Goal: Task Accomplishment & Management: Manage account settings

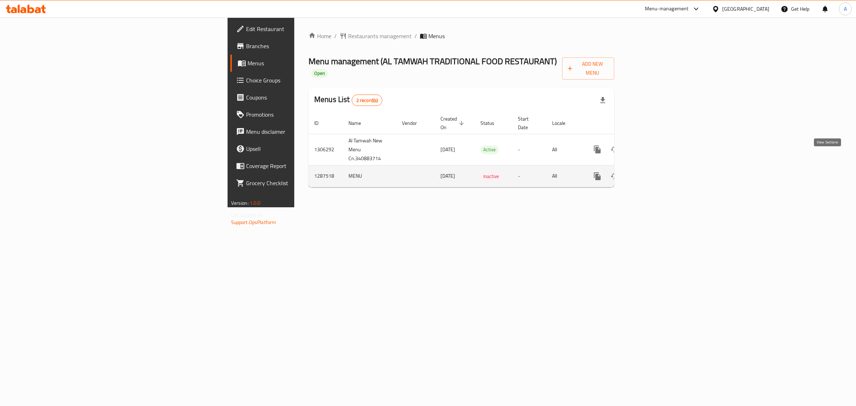
click at [658, 168] on link "enhanced table" at bounding box center [648, 176] width 17 height 17
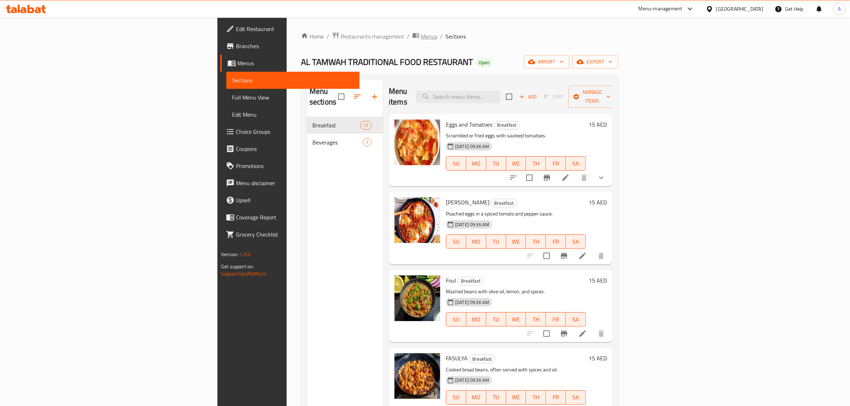
click at [421, 38] on span "Menus" at bounding box center [429, 36] width 16 height 9
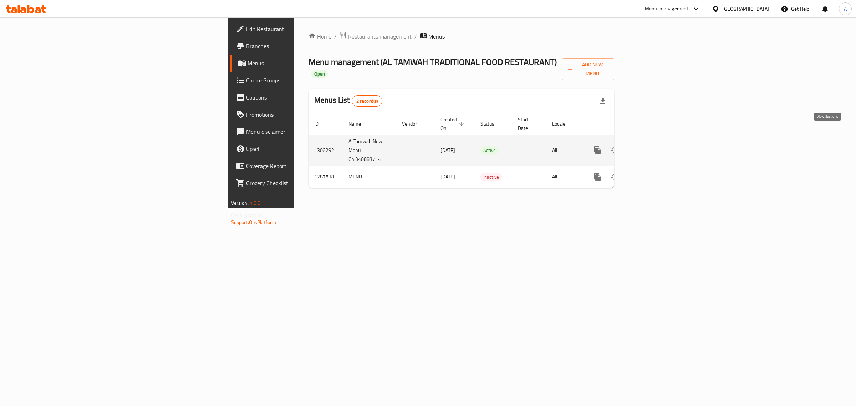
click at [653, 146] on icon "enhanced table" at bounding box center [649, 150] width 9 height 9
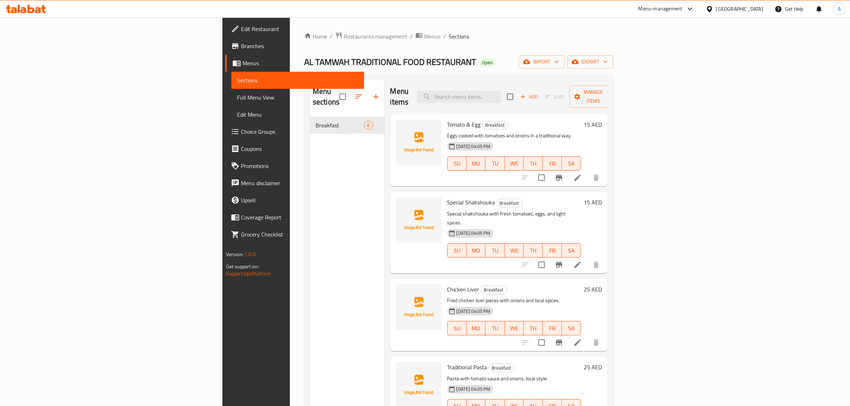
click at [237, 96] on span "Full Menu View" at bounding box center [298, 97] width 122 height 9
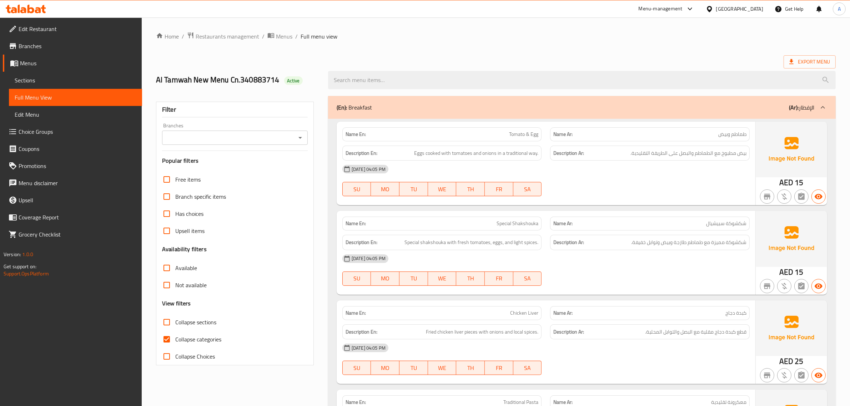
click at [168, 343] on input "Collapse categories" at bounding box center [166, 339] width 17 height 17
checkbox input "false"
click at [201, 147] on div "Filter Branches Branches Popular filters Free items Branch specific items Has c…" at bounding box center [235, 234] width 158 height 264
click at [202, 143] on div "Branches" at bounding box center [235, 138] width 146 height 14
click at [206, 126] on div "Branches Branches" at bounding box center [235, 134] width 146 height 22
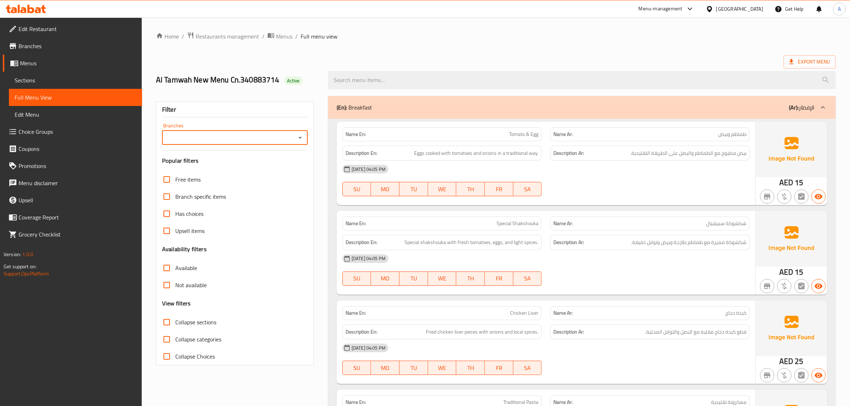
click at [205, 133] on div "Branches" at bounding box center [235, 138] width 146 height 14
click at [208, 136] on input "Branches" at bounding box center [229, 138] width 130 height 10
click at [209, 167] on span "AL TAMWAH TRADITIONAL FOOD RESTAURANT, RAK City" at bounding box center [235, 172] width 134 height 17
type input "AL TAMWAH TRADITIONAL FOOD RESTAURANT, RAK City"
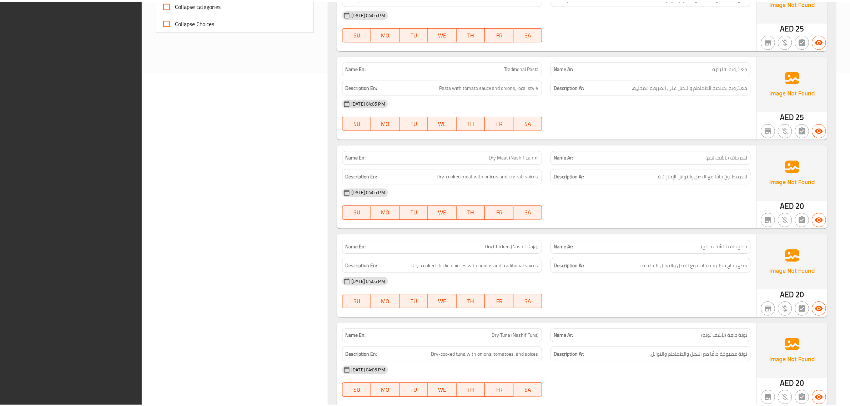
scroll to position [453, 0]
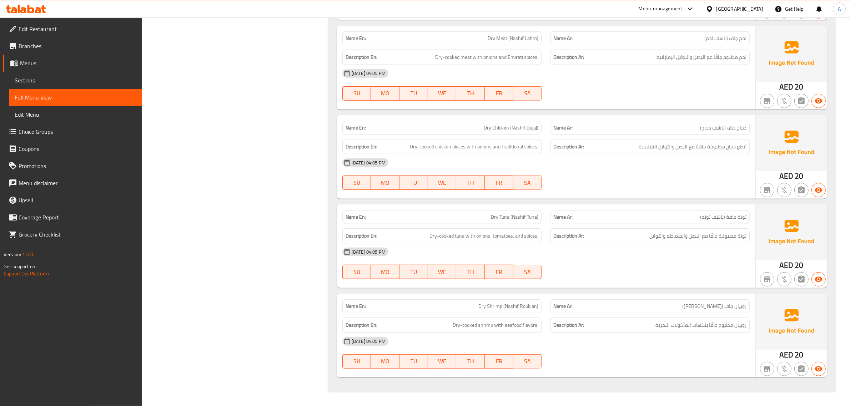
click at [654, 91] on div "18-08-2025 04:05 PM SU MO TU WE TH FR SA" at bounding box center [546, 85] width 416 height 40
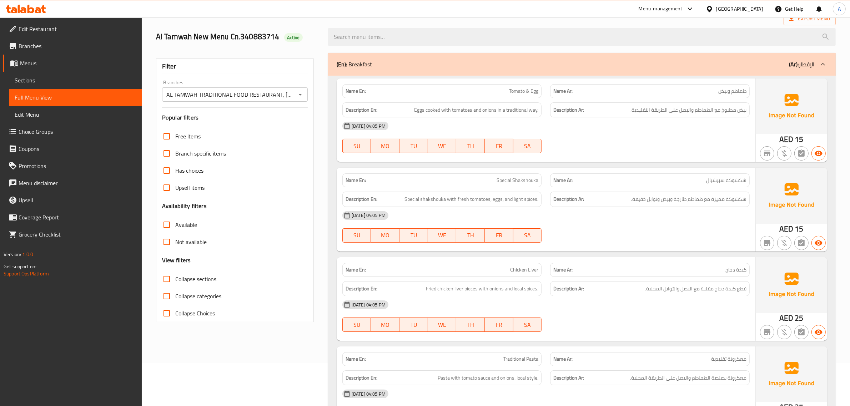
scroll to position [0, 0]
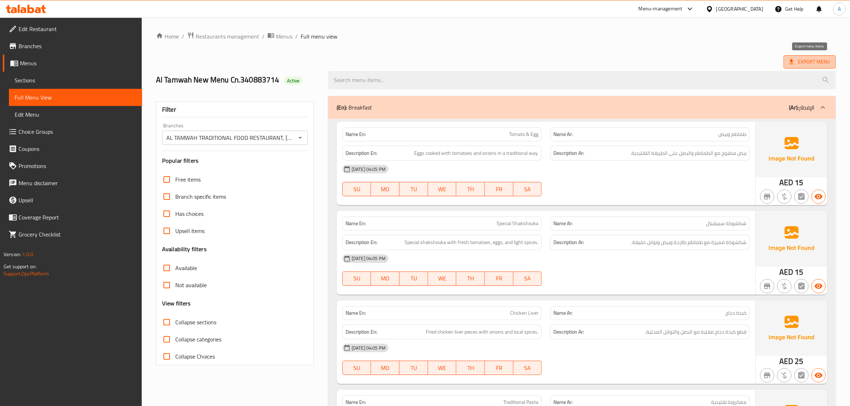
click at [795, 59] on span "Export Menu" at bounding box center [809, 61] width 41 height 9
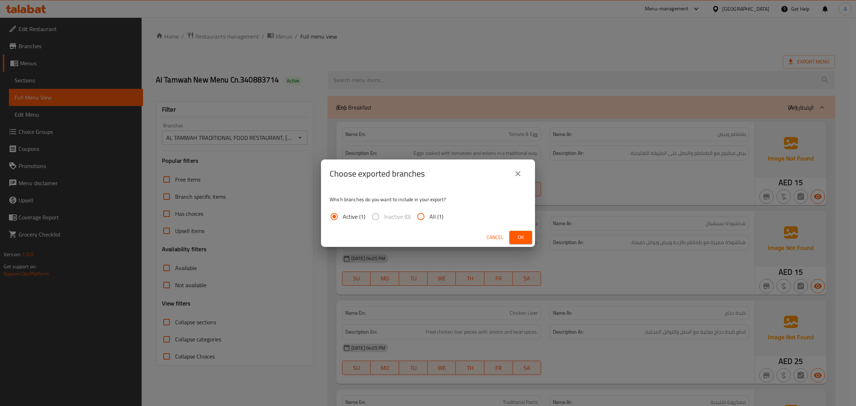
click at [421, 215] on input "All (1)" at bounding box center [420, 216] width 17 height 17
radio input "true"
click at [515, 234] on span "Ok" at bounding box center [520, 237] width 11 height 9
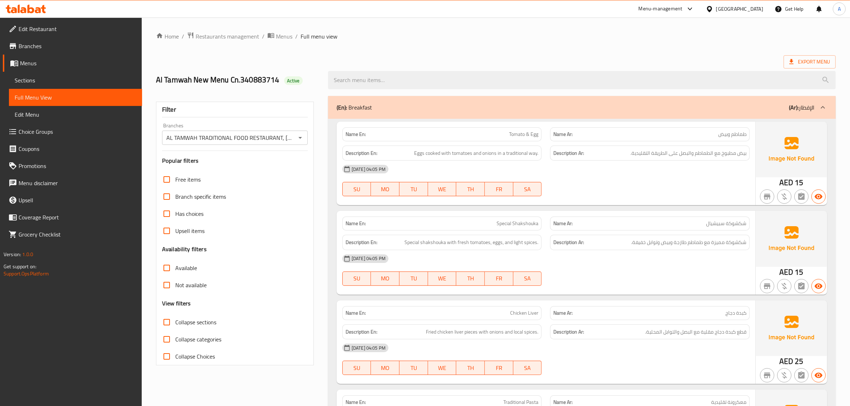
click at [32, 77] on span "Sections" at bounding box center [76, 80] width 122 height 9
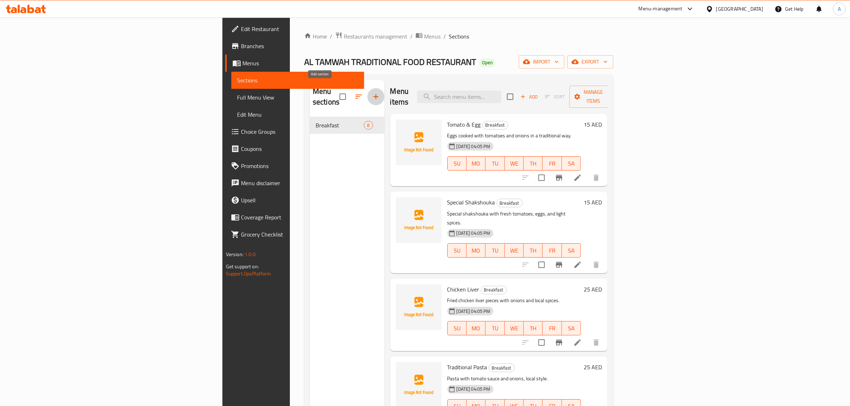
click at [371, 93] on icon "button" at bounding box center [375, 96] width 9 height 9
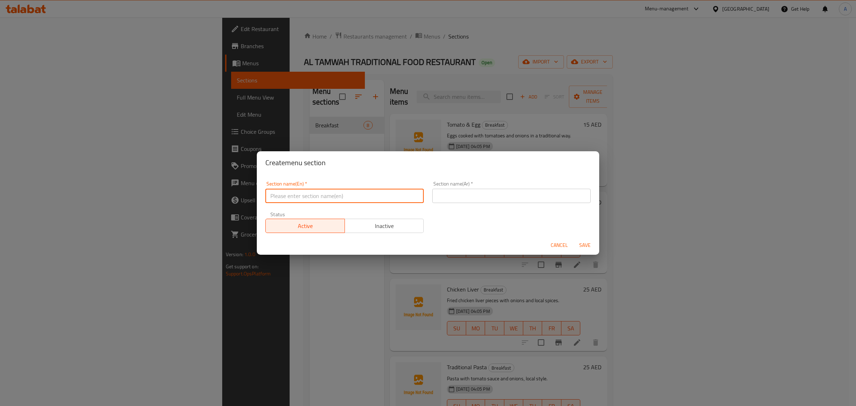
click at [367, 194] on input "text" at bounding box center [344, 196] width 158 height 14
paste input "Rice Dishes"
type input "Rice Dishes"
click at [482, 203] on div "Section name(Ar)   * Section name(Ar) *" at bounding box center [511, 192] width 167 height 30
click at [481, 189] on input "text" at bounding box center [511, 196] width 158 height 14
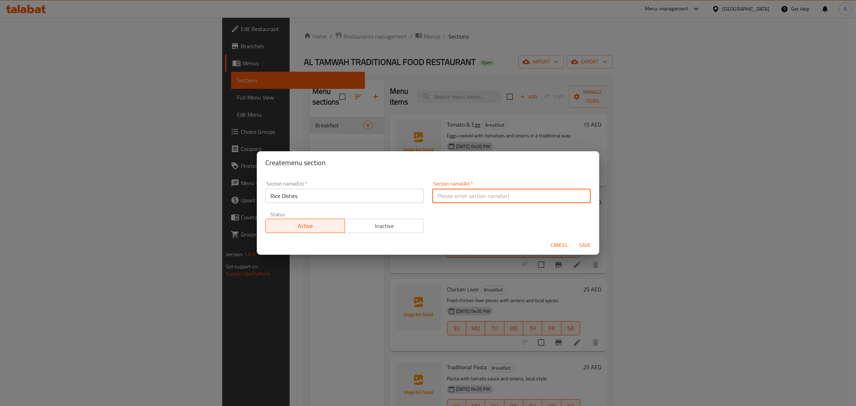
paste input "أطباق الأرز"
type input "أطباق الأرز"
click at [588, 247] on span "Save" at bounding box center [585, 245] width 17 height 9
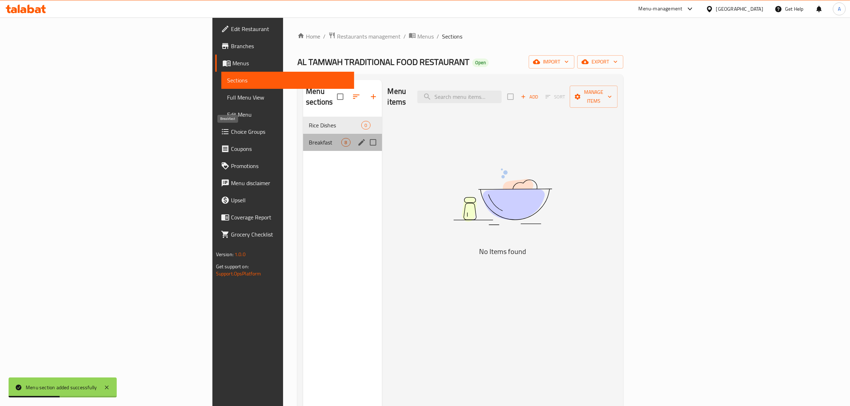
click at [309, 138] on span "Breakfast" at bounding box center [325, 142] width 32 height 9
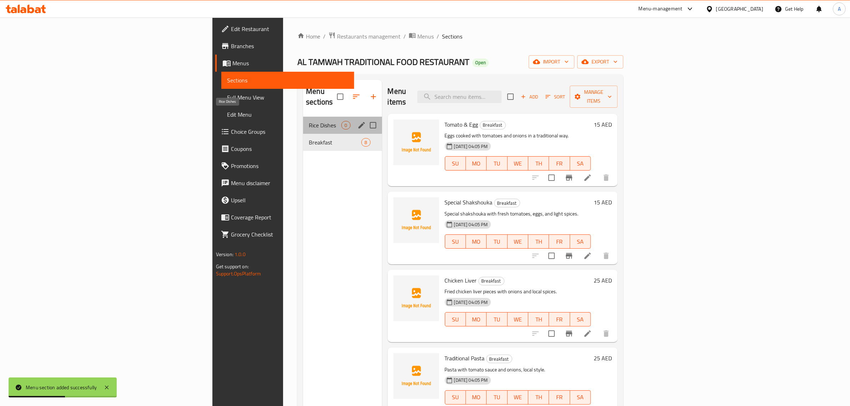
click at [309, 121] on span "Rice Dishes" at bounding box center [325, 125] width 32 height 9
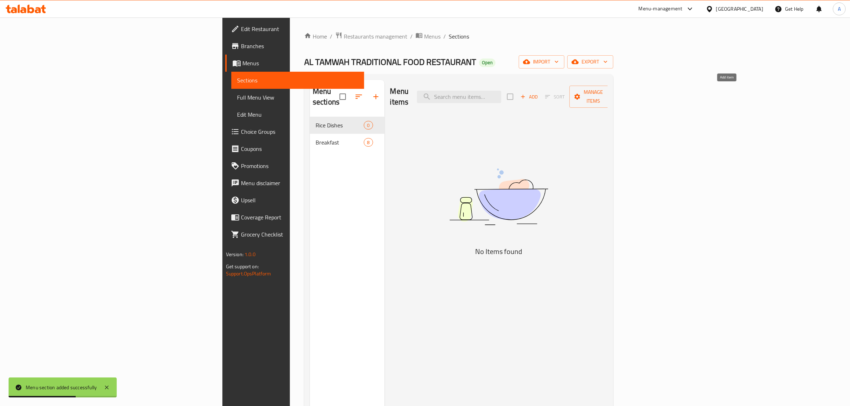
click at [538, 93] on span "Add" at bounding box center [528, 97] width 19 height 8
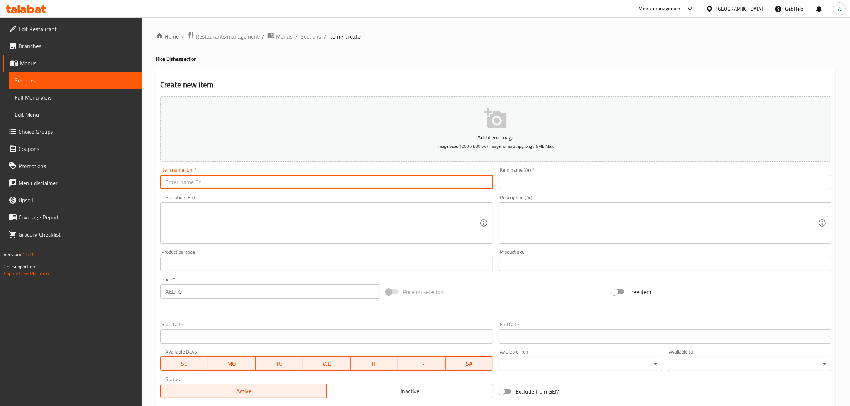
click at [250, 181] on input "text" at bounding box center [326, 182] width 333 height 14
paste input "Biryani Chicken"
type input "Biryani Chicken"
click at [256, 218] on textarea at bounding box center [322, 223] width 314 height 34
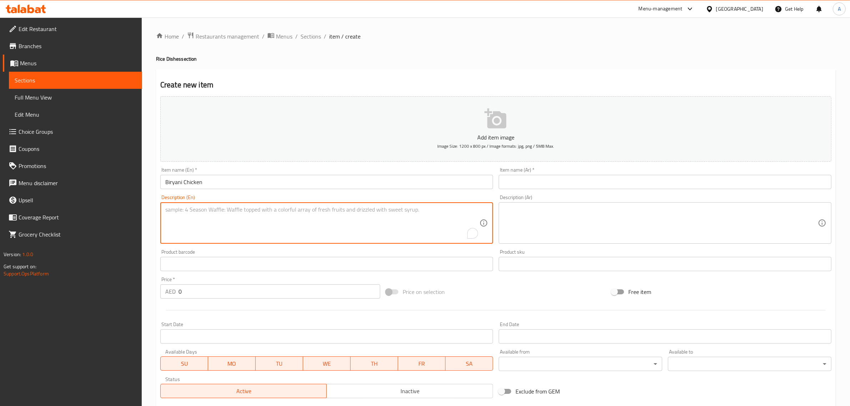
paste textarea "Basmati rice with marinated chicken steamed"
type textarea "Basmati rice with marinated chicken steamed"
click at [262, 187] on input "Biryani Chicken" at bounding box center [326, 182] width 333 height 14
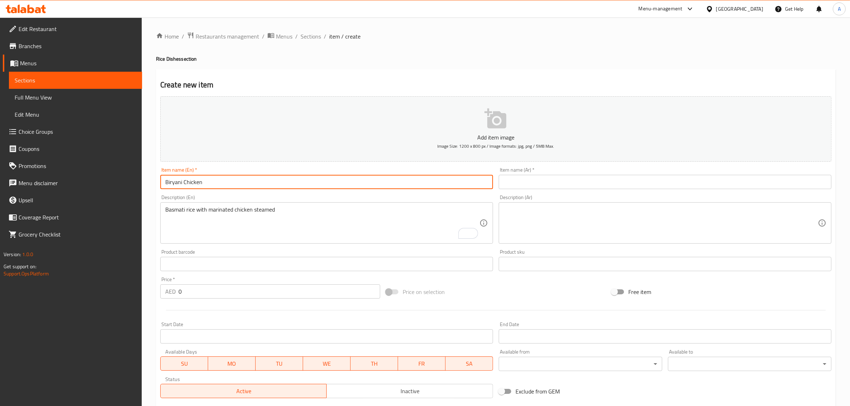
click at [262, 187] on input "Biryani Chicken" at bounding box center [326, 182] width 333 height 14
click at [539, 184] on input "text" at bounding box center [664, 182] width 333 height 14
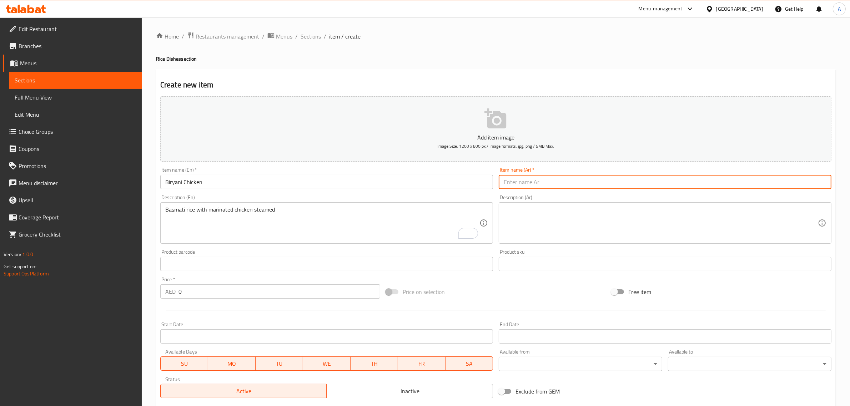
paste input "برياني دجاج"
type input "برياني دجاج"
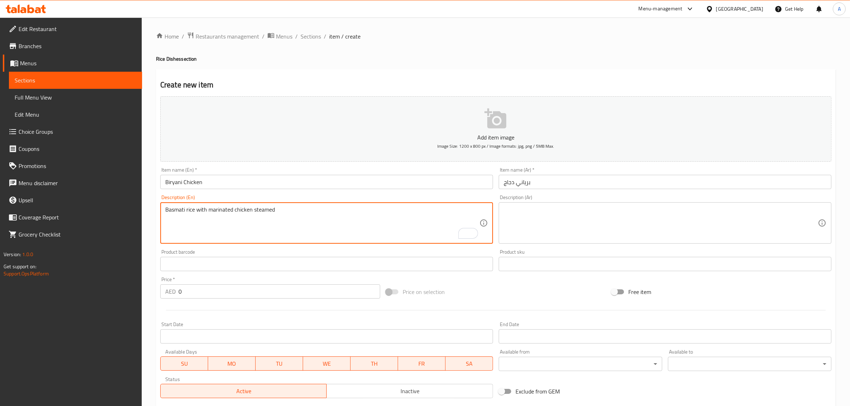
click at [188, 210] on textarea "Basmati rice with marinated chicken steamed" at bounding box center [322, 223] width 314 height 34
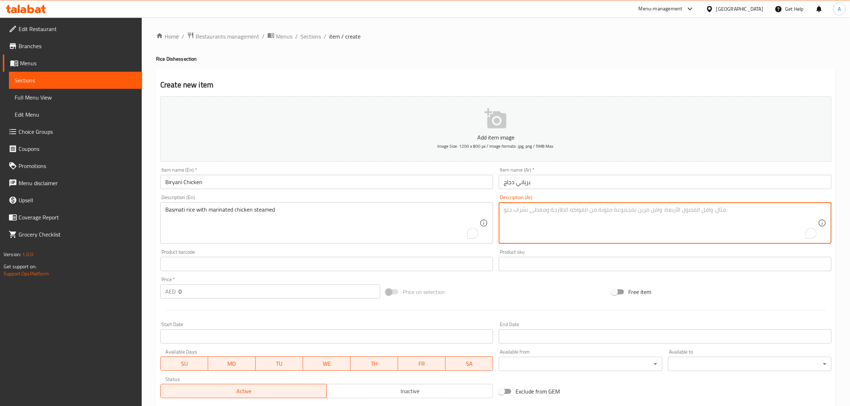
click at [559, 230] on textarea "To enrich screen reader interactions, please activate Accessibility in Grammarl…" at bounding box center [660, 223] width 314 height 34
paste textarea "أرز بسمتي مع دجاج متبل مطهو على البخار"
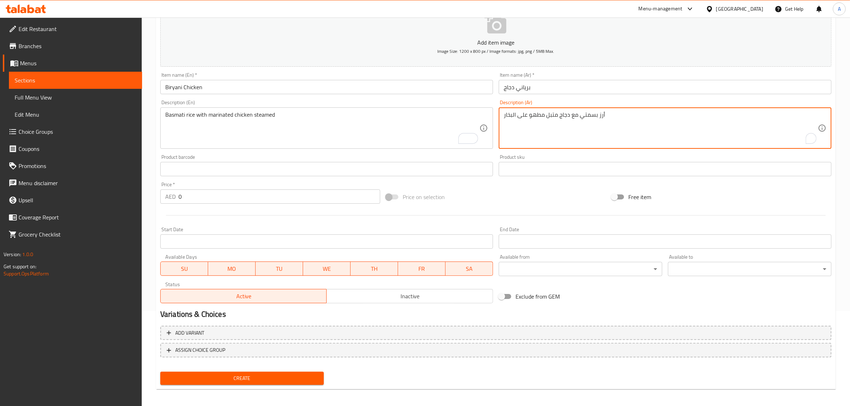
scroll to position [97, 0]
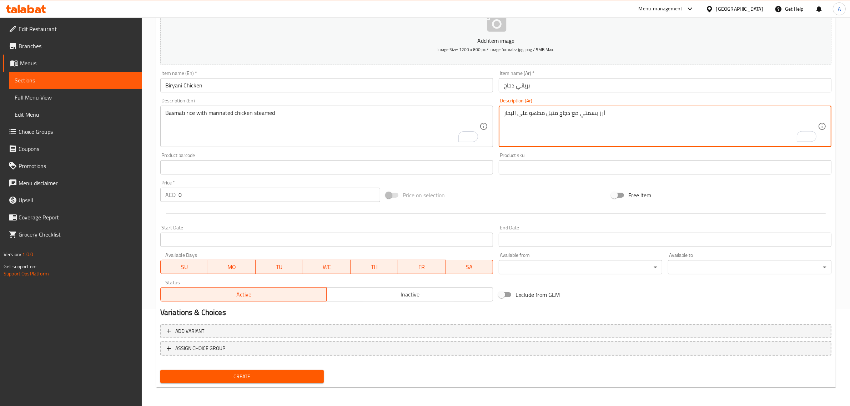
type textarea "أرز بسمتي مع دجاج متبل مطهو على البخار"
click at [521, 113] on textarea "أرز بسمتي مع دجاج متبل مطهو على البخار" at bounding box center [660, 127] width 314 height 34
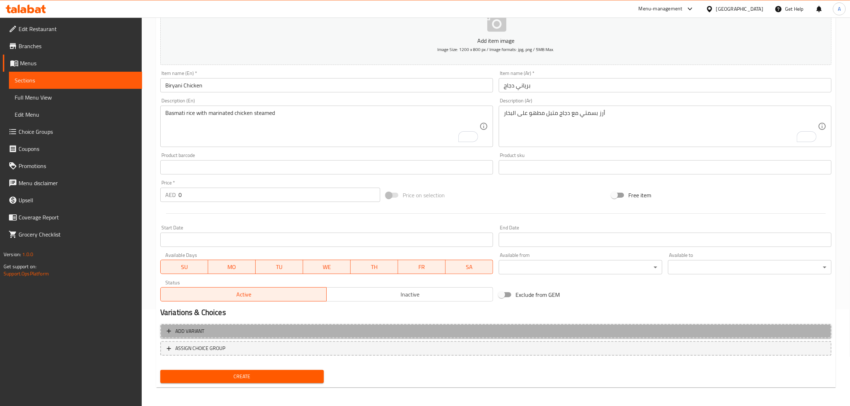
click at [268, 329] on span "Add variant" at bounding box center [496, 331] width 658 height 9
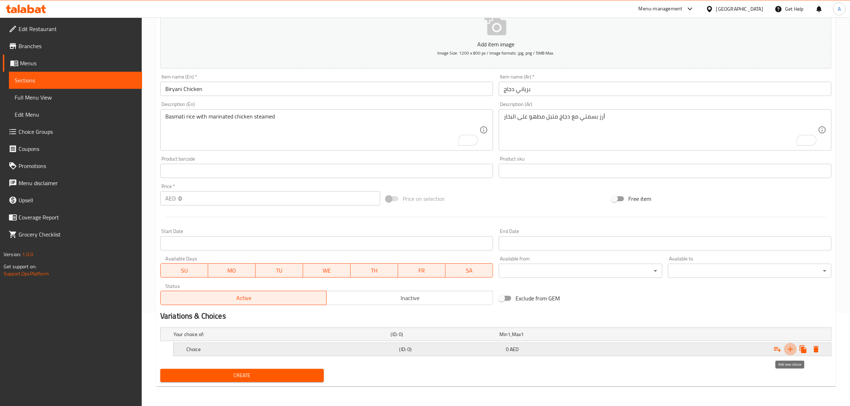
click at [787, 352] on icon "Expand" at bounding box center [790, 349] width 9 height 9
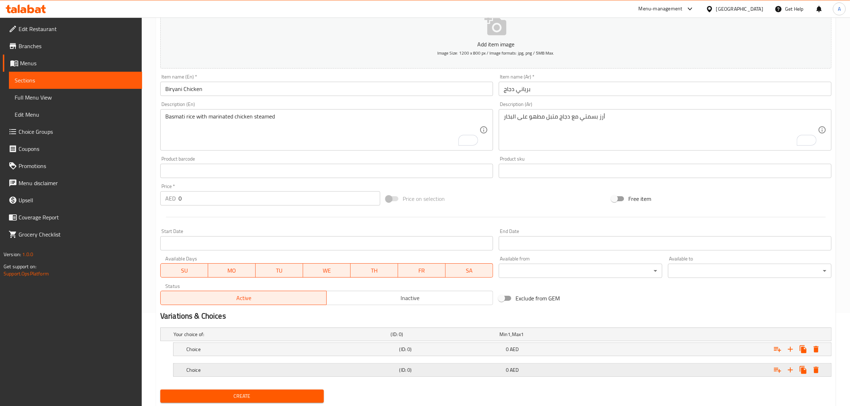
click at [559, 338] on div "0 AED" at bounding box center [552, 334] width 106 height 7
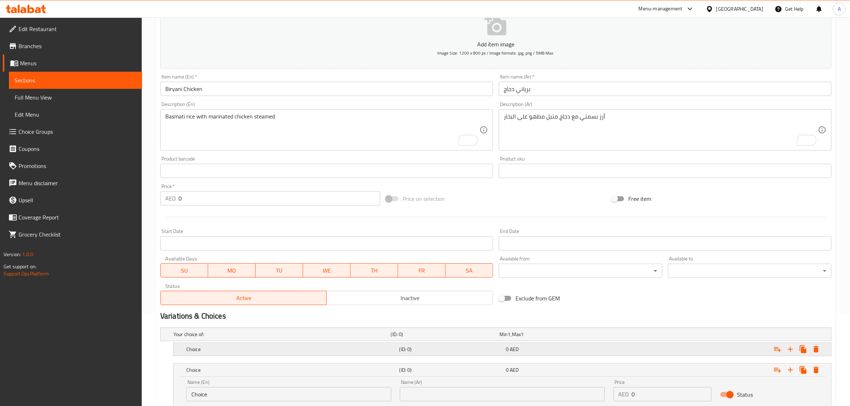
click at [557, 338] on div "0 AED" at bounding box center [552, 334] width 106 height 7
click at [445, 375] on input "text" at bounding box center [502, 373] width 205 height 14
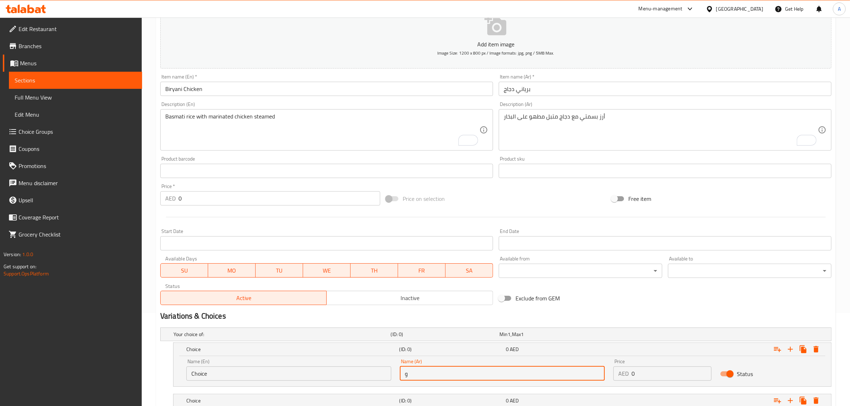
type input "وسط"
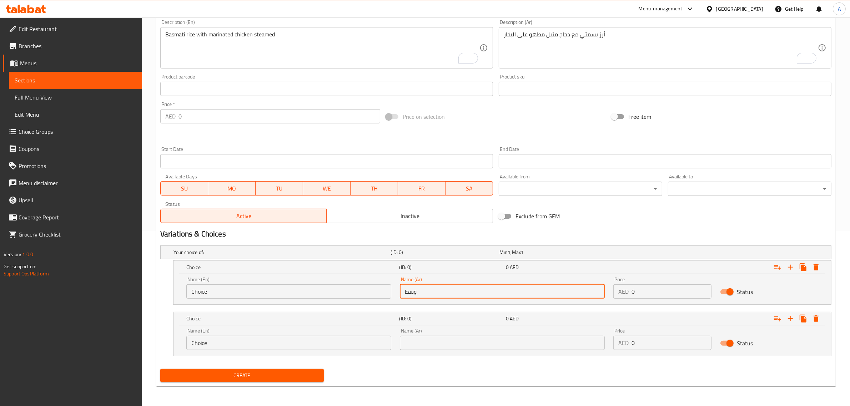
click at [479, 341] on input "text" at bounding box center [502, 343] width 205 height 14
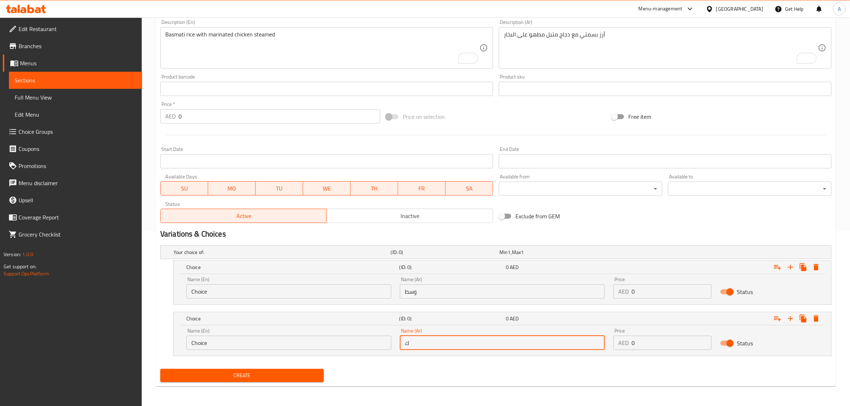
type input "كبير"
click at [323, 293] on input "Choice" at bounding box center [288, 291] width 205 height 14
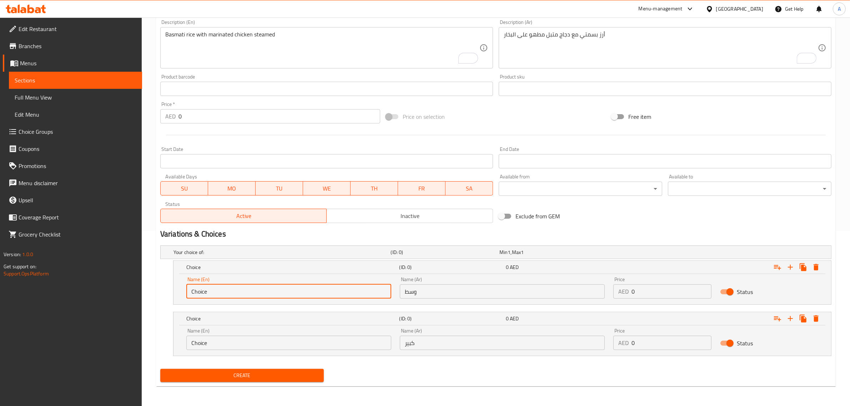
click at [323, 293] on input "Choice" at bounding box center [288, 291] width 205 height 14
click at [281, 290] on input "text" at bounding box center [288, 291] width 205 height 14
type input "Medium"
click at [237, 338] on input "Choice" at bounding box center [288, 343] width 205 height 14
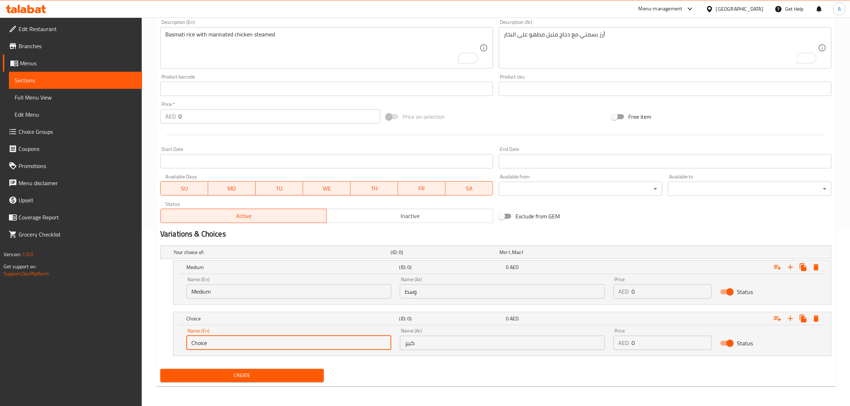
click at [237, 338] on input "Choice" at bounding box center [288, 343] width 205 height 14
type input "Large"
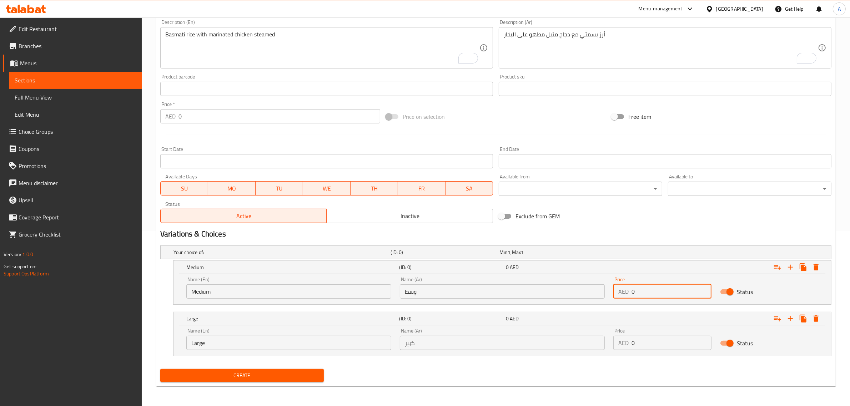
drag, startPoint x: 649, startPoint y: 290, endPoint x: 611, endPoint y: 285, distance: 38.9
click at [611, 285] on div "Price AED 0 Price" at bounding box center [662, 288] width 107 height 30
type input "25"
drag, startPoint x: 657, startPoint y: 349, endPoint x: 620, endPoint y: 344, distance: 37.0
click at [620, 344] on div "AED 0 Price" at bounding box center [662, 343] width 98 height 14
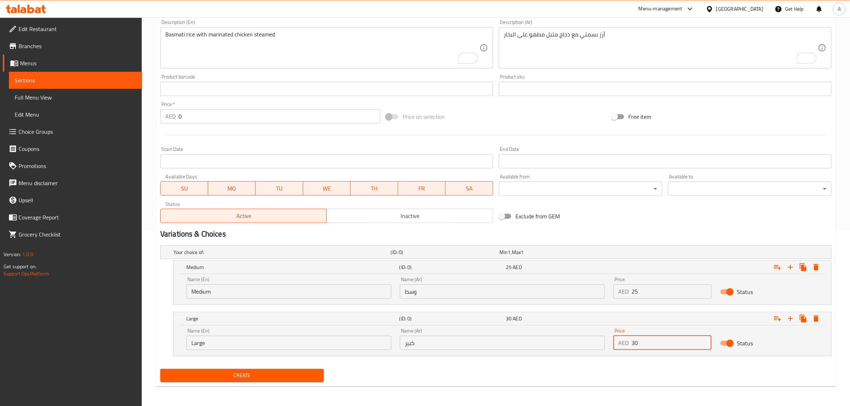
type input "30"
click at [160, 369] on button "Create" at bounding box center [241, 375] width 163 height 13
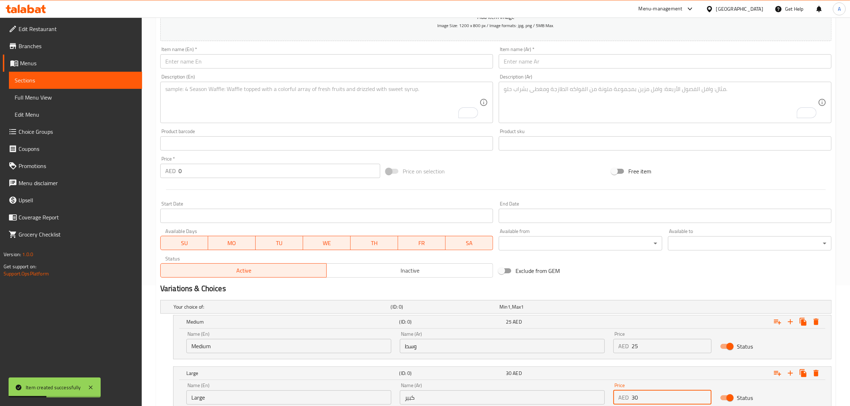
scroll to position [86, 0]
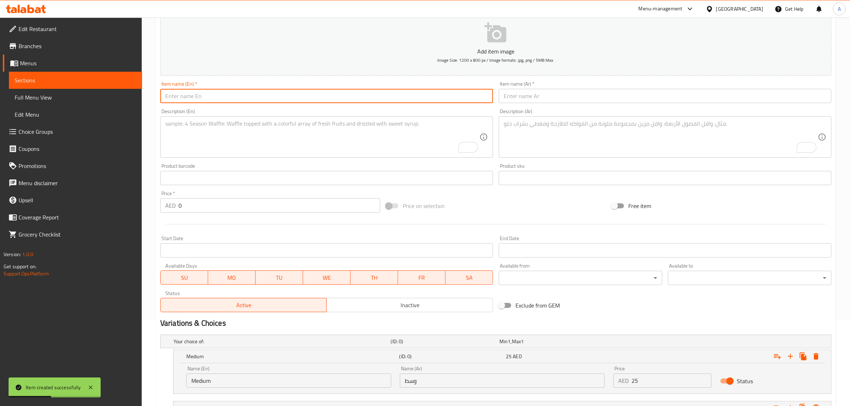
click at [239, 97] on input "text" at bounding box center [326, 96] width 333 height 14
paste input "Biryani Meat"
type input "Biryani Meat"
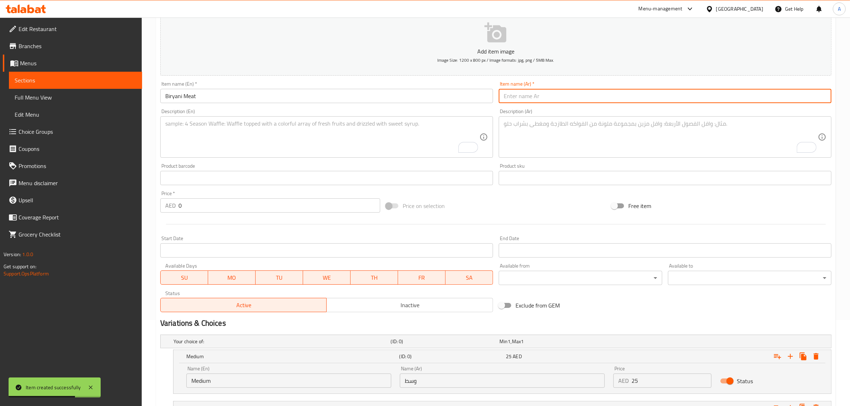
click at [518, 89] on input "text" at bounding box center [664, 96] width 333 height 14
paste input "برياني لحم"
type input "برياني لحم"
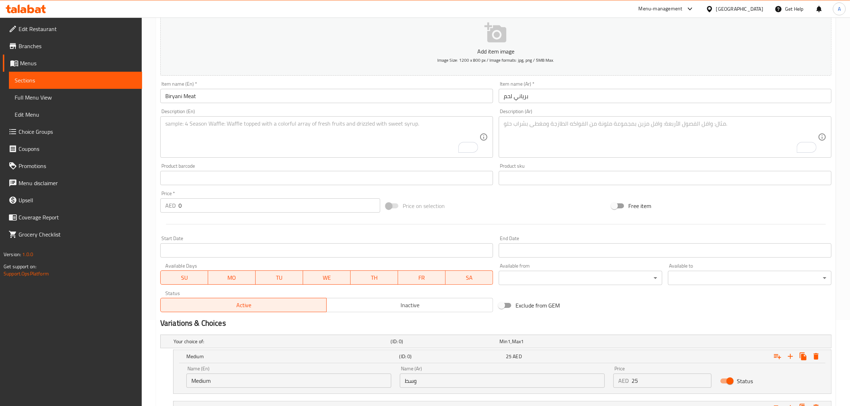
click at [262, 114] on div "Description (En) Description (En)" at bounding box center [326, 133] width 333 height 49
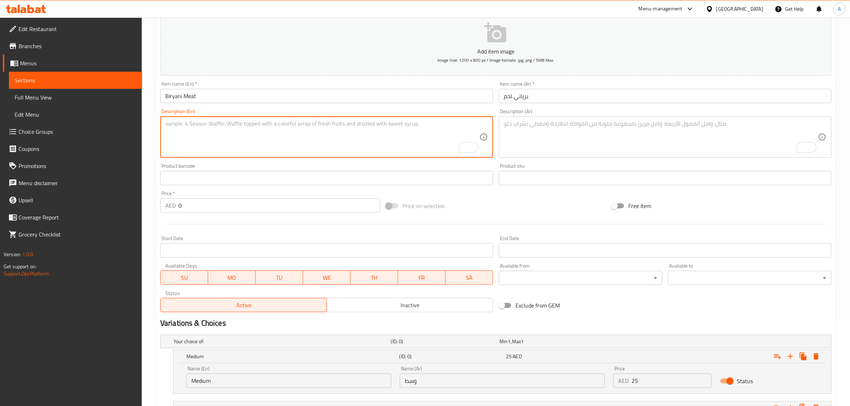
click at [263, 126] on textarea "To enrich screen reader interactions, please activate Accessibility in Grammarl…" at bounding box center [322, 137] width 314 height 34
paste textarea "Basmati rice with meat and special biryani spices"
type textarea "Basmati rice with meat and special biryani spices"
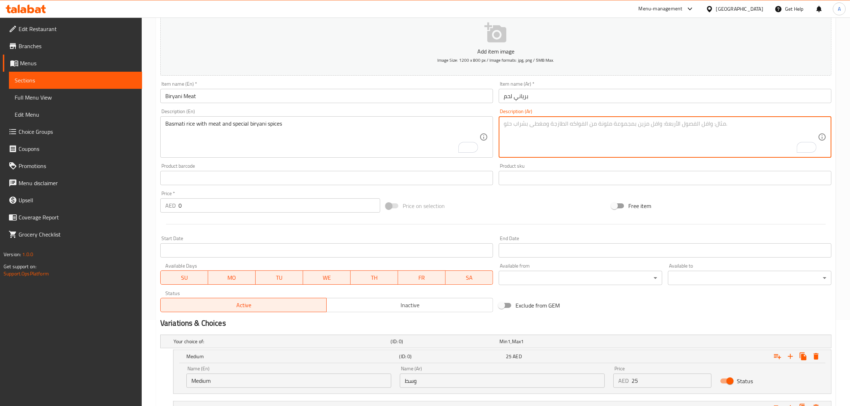
click at [553, 124] on textarea "To enrich screen reader interactions, please activate Accessibility in Grammarl…" at bounding box center [660, 137] width 314 height 34
paste textarea "أرز بسمتي مع لحم وتوابل برياني مميزة"
type textarea "أرز بسمتي مع لحم وتوابل برياني مميزة"
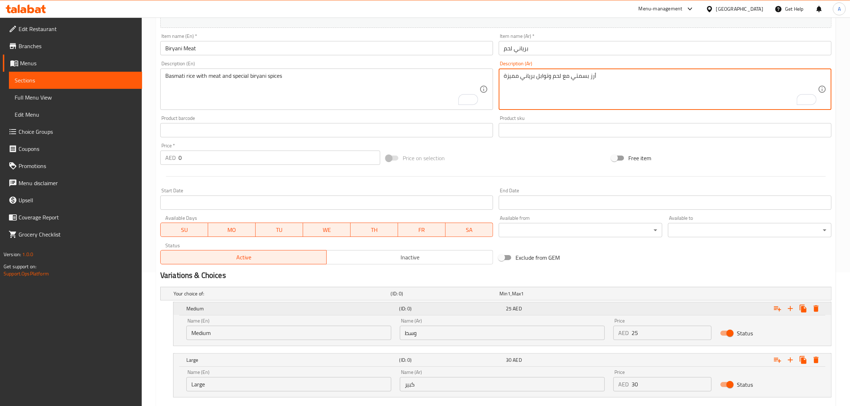
scroll to position [175, 0]
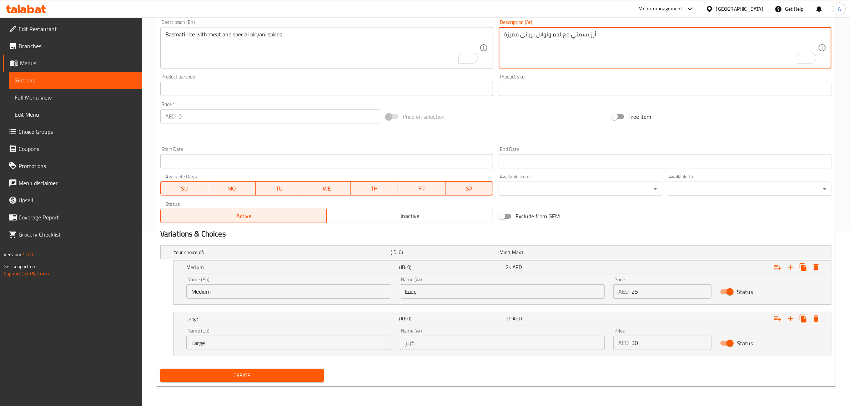
drag, startPoint x: 652, startPoint y: 304, endPoint x: 645, endPoint y: 299, distance: 9.1
click at [647, 300] on div "Medium (ID: 0) 25 AED Name (En) Medium Name (En) Name (Ar) وسط Name (Ar) Price …" at bounding box center [502, 282] width 658 height 44
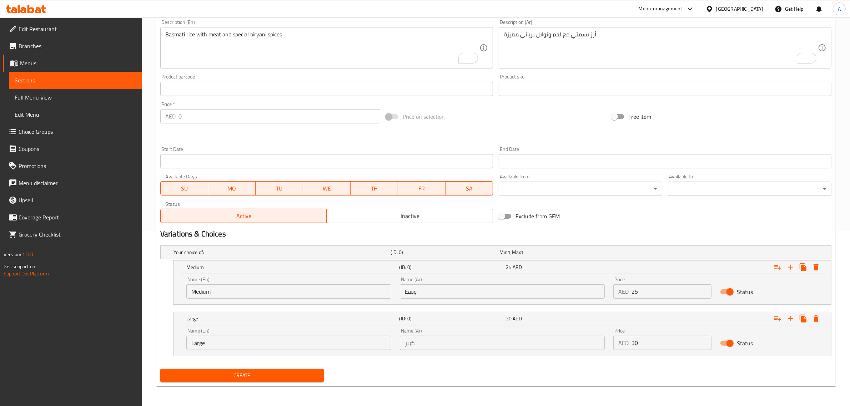
drag, startPoint x: 645, startPoint y: 299, endPoint x: 641, endPoint y: 293, distance: 6.9
click at [641, 293] on div "Price AED 25 Price" at bounding box center [662, 288] width 107 height 30
drag, startPoint x: 641, startPoint y: 293, endPoint x: 622, endPoint y: 290, distance: 19.1
click at [622, 290] on div "AED 25 Price" at bounding box center [662, 291] width 98 height 14
type input "30"
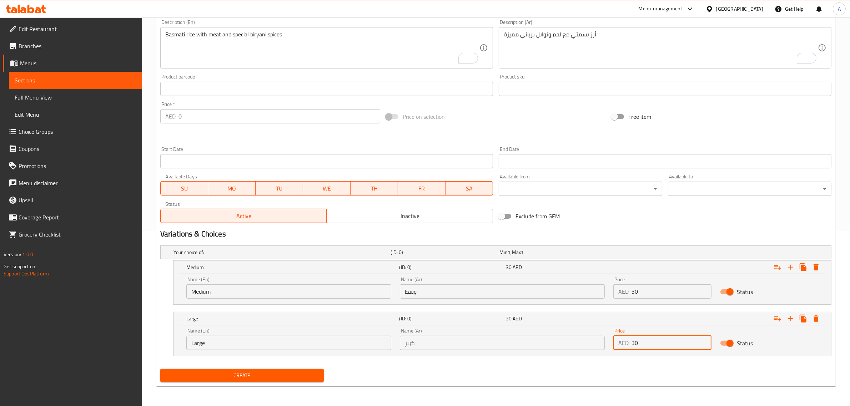
drag, startPoint x: 652, startPoint y: 342, endPoint x: 625, endPoint y: 344, distance: 27.2
click at [625, 344] on div "AED 30 Price" at bounding box center [662, 343] width 98 height 14
type input "43"
click at [160, 369] on button "Create" at bounding box center [241, 375] width 163 height 13
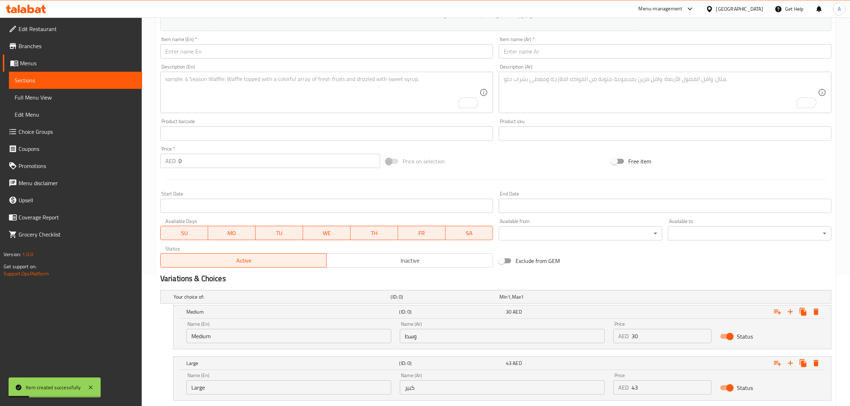
click at [236, 43] on div "Item name (En)   * Item name (En) *" at bounding box center [326, 48] width 333 height 22
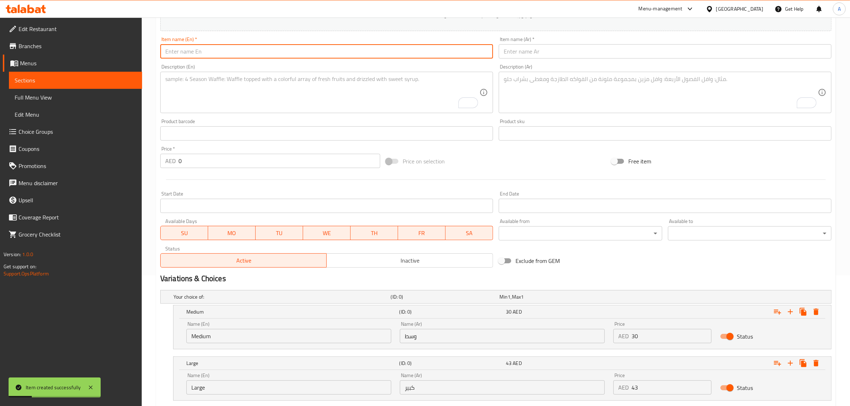
click at [234, 51] on input "text" at bounding box center [326, 51] width 333 height 14
paste input "Biryani Shrimp"
type input "Biryani Shrimp"
click at [509, 50] on input "text" at bounding box center [664, 51] width 333 height 14
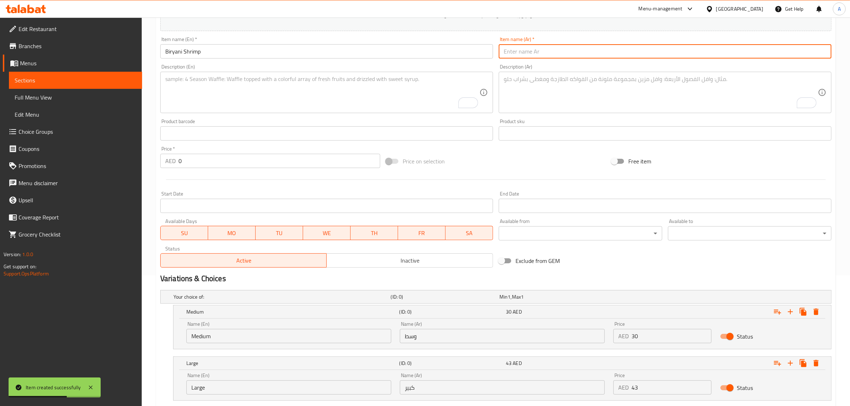
paste input "برياني ربيان"
type input "برياني ربيان"
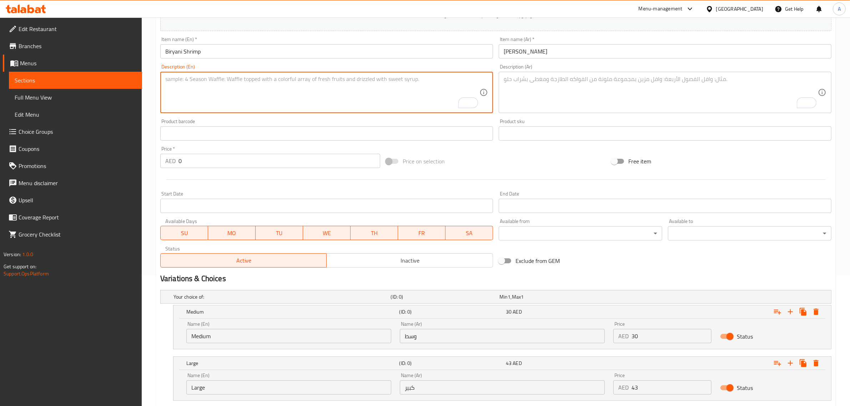
click at [263, 99] on textarea "To enrich screen reader interactions, please activate Accessibility in Grammarl…" at bounding box center [322, 93] width 314 height 34
paste textarea "Sautéed shrimp with peppers, special hot spices, and biryani rice"
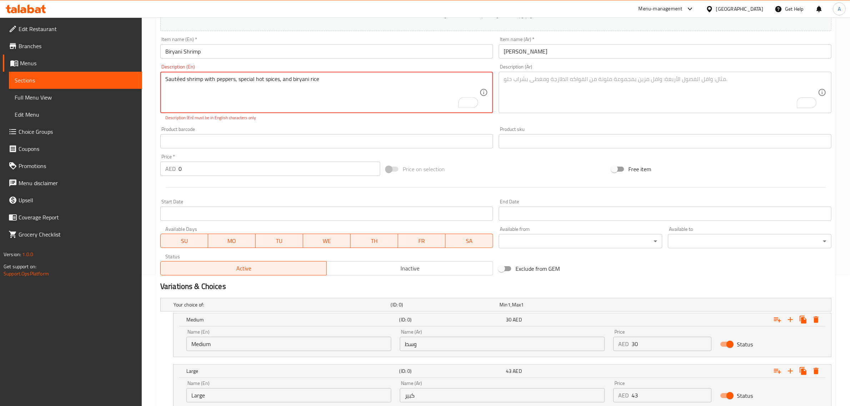
click at [176, 79] on textarea "Sautéed shrimp with peppers, special hot spices, and biryani rice" at bounding box center [322, 93] width 314 height 34
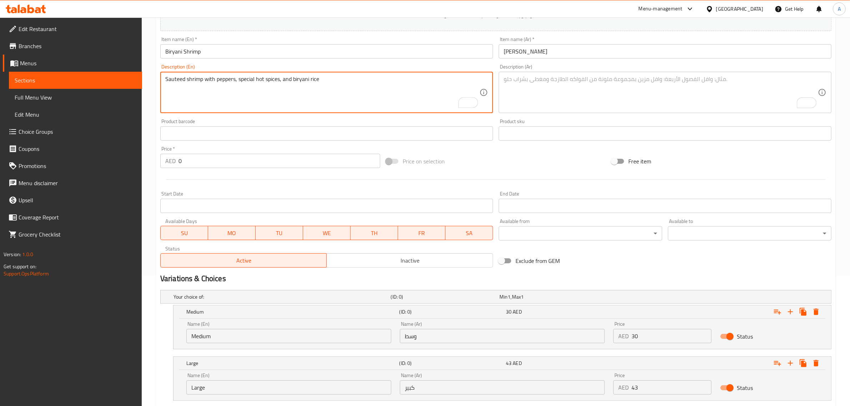
type textarea "Sauteed shrimp with peppers, special hot spices, and biryani rice"
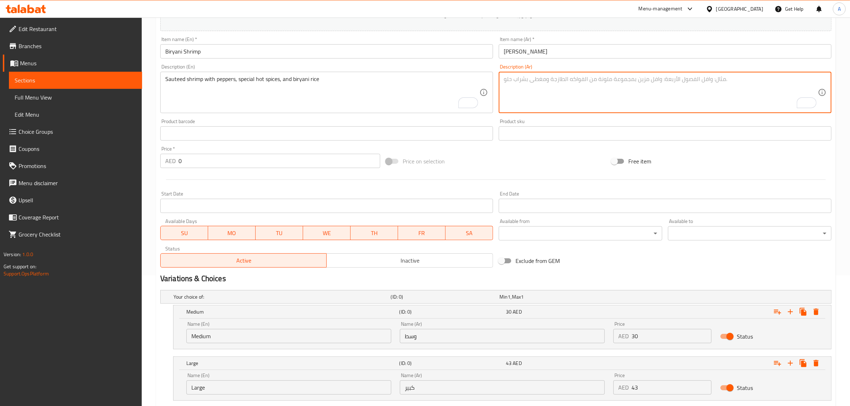
click at [577, 81] on textarea "To enrich screen reader interactions, please activate Accessibility in Grammarl…" at bounding box center [660, 93] width 314 height 34
paste textarea "ربيان مشوح مع فلفل وبهارات حارة خاصة وأرز البرياني"
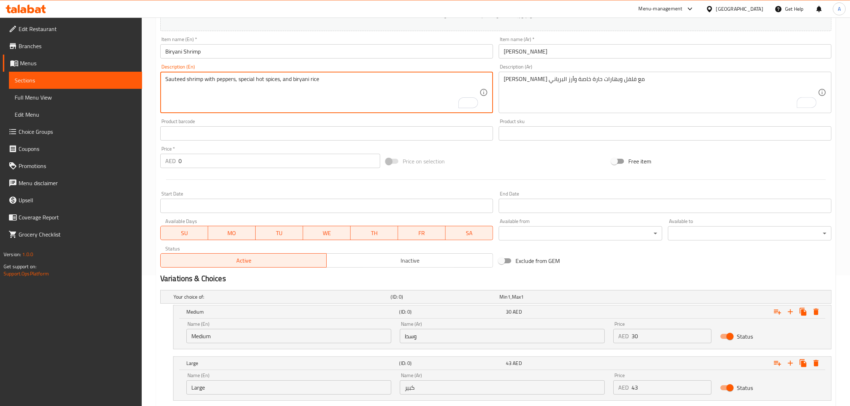
click at [382, 85] on textarea "Sauteed shrimp with peppers, special hot spices, and biryani rice" at bounding box center [322, 93] width 314 height 34
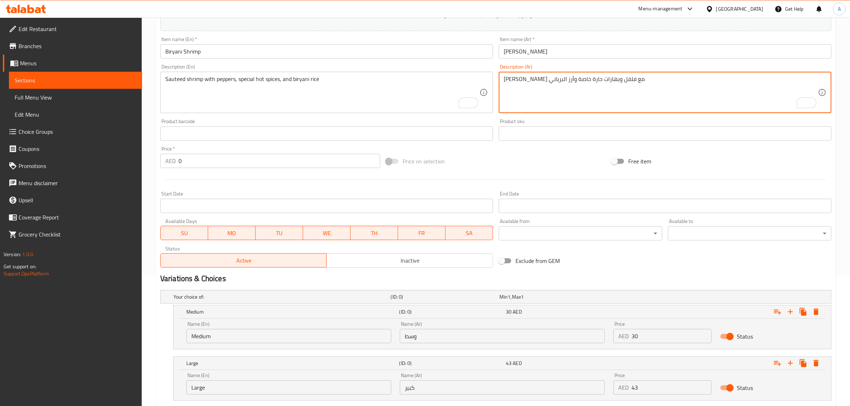
click at [572, 80] on textarea "ربيان مشوح مع فلفل وبهارات حارة خاصة وأرز البرياني" at bounding box center [660, 93] width 314 height 34
paste textarea "وبيان سوتيه مع الفلفل والتوابل الحارة ال"
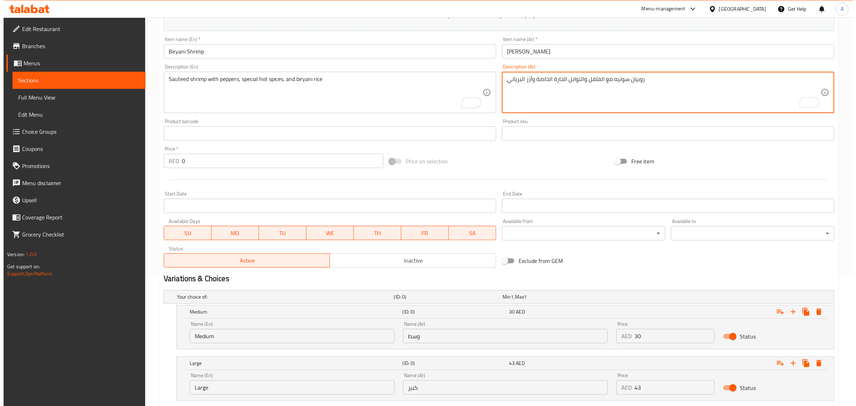
scroll to position [175, 0]
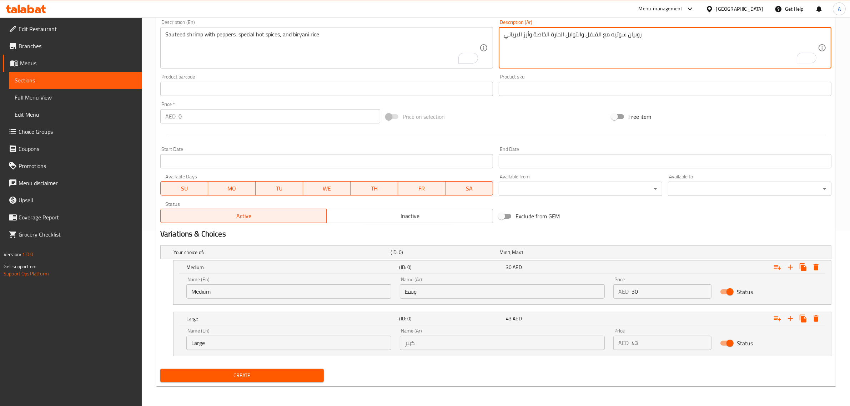
type textarea "روبيان سوتيه مع الفلفل والتوابل الحارة الخاصة وأرز البرياني"
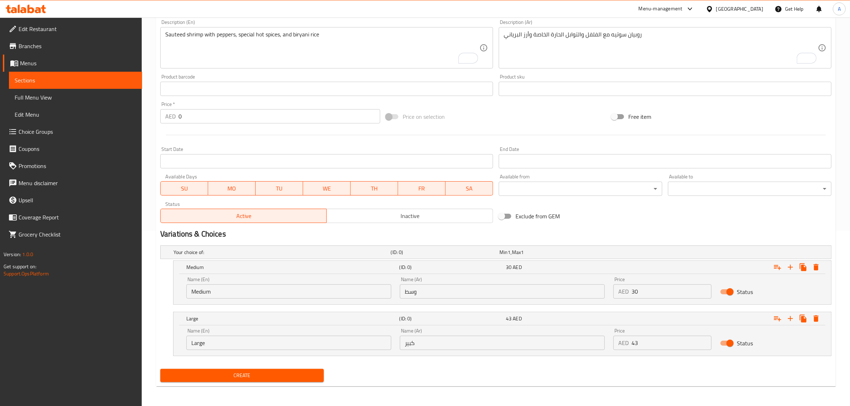
click at [208, 103] on div "Price   * AED 0 Price *" at bounding box center [270, 113] width 220 height 22
drag, startPoint x: 206, startPoint y: 116, endPoint x: 123, endPoint y: 110, distance: 82.7
click at [123, 110] on div "Edit Restaurant Branches Menus Sections Full Menu View Edit Menu Choice Groups …" at bounding box center [425, 124] width 850 height 564
type input "43"
click at [815, 264] on icon "Expand" at bounding box center [815, 267] width 5 height 6
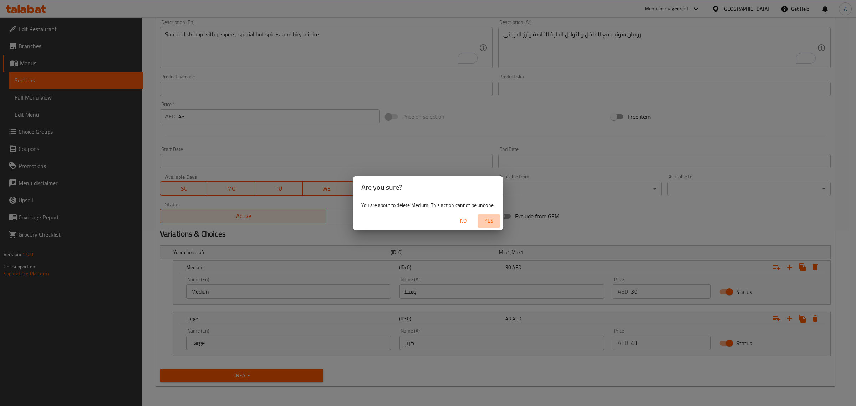
click at [488, 223] on span "Yes" at bounding box center [489, 221] width 17 height 9
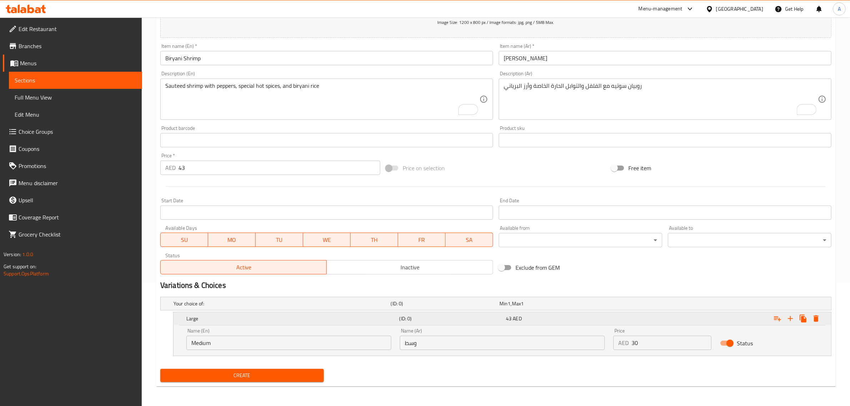
click at [817, 320] on icon "Expand" at bounding box center [815, 318] width 5 height 6
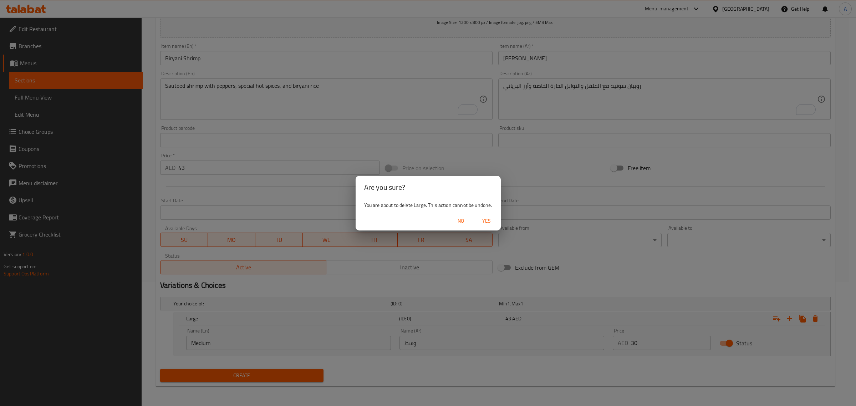
click at [493, 219] on span "Yes" at bounding box center [486, 221] width 17 height 9
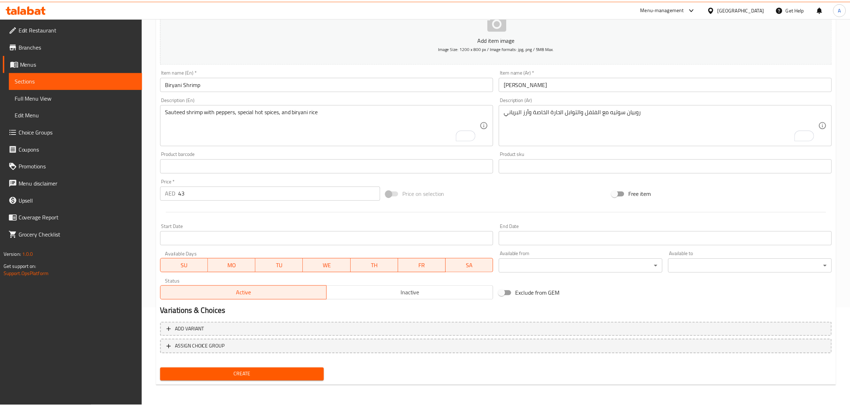
scroll to position [97, 0]
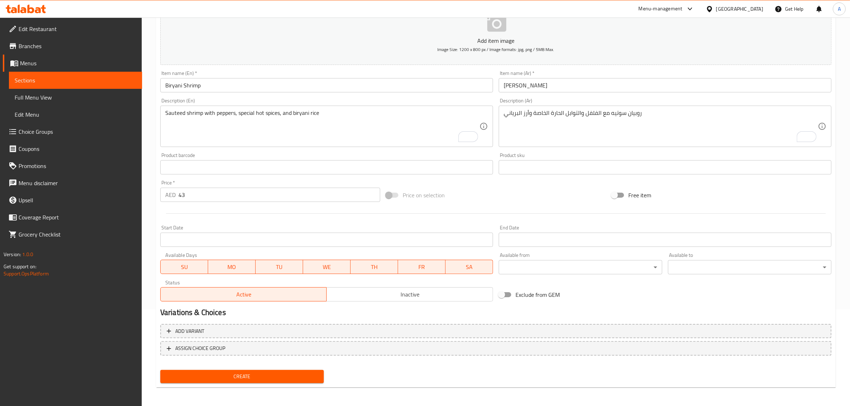
click at [292, 370] on button "Create" at bounding box center [241, 376] width 163 height 13
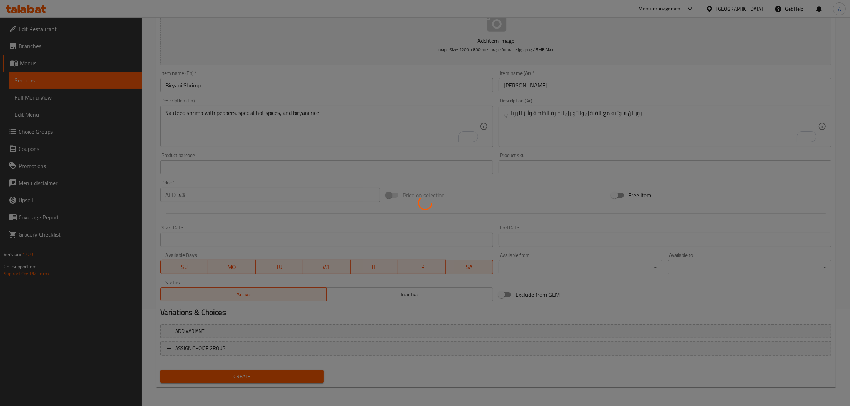
type input "0"
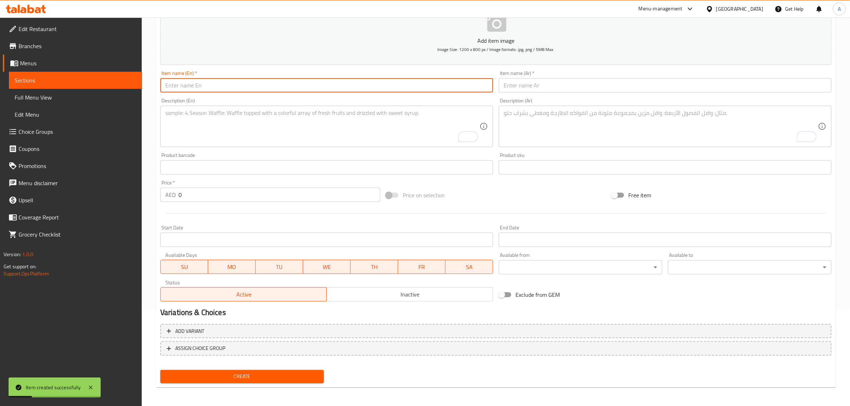
click at [253, 91] on input "text" at bounding box center [326, 85] width 333 height 14
paste input "Makbous Jesh"
type input "Makbous Jesh"
click at [516, 82] on input "text" at bounding box center [664, 85] width 333 height 14
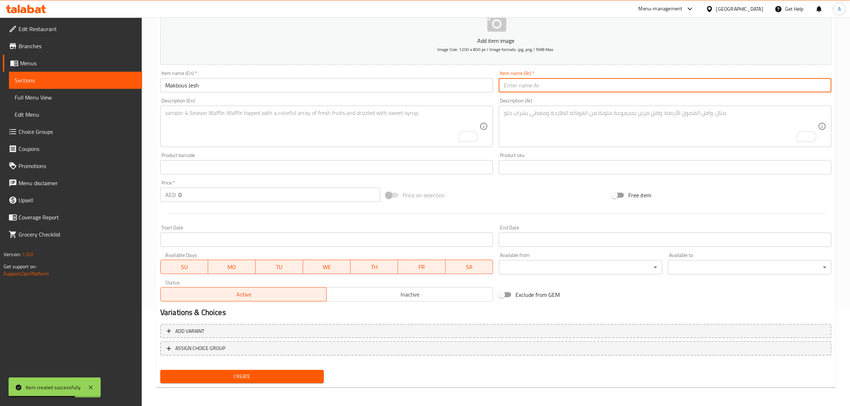
paste input "مكبوس كنعد"
click at [630, 90] on input "مكبوس كنعد" at bounding box center [664, 85] width 333 height 14
paste input "جيشّ"
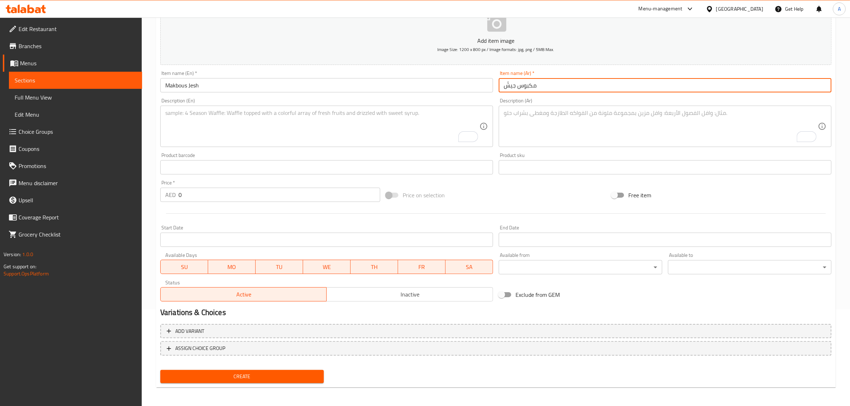
type input "مكبوس جيشّ"
click at [298, 107] on div "Description (En)" at bounding box center [326, 126] width 333 height 41
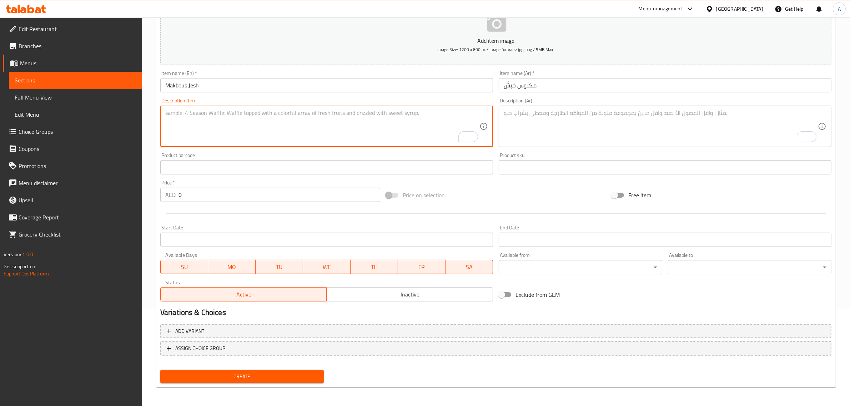
paste textarea "Fried jesh fish pieces seasoned with special mix"
type textarea "Fried jesh fish pieces seasoned with special mix"
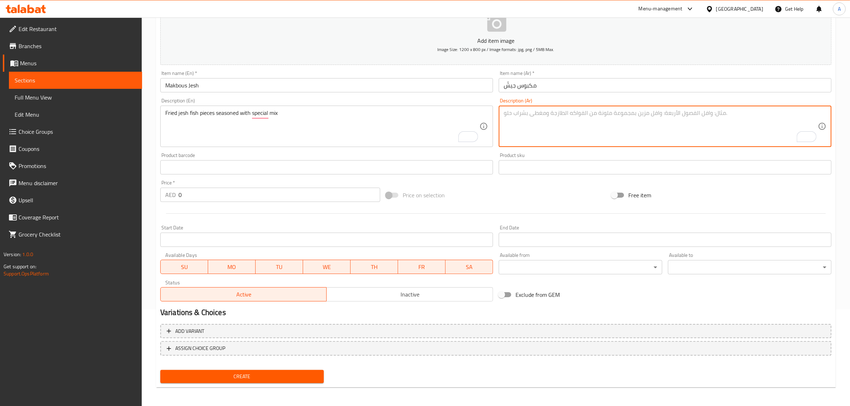
click at [533, 139] on textarea "To enrich screen reader interactions, please activate Accessibility in Grammarl…" at bounding box center [660, 127] width 314 height 34
paste textarea "قطع سمك الجش المقلية المتبلة بخلطة خاصة"
type textarea "قطع سمك الجش المقلية المتبلة بخلطة خاصة"
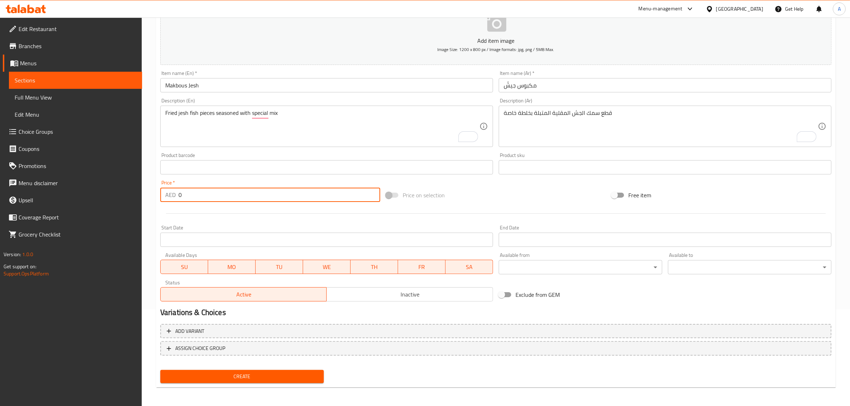
drag, startPoint x: 182, startPoint y: 197, endPoint x: 173, endPoint y: 197, distance: 8.6
click at [173, 197] on div "AED 0 Price *" at bounding box center [270, 195] width 220 height 14
paste input "49"
type input "49"
click at [160, 370] on button "Create" at bounding box center [241, 376] width 163 height 13
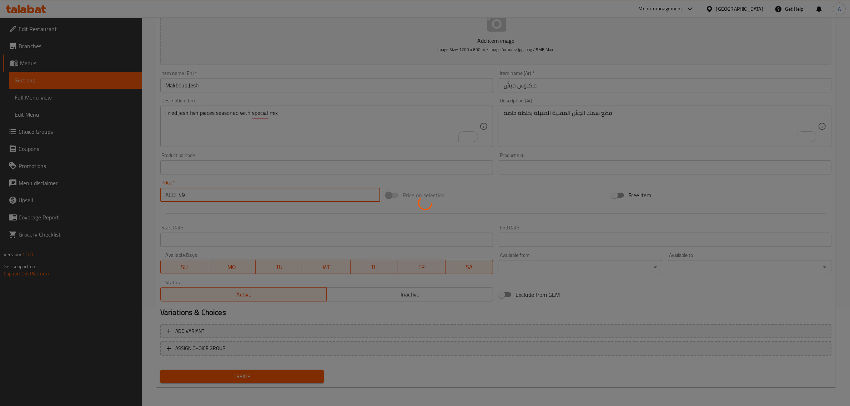
type input "0"
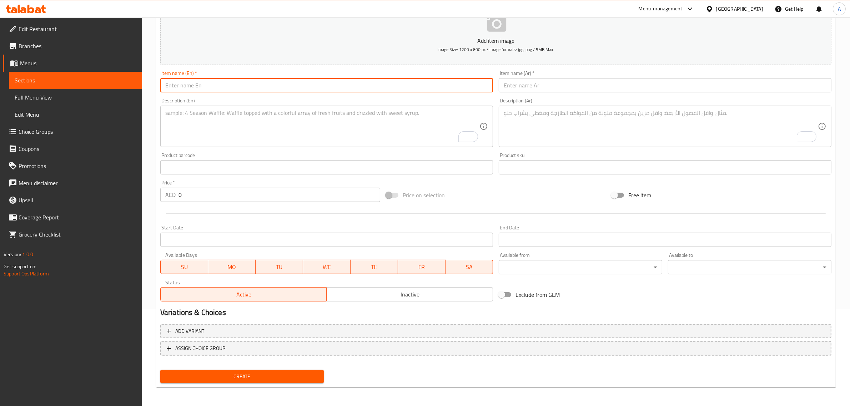
paste input "Makbous Kingfish"
type input "Makbous Kingfish"
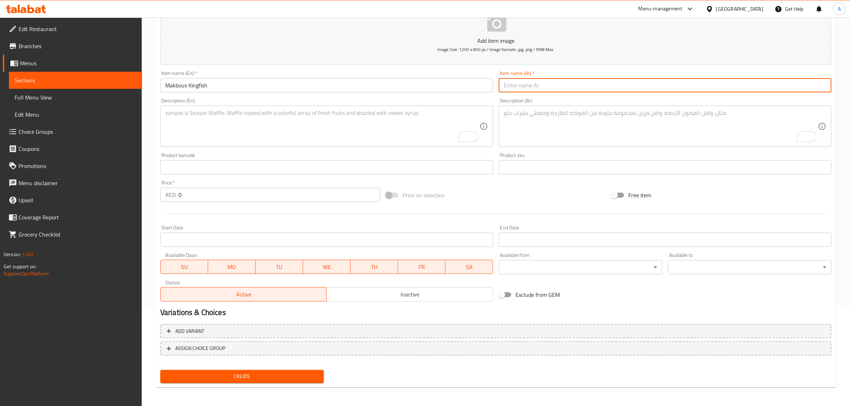
paste input "مكبوس كنعد"
type input "مكبوس كنعد"
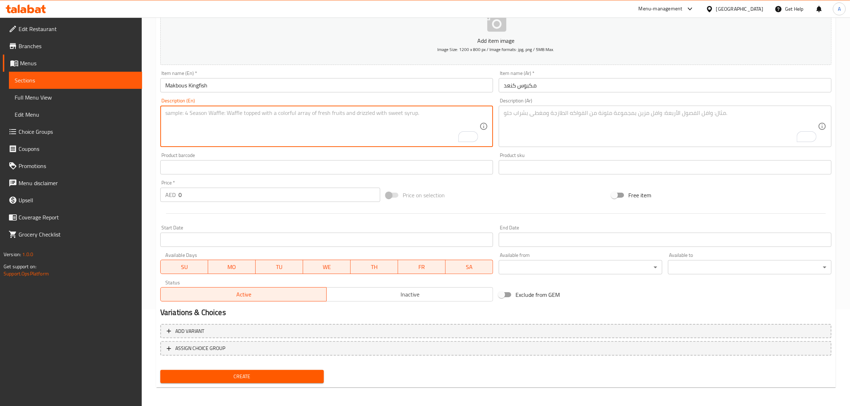
click at [240, 120] on textarea "To enrich screen reader interactions, please activate Accessibility in Grammarl…" at bounding box center [322, 127] width 314 height 34
paste textarea "Fried kingfish with a touch of lemon and garlic"
type textarea "Fried kingfish with a touch of lemon and garlic"
click at [558, 127] on textarea "To enrich screen reader interactions, please activate Accessibility in Grammarl…" at bounding box center [660, 127] width 314 height 34
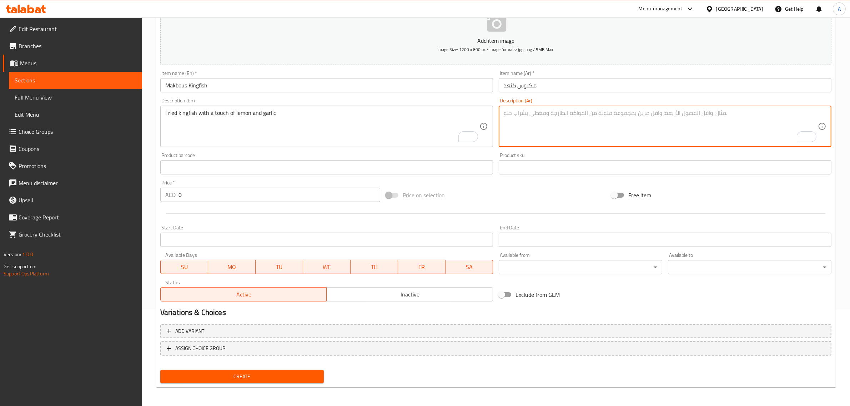
paste textarea "سمك الملك المقلي مع لمسة من الليمون والثوم"
click at [512, 86] on input "مكبوس كنعد" at bounding box center [664, 85] width 333 height 14
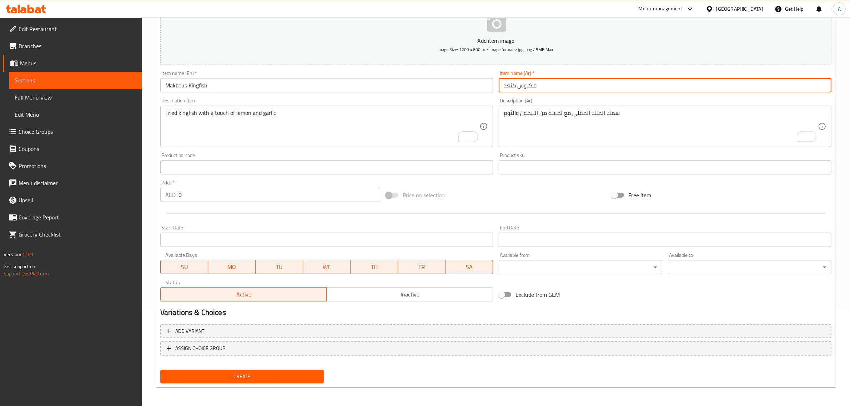
click at [512, 86] on input "مكبوس كنعد" at bounding box center [664, 85] width 333 height 14
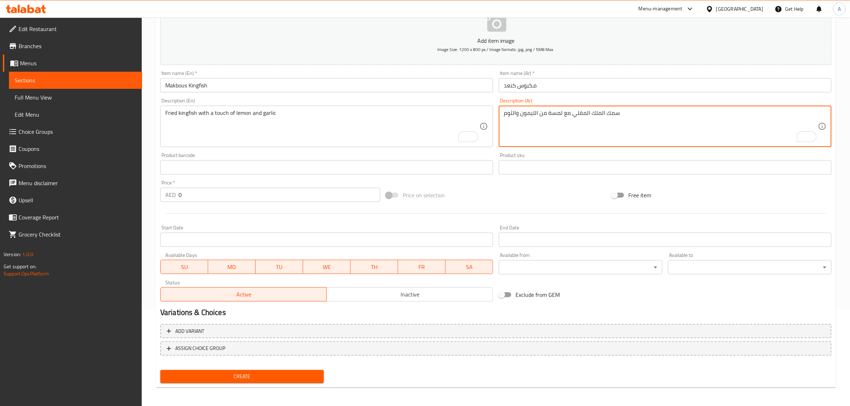
click at [595, 117] on textarea "سمك الملك المقلي مع لمسة من الليمون والثوم" at bounding box center [660, 127] width 314 height 34
paste textarea "كنعد"
drag, startPoint x: 584, startPoint y: 113, endPoint x: 588, endPoint y: 111, distance: 3.8
click at [588, 111] on textarea "سمك كنعد المقلي مع لمسة من الليمون والثوم" at bounding box center [660, 127] width 314 height 34
type textarea "سمك كنعد مقلي مع لمسة من الليمون والثوم"
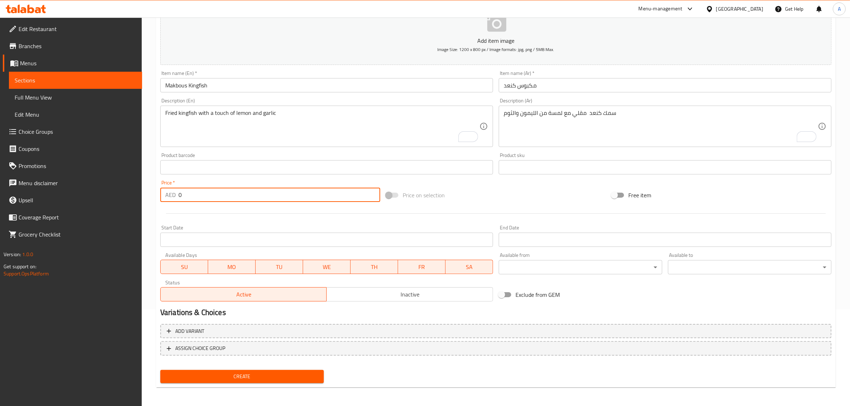
drag, startPoint x: 187, startPoint y: 197, endPoint x: 172, endPoint y: 196, distance: 14.7
click at [172, 196] on div "AED 0 Price *" at bounding box center [270, 195] width 220 height 14
paste input "49"
type input "49"
click at [160, 370] on button "Create" at bounding box center [241, 376] width 163 height 13
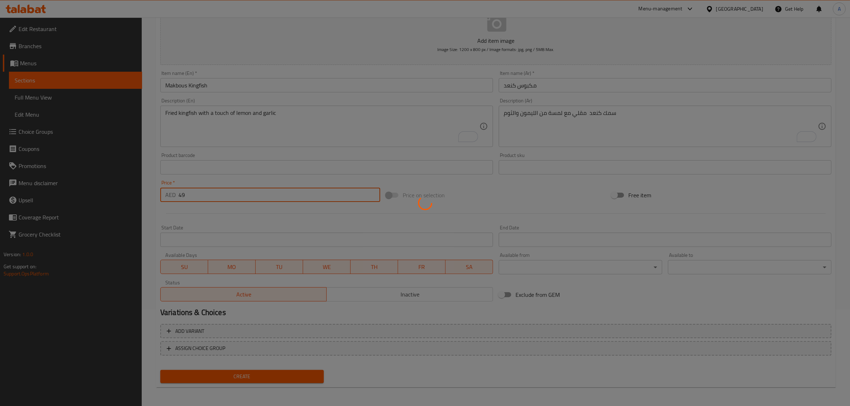
type input "0"
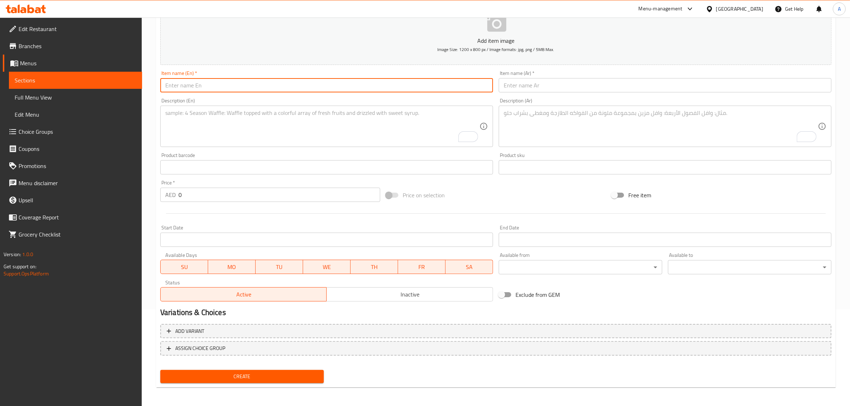
click at [245, 87] on input "text" at bounding box center [326, 85] width 333 height 14
paste input "Tuna Tahta"
type input "Tuna Tahta"
click at [533, 81] on input "text" at bounding box center [664, 85] width 333 height 14
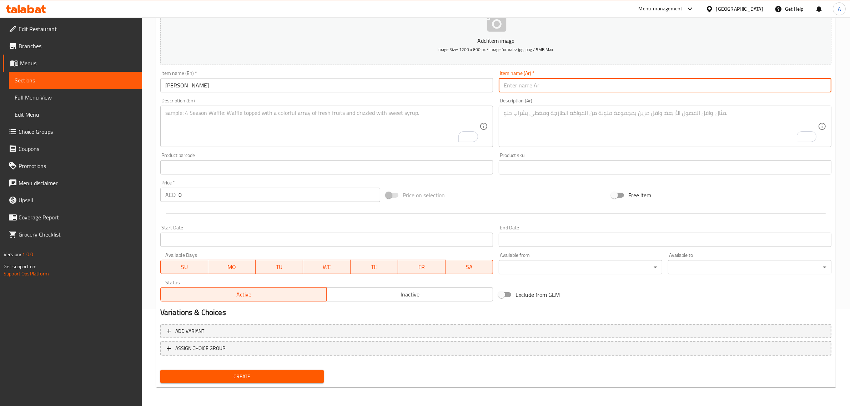
paste input "تونا تحتا"
type input "تونا تحتا"
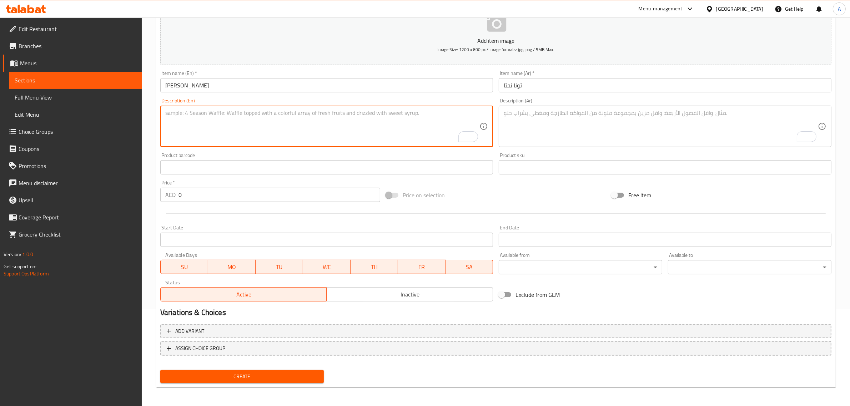
click at [285, 130] on textarea "To enrich screen reader interactions, please activate Accessibility in Grammarl…" at bounding box center [322, 127] width 314 height 34
paste textarea "Tuna cooked in spicy red pepper sauce"
type textarea "Tuna cooked in spicy red pepper sauce"
click at [571, 120] on textarea "To enrich screen reader interactions, please activate Accessibility in Grammarl…" at bounding box center [660, 127] width 314 height 34
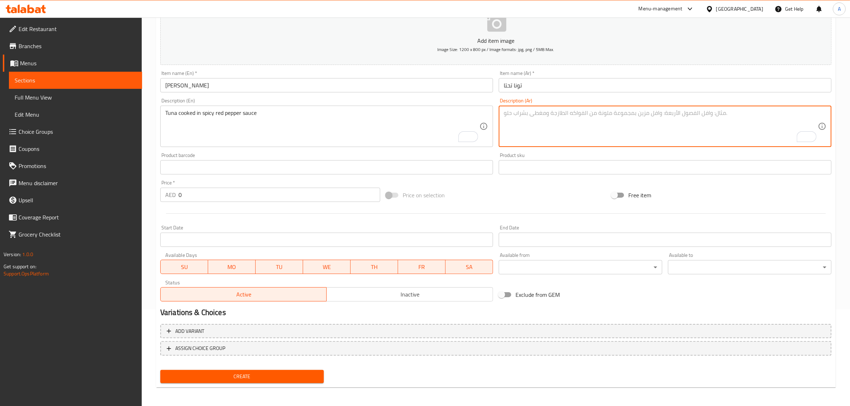
paste textarea "تونة مطبوخة بصلصة فلفل أحمر حارة"
type textarea "تونة مطبوخة بصلصة فلفل أحمر حارة"
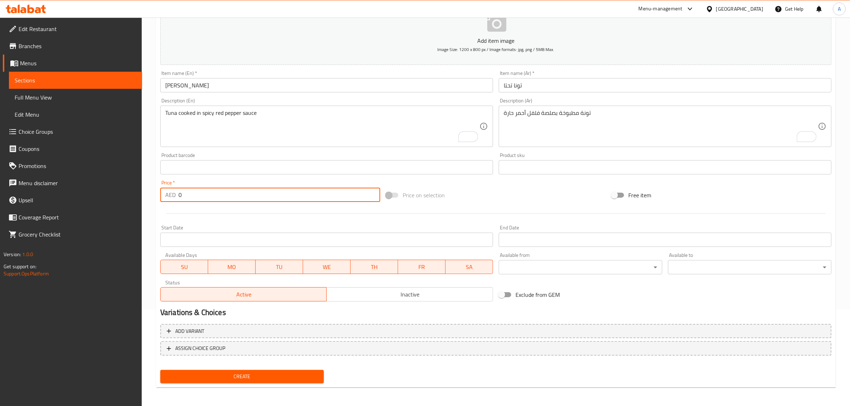
drag, startPoint x: 207, startPoint y: 201, endPoint x: 164, endPoint y: 192, distance: 43.8
click at [164, 192] on div "AED 0 Price *" at bounding box center [270, 195] width 220 height 14
paste input "37"
type input "37"
click at [160, 370] on button "Create" at bounding box center [241, 376] width 163 height 13
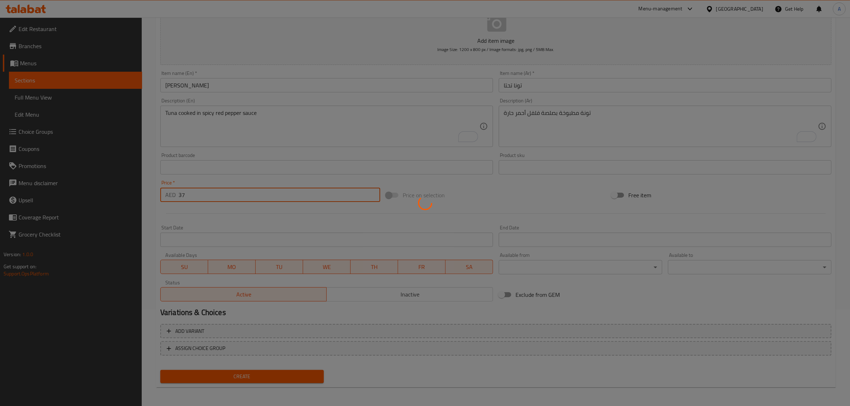
type input "0"
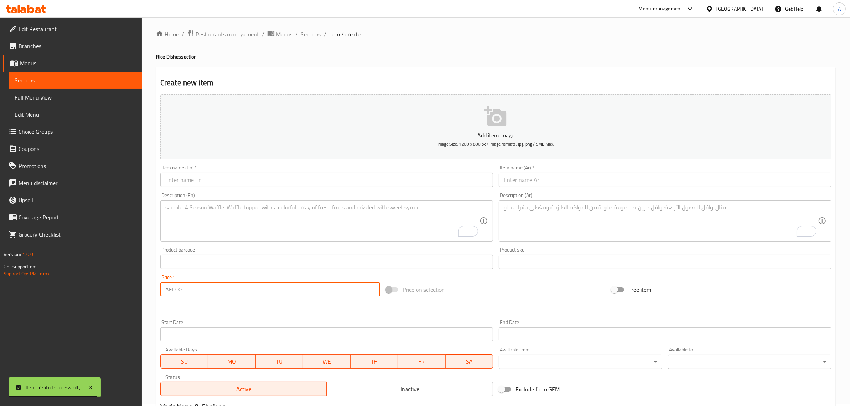
scroll to position [0, 0]
click at [309, 35] on span "Sections" at bounding box center [310, 36] width 20 height 9
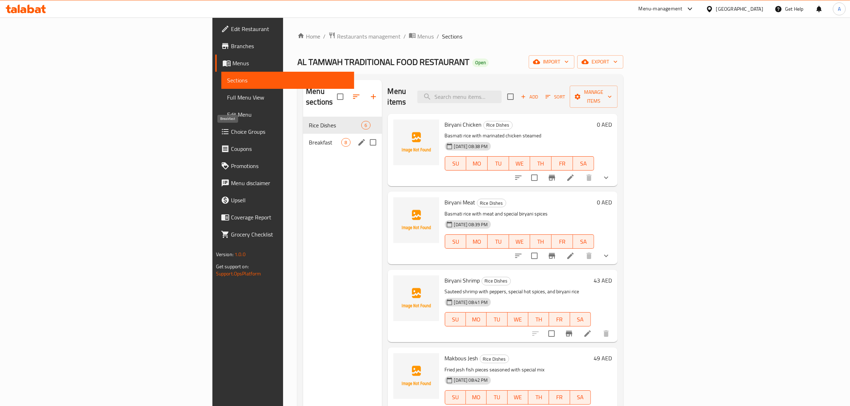
click at [309, 138] on span "Breakfast" at bounding box center [325, 142] width 32 height 9
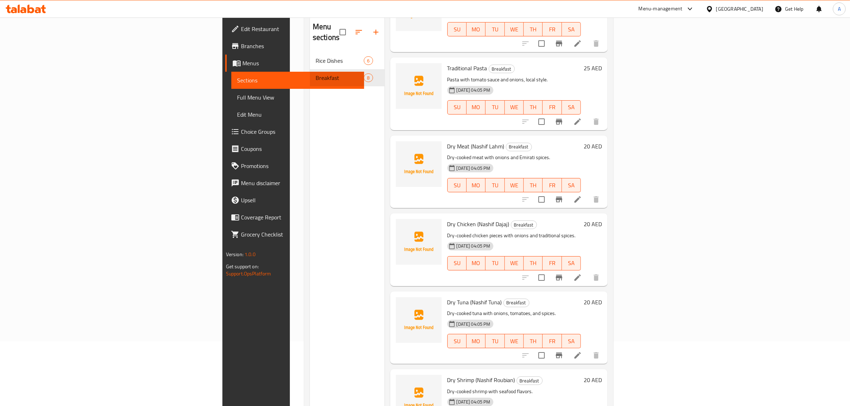
scroll to position [11, 0]
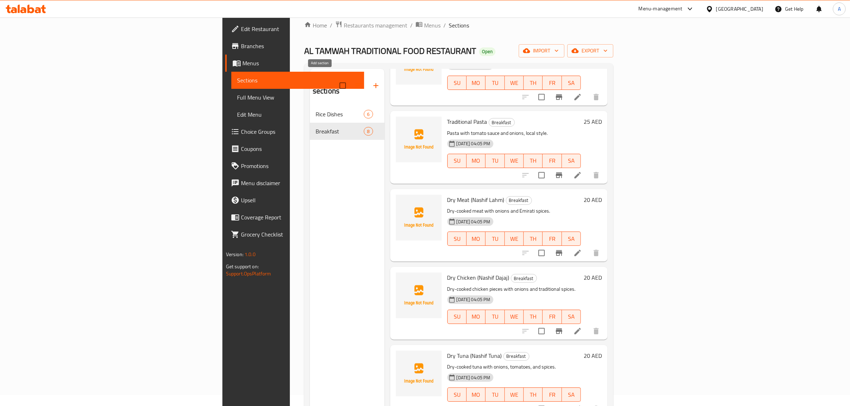
click at [371, 83] on icon "button" at bounding box center [375, 85] width 9 height 9
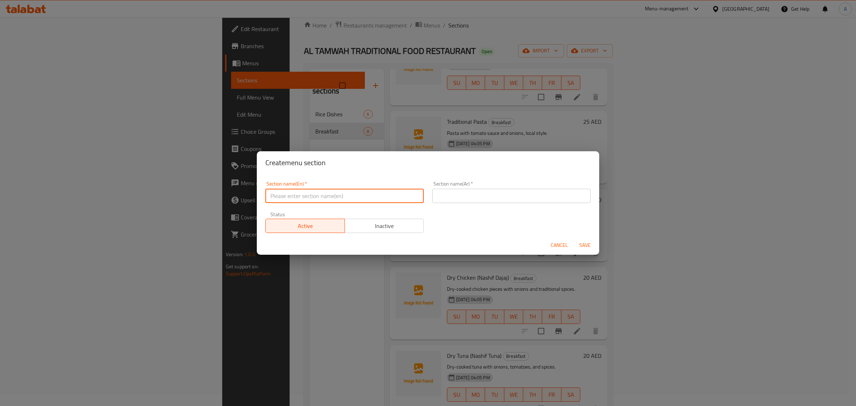
click at [307, 200] on input "text" at bounding box center [344, 196] width 158 height 14
paste input "Dry Dishes"
type input "Dry Dishes"
click at [464, 200] on input "text" at bounding box center [511, 196] width 158 height 14
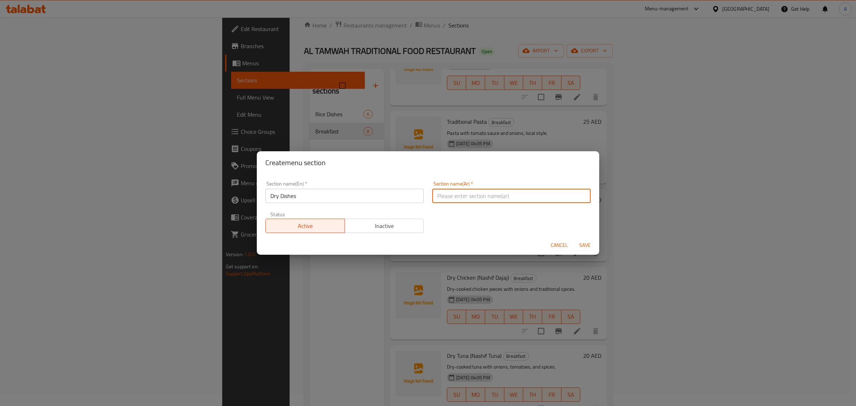
paste input "أطباق جافة"
type input "أطباق جافة"
click at [589, 245] on span "Save" at bounding box center [585, 245] width 17 height 9
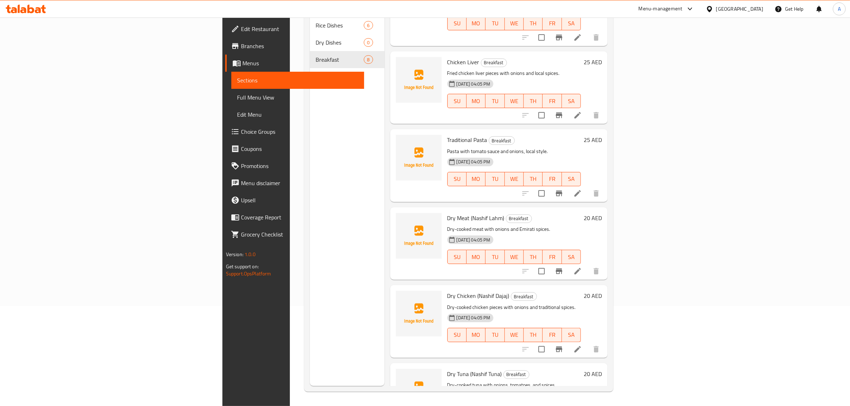
scroll to position [178, 0]
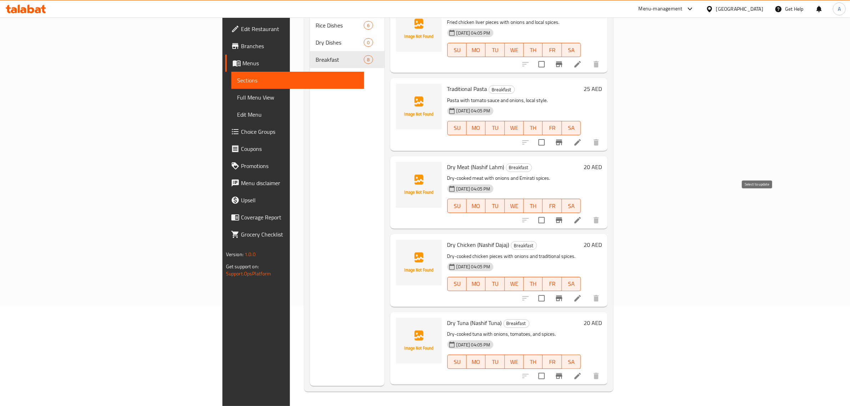
click at [549, 213] on input "checkbox" at bounding box center [541, 220] width 15 height 15
checkbox input "true"
click at [549, 291] on input "checkbox" at bounding box center [541, 298] width 15 height 15
checkbox input "true"
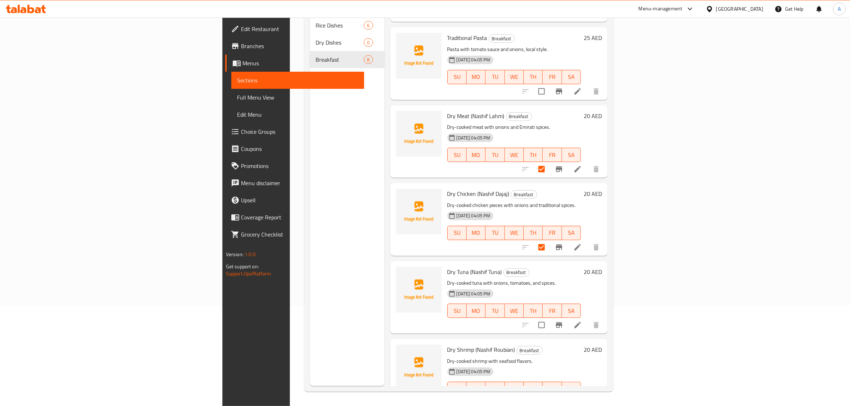
scroll to position [234, 0]
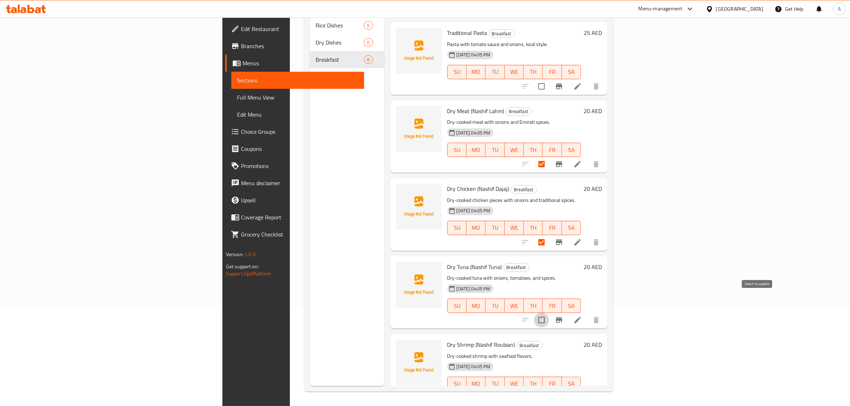
click at [549, 313] on input "checkbox" at bounding box center [541, 320] width 15 height 15
checkbox input "true"
click at [549, 391] on input "checkbox" at bounding box center [541, 398] width 15 height 15
checkbox input "true"
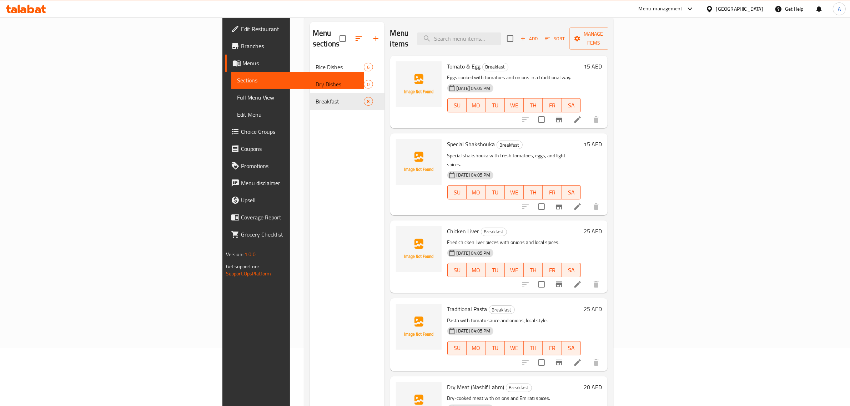
scroll to position [0, 0]
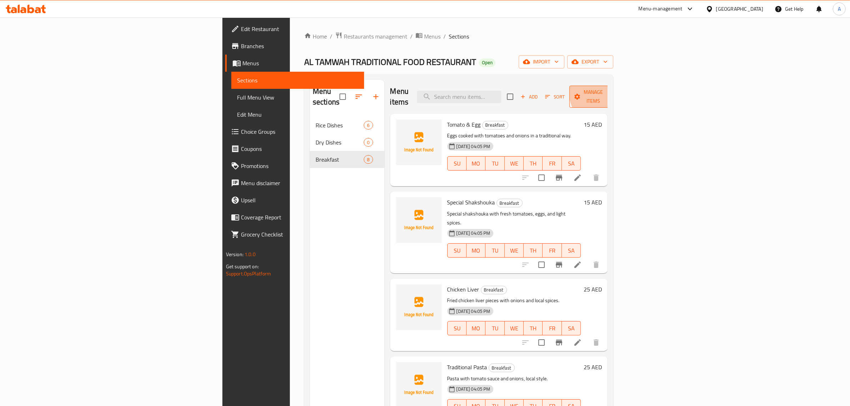
click at [611, 92] on span "Manage items" at bounding box center [593, 97] width 36 height 18
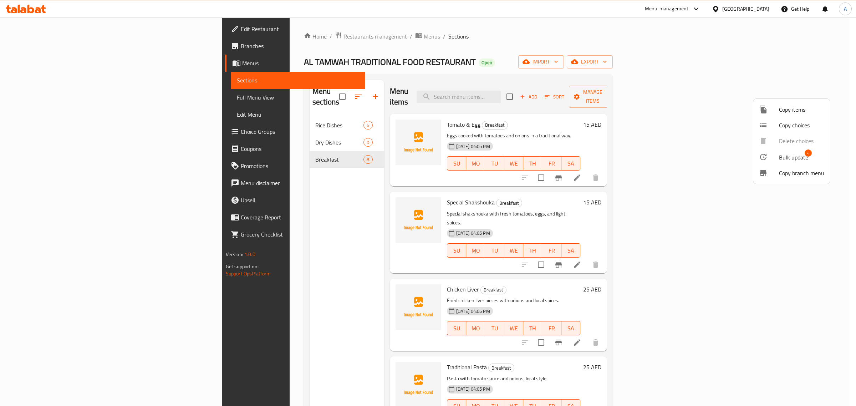
click at [779, 164] on li "Bulk update 4" at bounding box center [792, 157] width 77 height 16
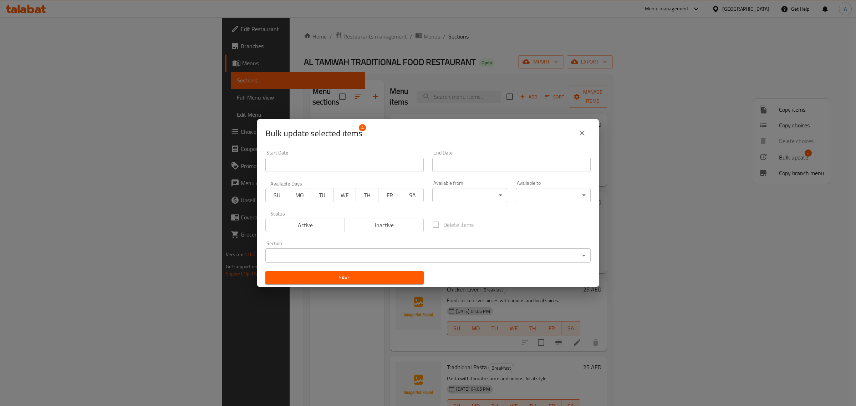
click at [475, 255] on body "​ Menu-management United Arab Emirates Get Help A Edit Restaurant Branches Menu…" at bounding box center [428, 211] width 856 height 389
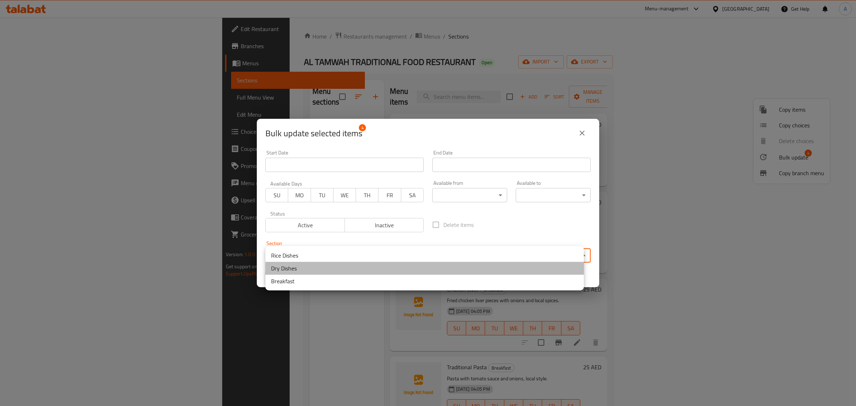
click at [338, 271] on li "Dry Dishes" at bounding box center [424, 268] width 319 height 13
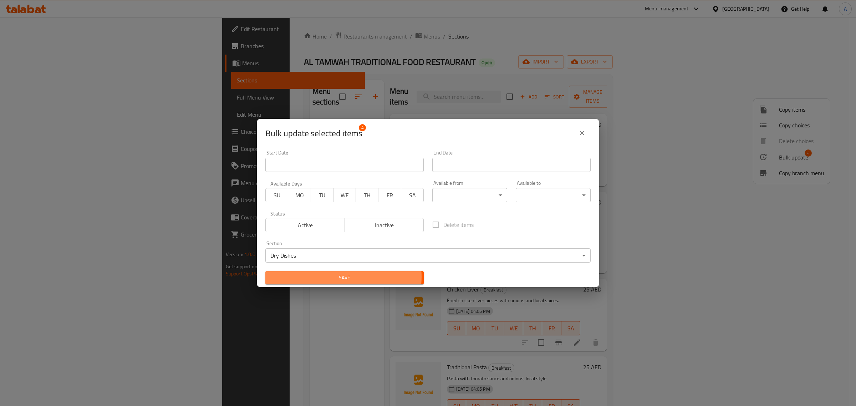
click at [343, 277] on span "Save" at bounding box center [344, 277] width 147 height 9
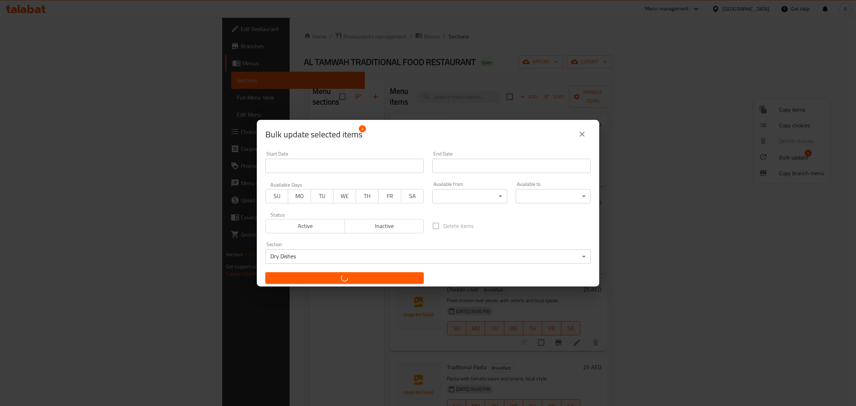
checkbox input "false"
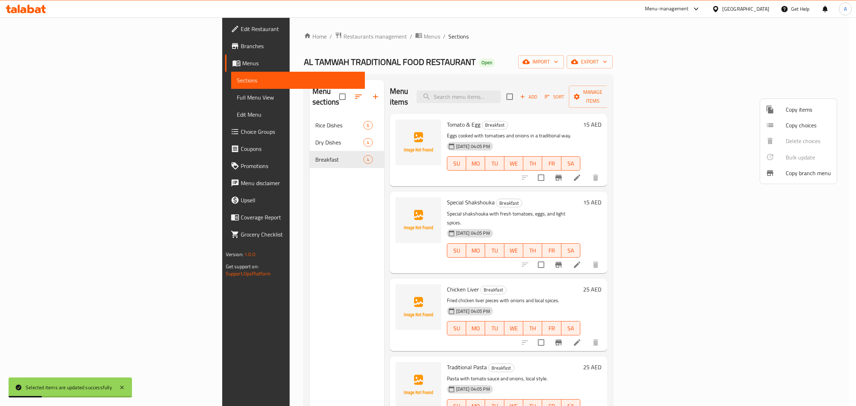
click at [245, 172] on div at bounding box center [428, 203] width 856 height 406
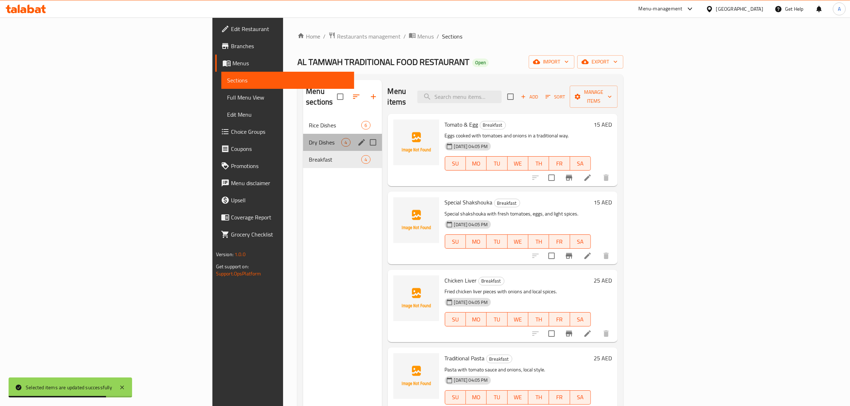
click at [303, 134] on div "Dry Dishes 4" at bounding box center [342, 142] width 78 height 17
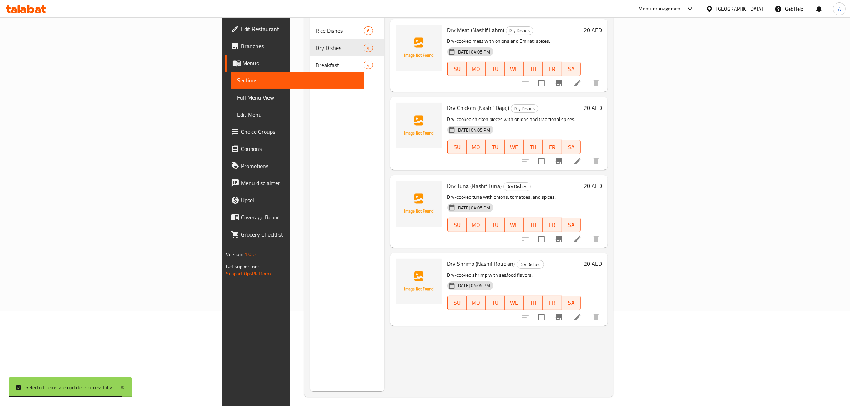
scroll to position [100, 0]
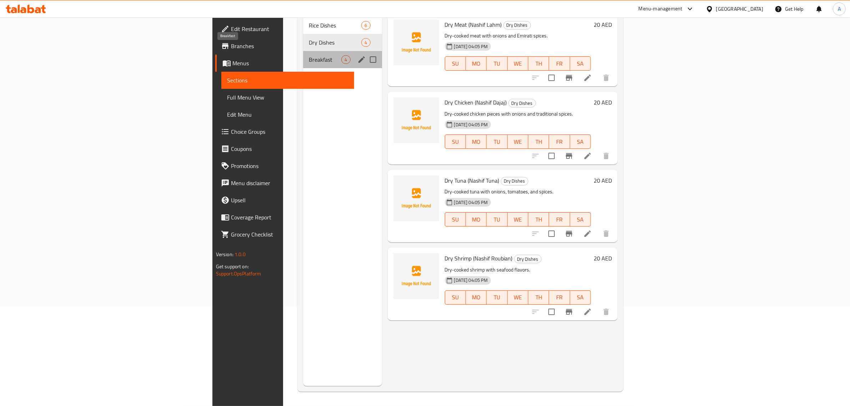
click at [309, 55] on span "Breakfast" at bounding box center [325, 59] width 32 height 9
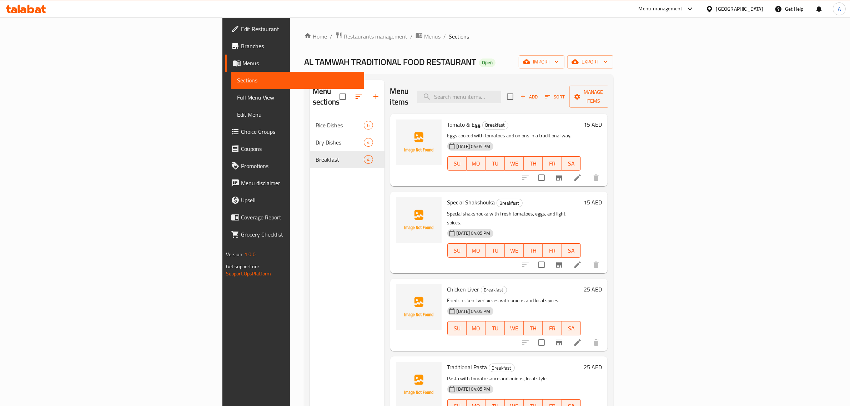
click at [552, 99] on div "Menu items Add Sort Manage items" at bounding box center [499, 97] width 218 height 34
click at [501, 91] on input "search" at bounding box center [459, 97] width 84 height 12
paste input "Fried Fish with Rice"
type input "Fried Fish with Rice"
click at [371, 92] on icon "button" at bounding box center [375, 96] width 9 height 9
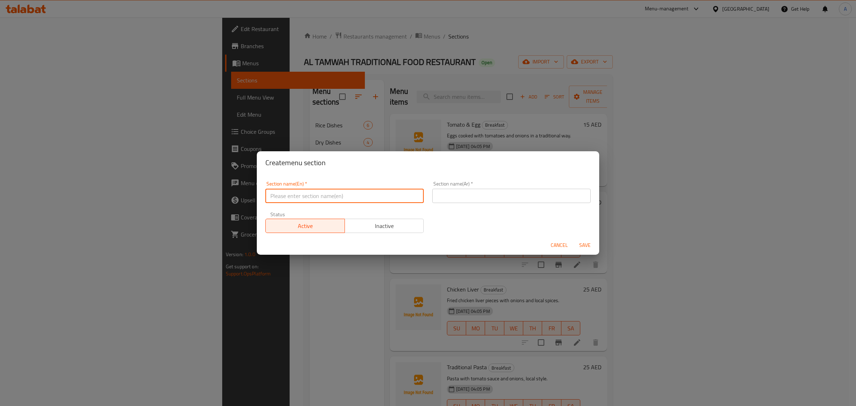
drag, startPoint x: 361, startPoint y: 188, endPoint x: 354, endPoint y: 191, distance: 7.2
click at [354, 191] on input "text" at bounding box center [344, 196] width 158 height 14
paste input "Seafood And Fish"
type input "Seafood And Fish"
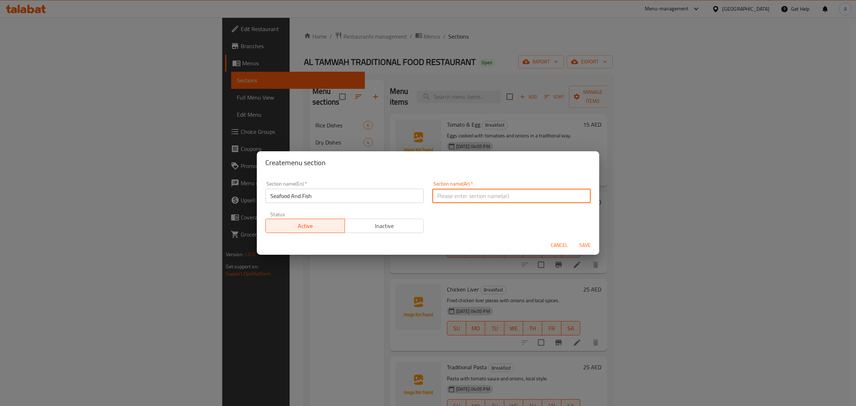
click at [482, 202] on input "text" at bounding box center [511, 196] width 158 height 14
paste input "المأكولات البحرية والأسماك"
type input "المأكولات البحرية والأسماك"
click at [580, 242] on span "Save" at bounding box center [585, 245] width 17 height 9
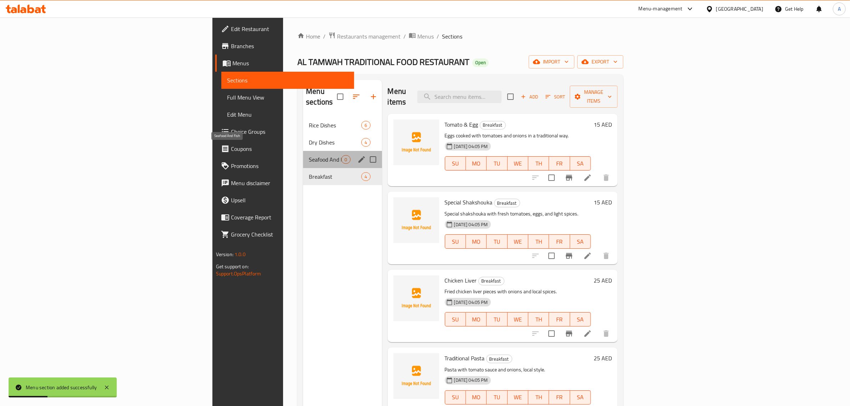
click at [309, 155] on span "Seafood And Fish" at bounding box center [325, 159] width 32 height 9
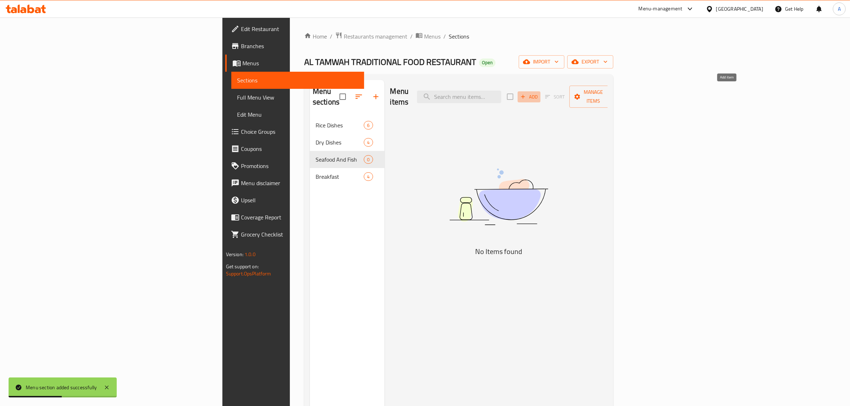
click at [525, 95] on icon "button" at bounding box center [523, 97] width 4 height 4
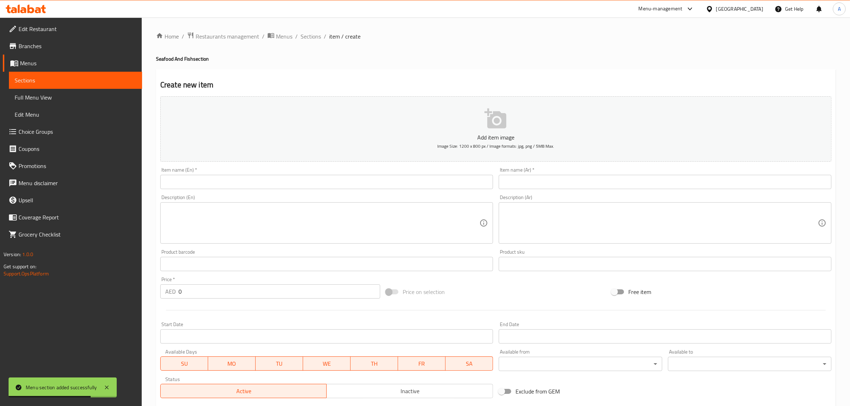
click at [249, 181] on input "text" at bounding box center [326, 182] width 333 height 14
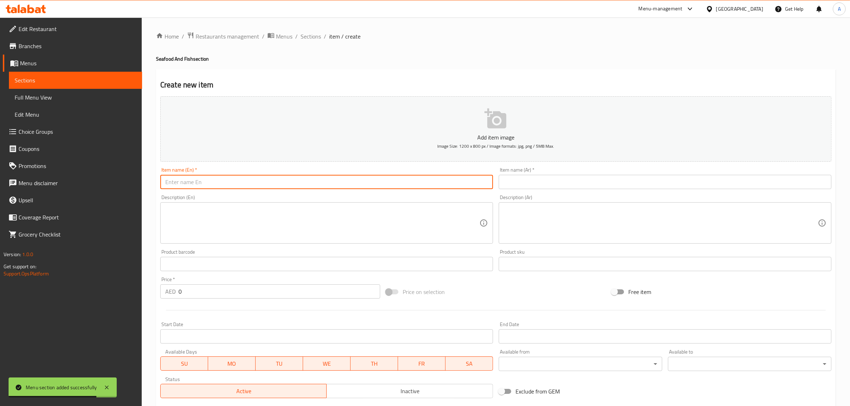
paste input "Fried Fish with Rice"
type input "Fried Fish with Rice"
click at [507, 186] on input "text" at bounding box center [664, 182] width 333 height 14
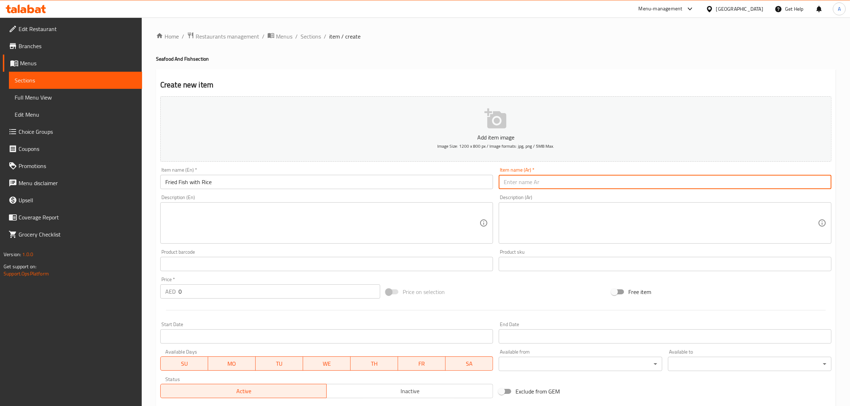
paste input "سمك مقلي مع الأرز"
type input "سمك مقلي مع الأرز"
click at [264, 222] on textarea at bounding box center [322, 223] width 314 height 34
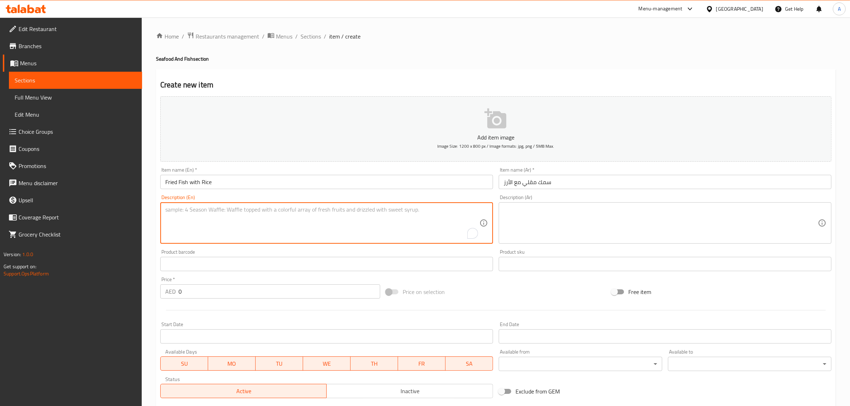
paste textarea "Fried fish served with cooked rice"
type textarea "Fried fish served with cooked rice"
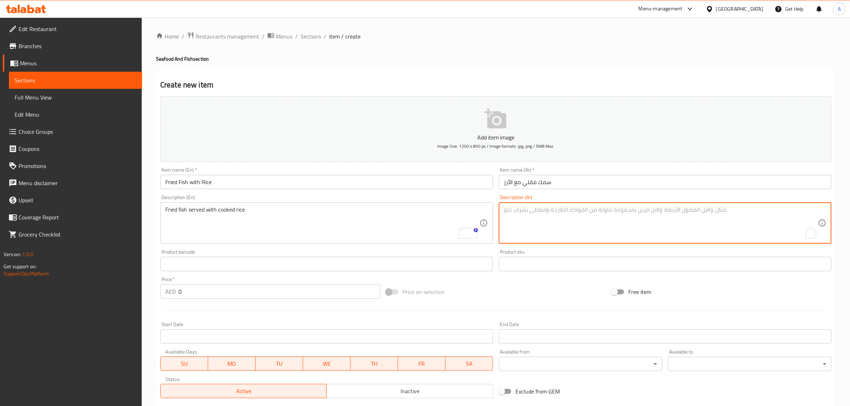
click at [556, 230] on textarea "To enrich screen reader interactions, please activate Accessibility in Grammarl…" at bounding box center [660, 223] width 314 height 34
paste textarea "سمك مقلي يقدم مع أرز مطبوخ"
type textarea "سمك مقلي يقدم مع أرز مطبوخ"
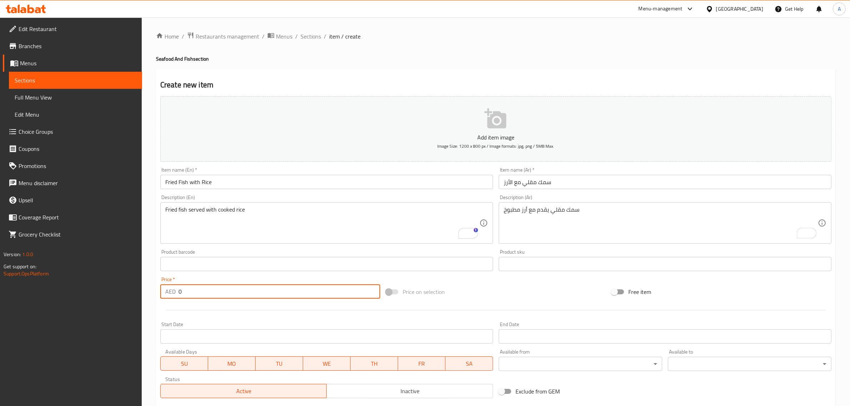
drag, startPoint x: 186, startPoint y: 288, endPoint x: 170, endPoint y: 285, distance: 16.2
click at [170, 285] on div "AED 0 Price *" at bounding box center [270, 291] width 220 height 14
paste input "49"
type input "49"
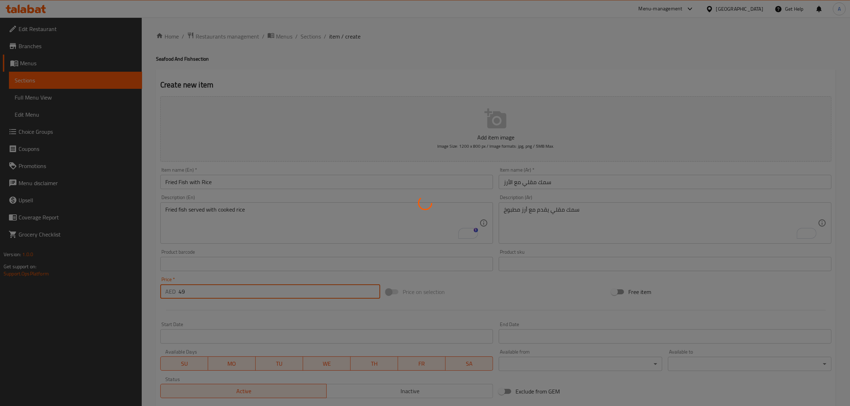
type input "0"
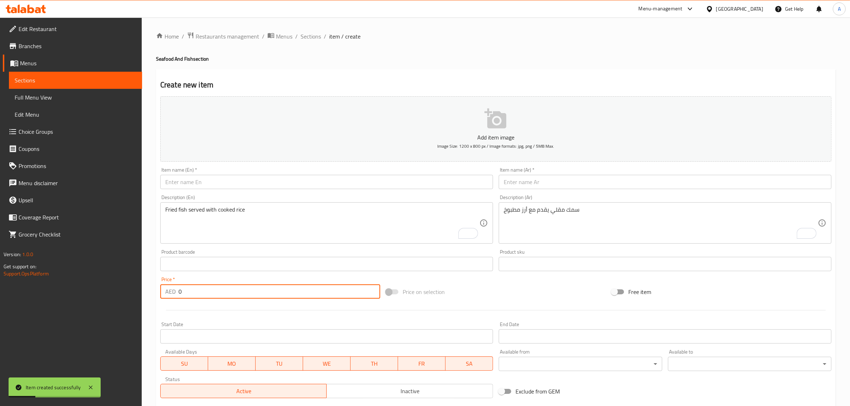
click at [250, 181] on input "text" at bounding box center [326, 182] width 333 height 14
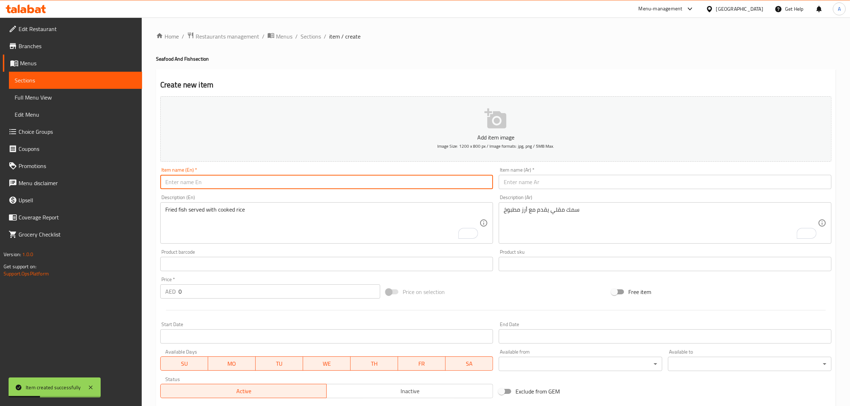
paste input "Fried Safi"
type input "Fried Safi"
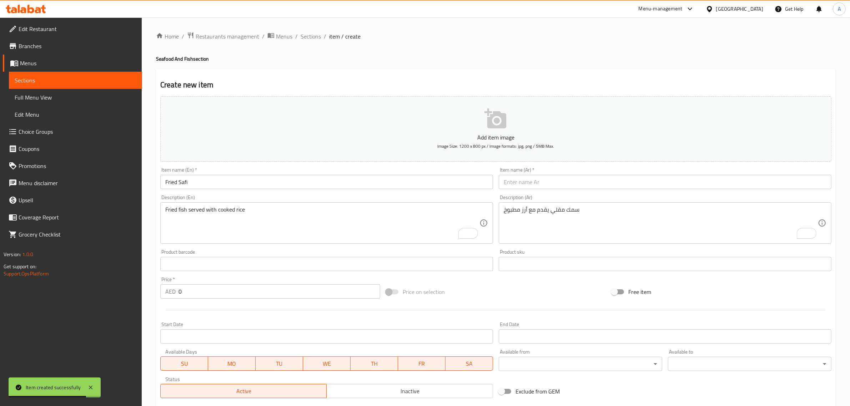
click at [538, 173] on div "Item name (Ar)   * Item name (Ar) *" at bounding box center [664, 178] width 333 height 22
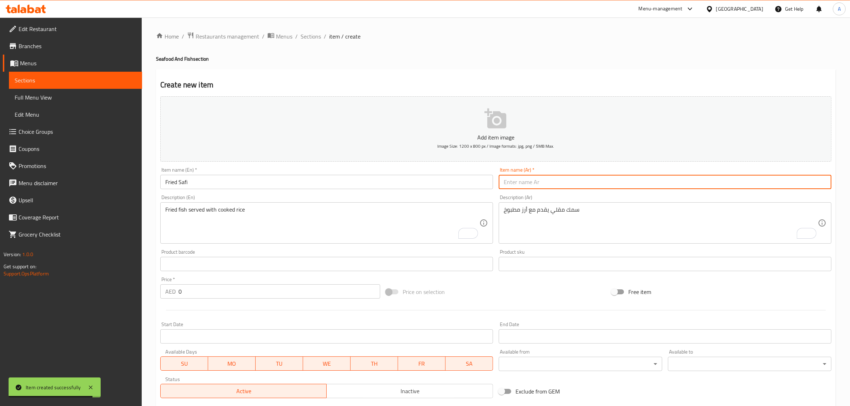
click at [539, 182] on input "text" at bounding box center [664, 182] width 333 height 14
paste input "صافي مقلي"
type input "صافي مقلي"
click at [269, 216] on textarea "Fried fish served with cooked rice" at bounding box center [322, 223] width 314 height 34
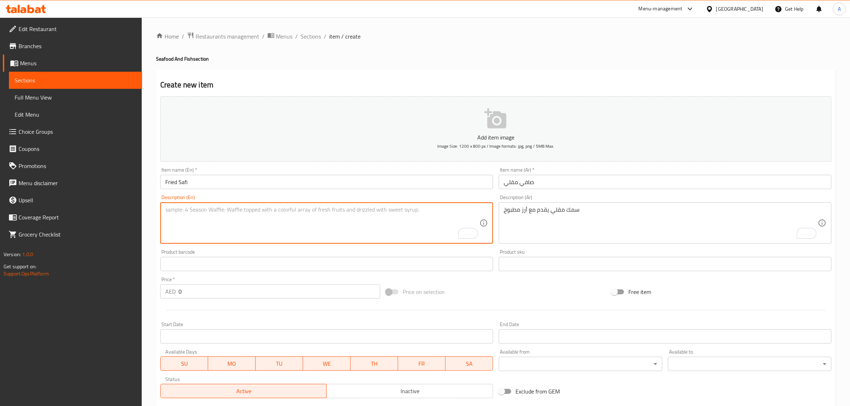
paste textarea "Fresh safi fish fried until crispy, served with white rice"
type textarea "Fresh safi fish fried until crispy, served with white rice"
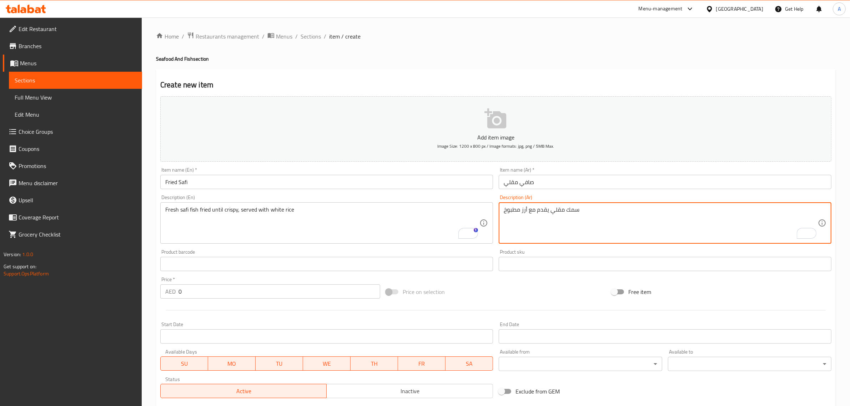
click at [518, 227] on textarea "سمك مقلي يقدم مع أرز مطبوخ" at bounding box center [660, 223] width 314 height 34
paste textarea "سمك صافي طازج مقلي حتى يصبح مقرمشاً مع عيش أبيض"
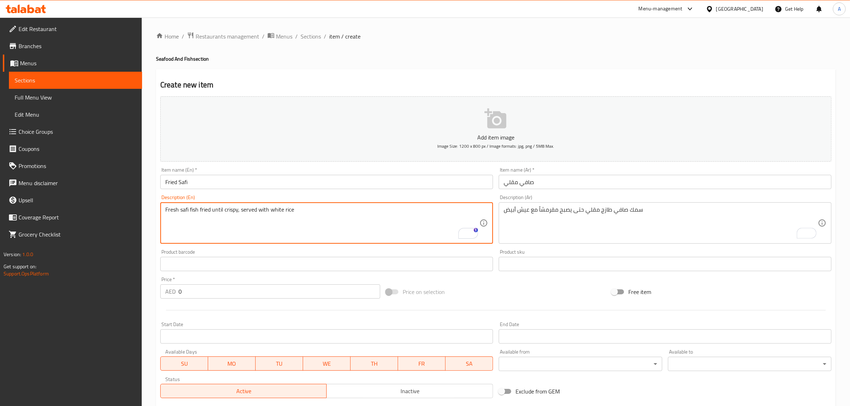
click at [354, 208] on textarea "Fresh safi fish fried until crispy, served with white rice" at bounding box center [322, 223] width 314 height 34
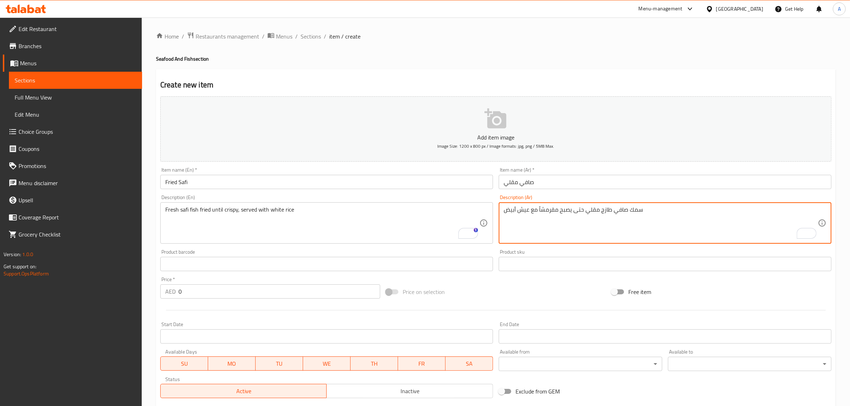
click at [536, 215] on textarea "سمك صافي طازج مقلي حتى يصبح مقرمشاً مع عيش أبيض" at bounding box center [660, 223] width 314 height 34
paste textarea "ًا، يقدم مع الأرز ال"
type textarea "سمك صافي طازج مقلي حتى يصبح مقرمشًا، يقدم مع الأرز الأبيض"
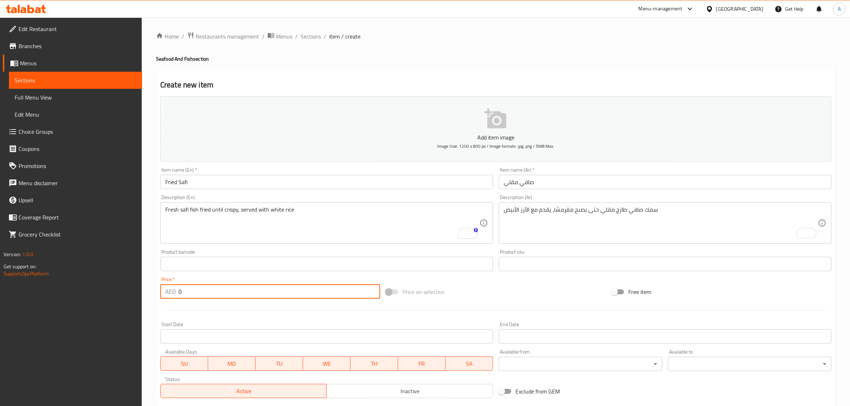
drag, startPoint x: 192, startPoint y: 293, endPoint x: 168, endPoint y: 290, distance: 23.7
click at [168, 290] on div "AED 0 Price *" at bounding box center [270, 291] width 220 height 14
paste input "49"
type input "49"
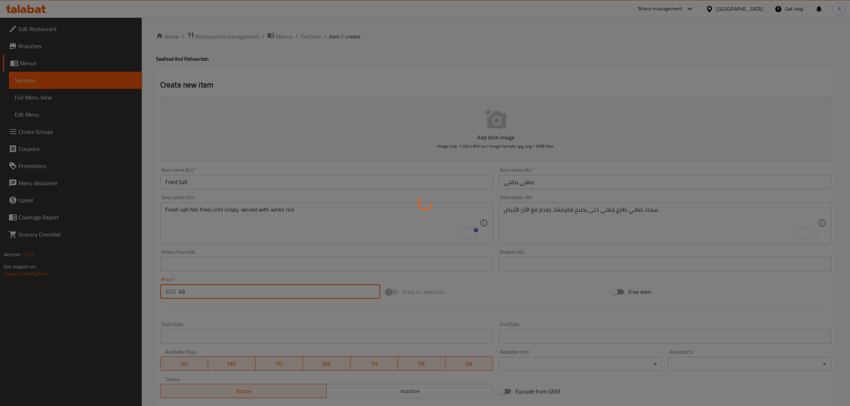
type input "0"
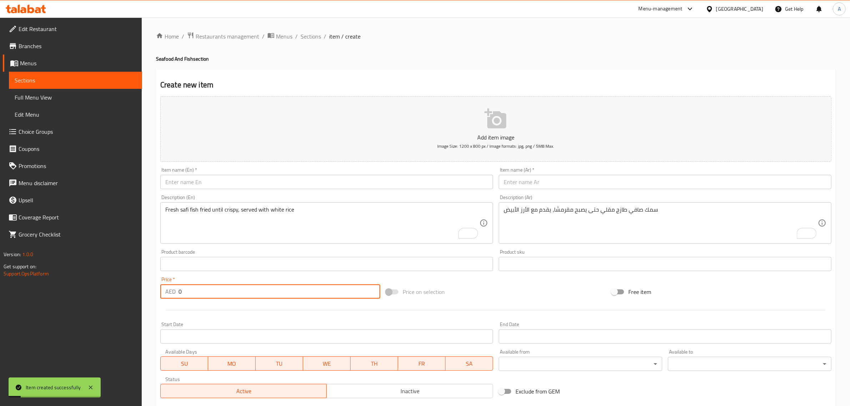
click at [324, 39] on li "/" at bounding box center [325, 36] width 2 height 9
click at [317, 36] on span "Sections" at bounding box center [310, 36] width 20 height 9
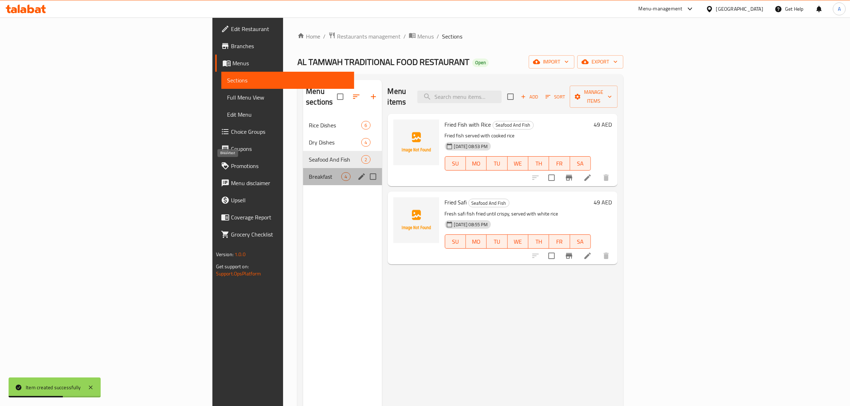
click at [309, 172] on span "Breakfast" at bounding box center [325, 176] width 32 height 9
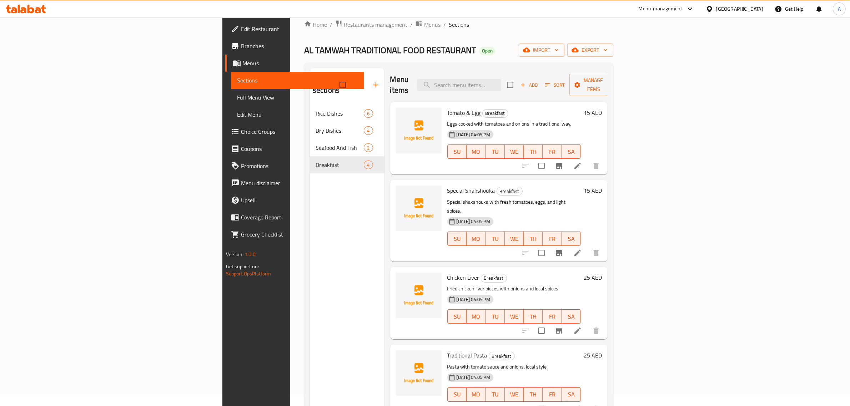
scroll to position [11, 0]
click at [371, 82] on icon "button" at bounding box center [375, 85] width 9 height 9
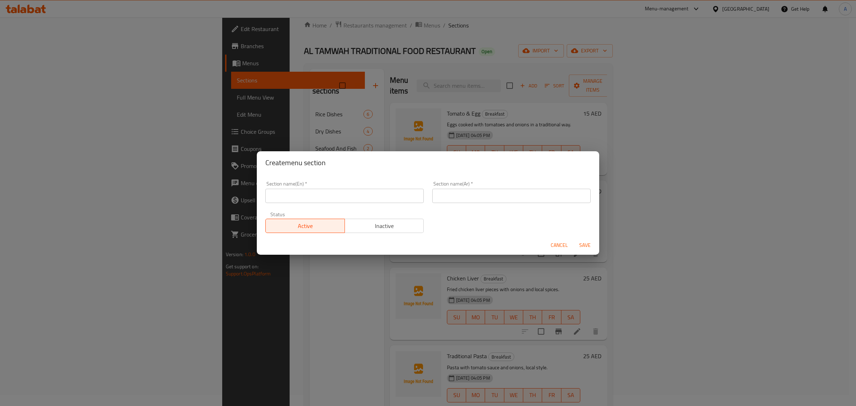
click at [358, 202] on div "Section name(En)   * Section name(En) *" at bounding box center [344, 192] width 167 height 30
click at [358, 196] on input "text" at bounding box center [344, 196] width 158 height 14
paste input "Meat & Poultry Dishes"
drag, startPoint x: 284, startPoint y: 192, endPoint x: 288, endPoint y: 193, distance: 3.7
click at [288, 193] on input "Meat & Poultry Dishes" at bounding box center [344, 196] width 158 height 14
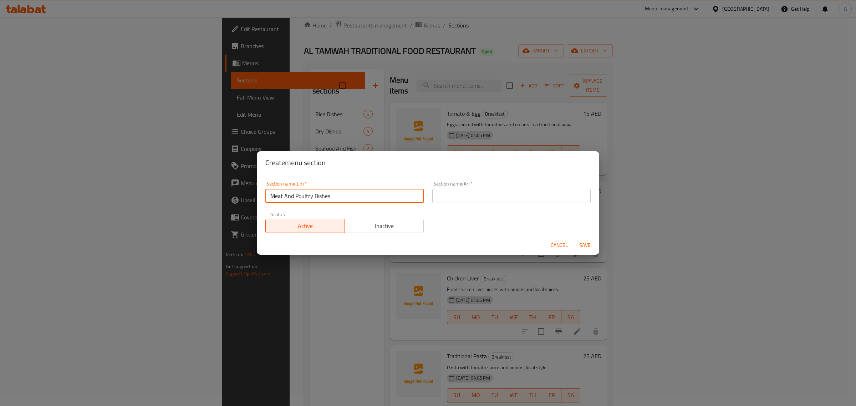
click at [300, 197] on input "Meat And Poultry Dishes" at bounding box center [344, 196] width 158 height 14
drag, startPoint x: 300, startPoint y: 197, endPoint x: 300, endPoint y: 201, distance: 4.0
click at [300, 201] on input "Meat And Poultry Dishes" at bounding box center [344, 196] width 158 height 14
type input "Meat And Poultry Dishes"
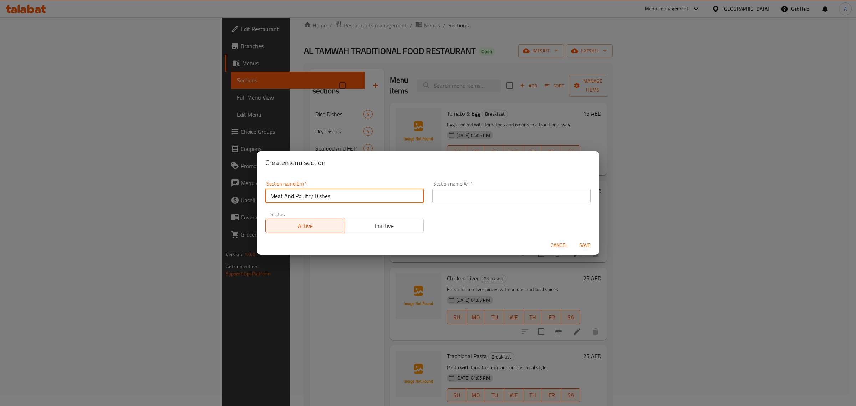
click at [490, 202] on input "text" at bounding box center [511, 196] width 158 height 14
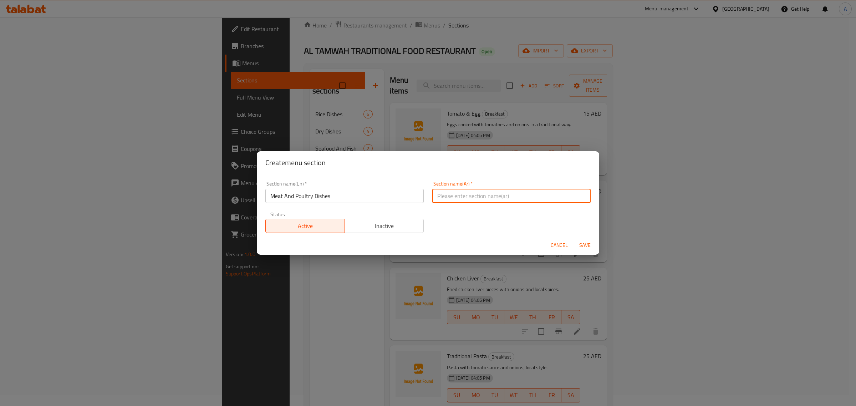
paste input "أطباق اللحوم والدواجن"
type input "أطباق اللحوم والدواجن"
click at [586, 245] on span "Save" at bounding box center [585, 245] width 17 height 9
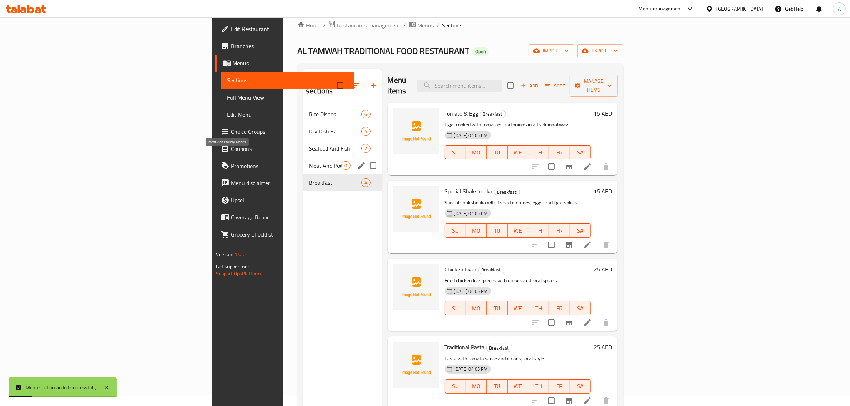
click at [309, 161] on span "Meat And Poultry Dishes" at bounding box center [325, 165] width 32 height 9
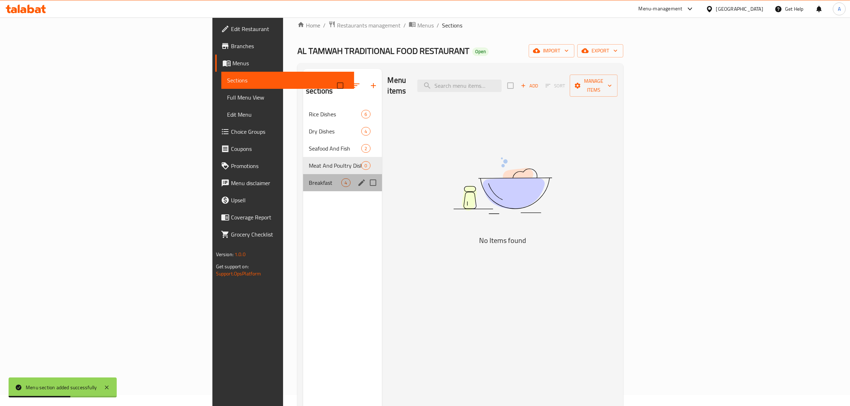
click at [303, 177] on div "Breakfast 4" at bounding box center [342, 182] width 78 height 17
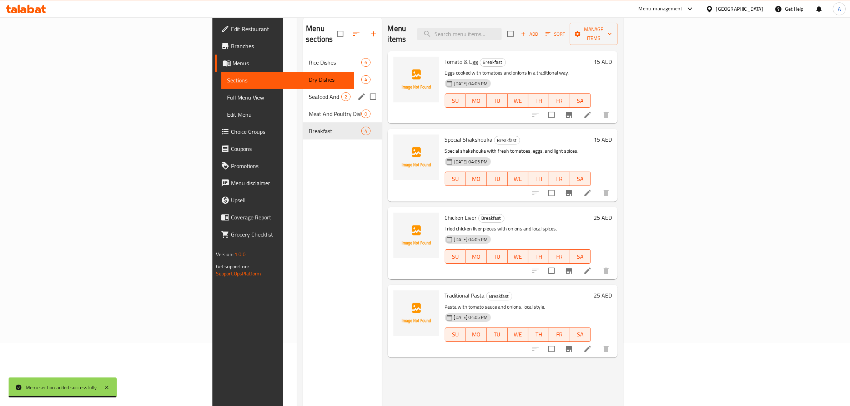
scroll to position [11, 0]
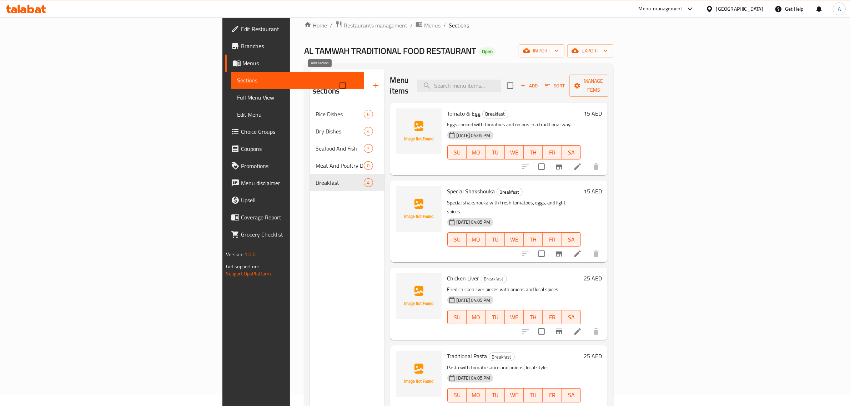
click at [367, 77] on button "button" at bounding box center [375, 85] width 17 height 17
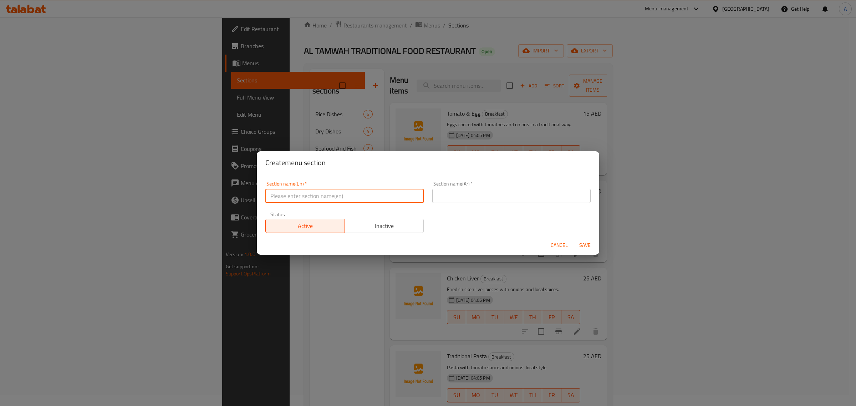
click at [308, 193] on input "text" at bounding box center [344, 196] width 158 height 14
paste input "Traditional & Others"
drag, startPoint x: 300, startPoint y: 197, endPoint x: 297, endPoint y: 195, distance: 4.0
click at [297, 195] on input "Traditional & Others" at bounding box center [344, 196] width 158 height 14
click at [340, 202] on input "Traditional And Others" at bounding box center [344, 196] width 158 height 14
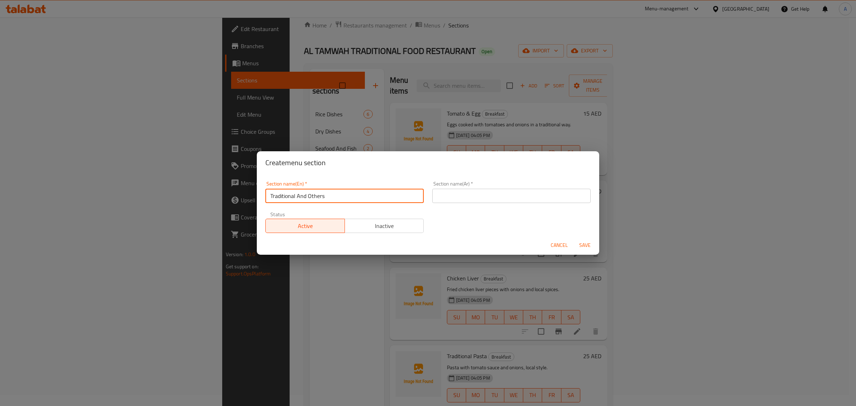
click at [340, 202] on input "Traditional And Others" at bounding box center [344, 196] width 158 height 14
type input "Traditional And Others"
click at [477, 208] on div "Section name(En)   * Traditional And Others Section name(En) * Section name(Ar)…" at bounding box center [428, 207] width 334 height 60
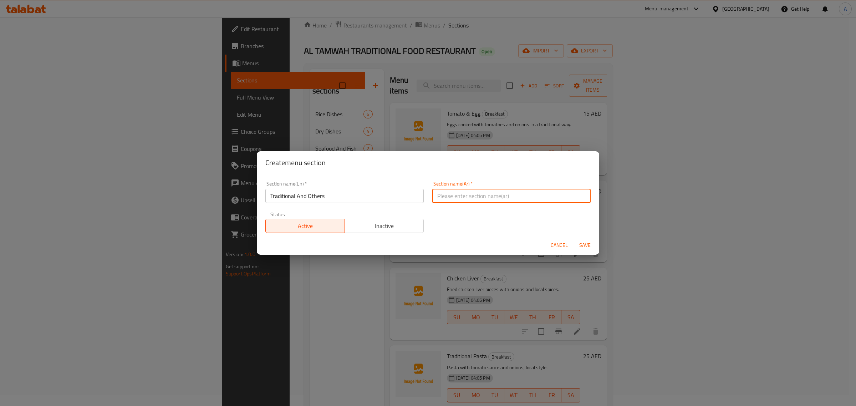
click at [477, 200] on input "text" at bounding box center [511, 196] width 158 height 14
click at [459, 195] on input "تراديشينار" at bounding box center [511, 196] width 158 height 14
type input "اطباق تقليدية و اخري"
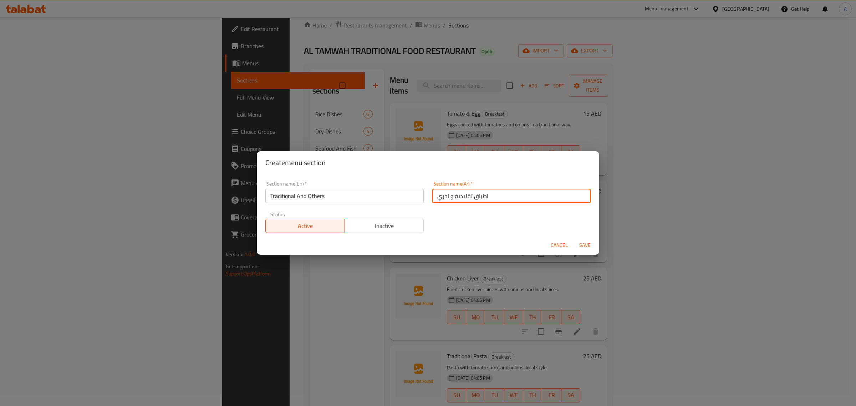
click at [578, 242] on span "Save" at bounding box center [585, 245] width 17 height 9
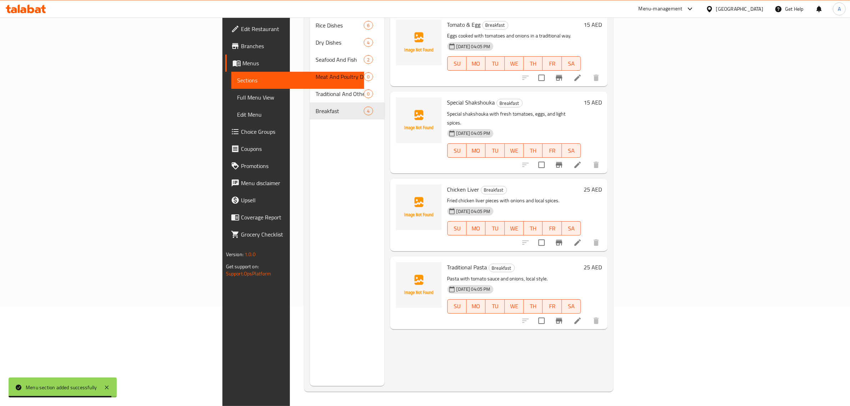
scroll to position [56, 0]
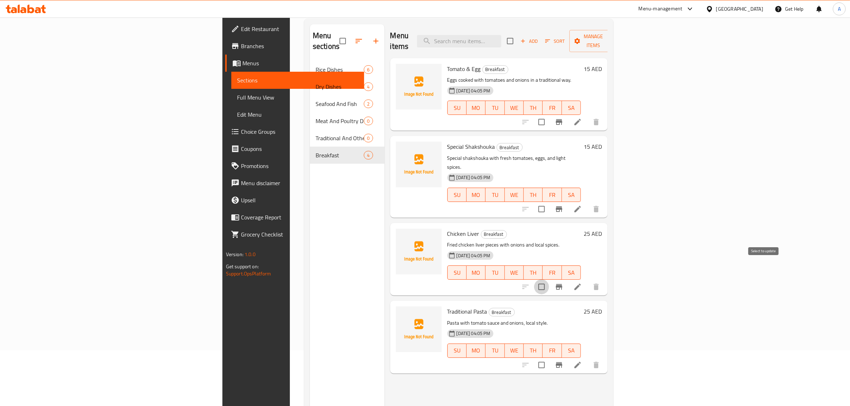
click at [549, 279] on input "checkbox" at bounding box center [541, 286] width 15 height 15
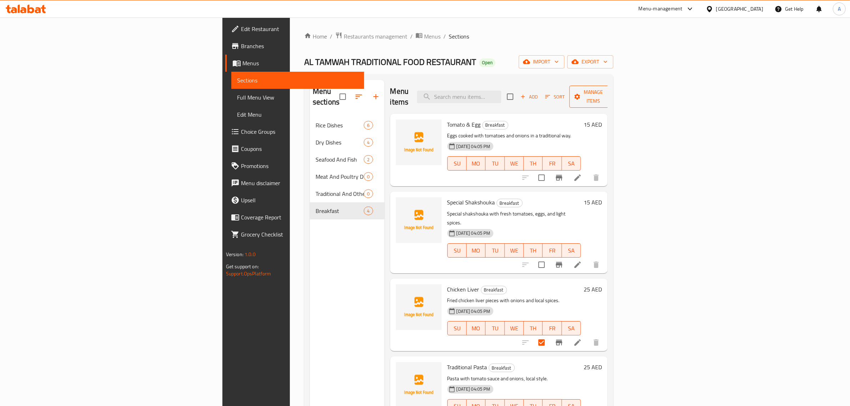
click at [611, 93] on span "Manage items" at bounding box center [593, 97] width 36 height 18
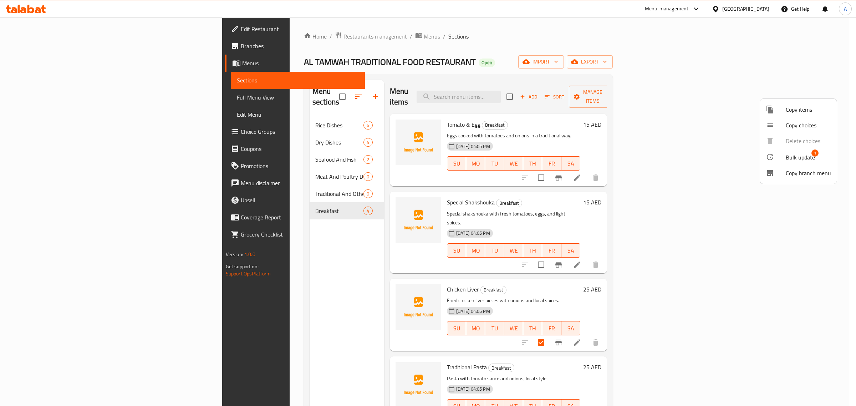
click at [812, 156] on span "1" at bounding box center [815, 153] width 7 height 7
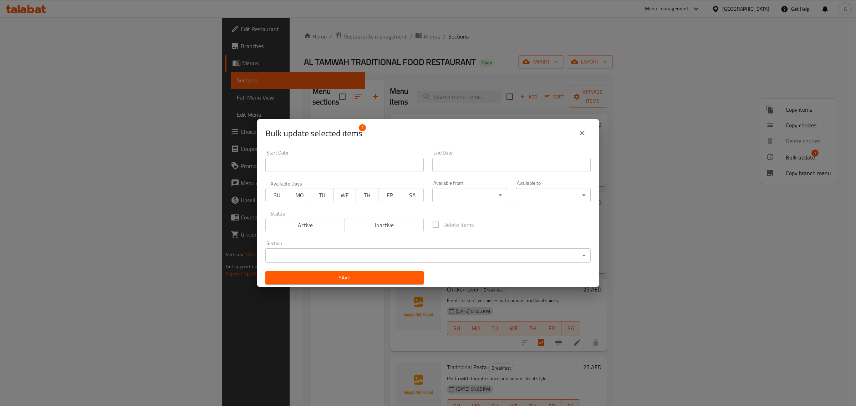
click at [412, 253] on body "​ Menu-management [GEOGRAPHIC_DATA] Get Help A Edit Restaurant Branches Menus S…" at bounding box center [428, 211] width 856 height 389
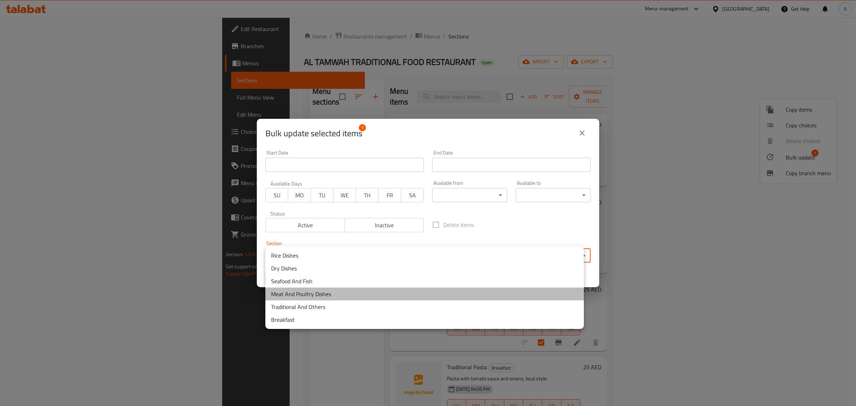
click at [338, 292] on li "Meat And Poultry Dishes" at bounding box center [424, 294] width 319 height 13
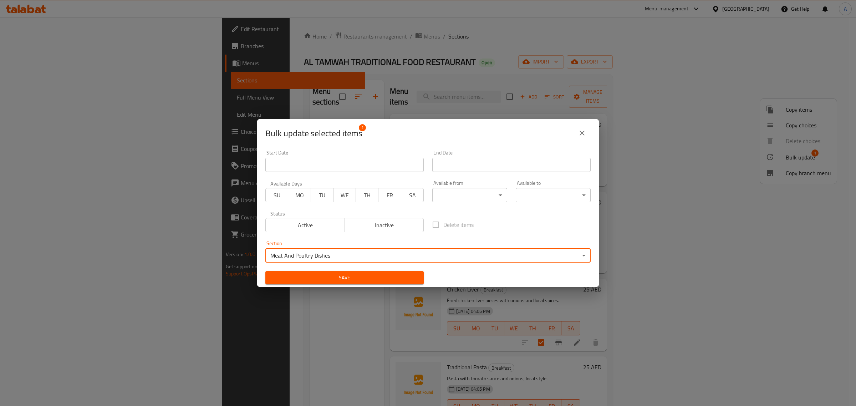
click at [327, 273] on span "Save" at bounding box center [344, 277] width 147 height 9
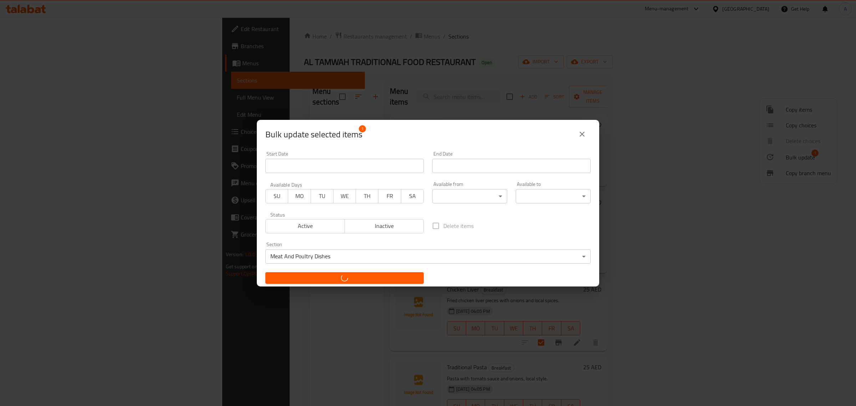
checkbox input "false"
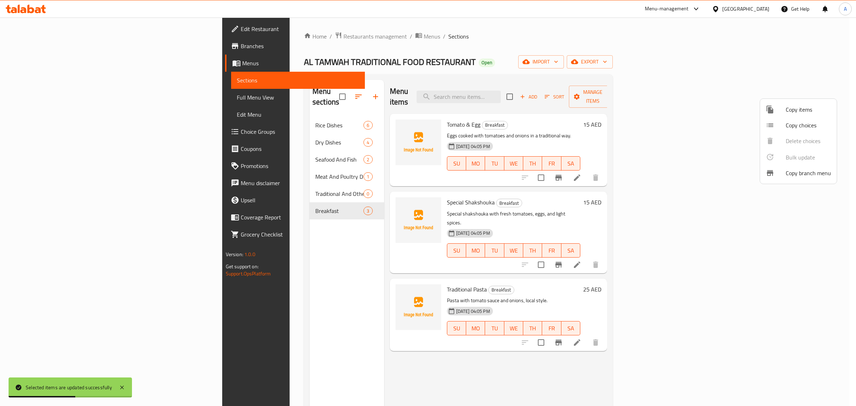
click at [512, 265] on div at bounding box center [428, 203] width 856 height 406
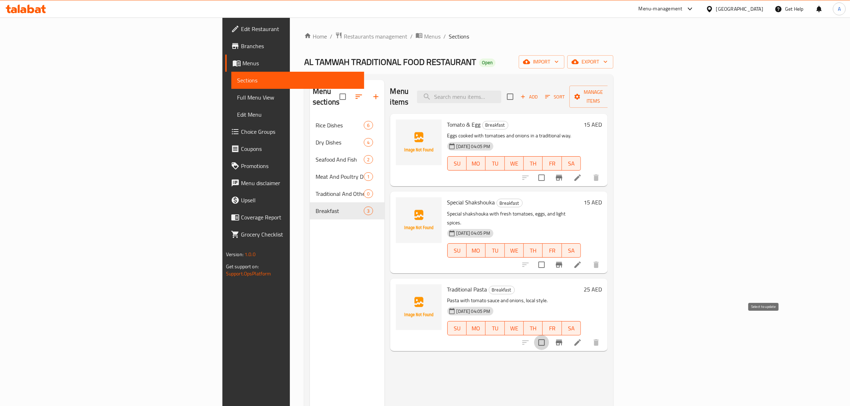
click at [549, 335] on input "checkbox" at bounding box center [541, 342] width 15 height 15
click at [580, 94] on icon "button" at bounding box center [577, 97] width 6 height 6
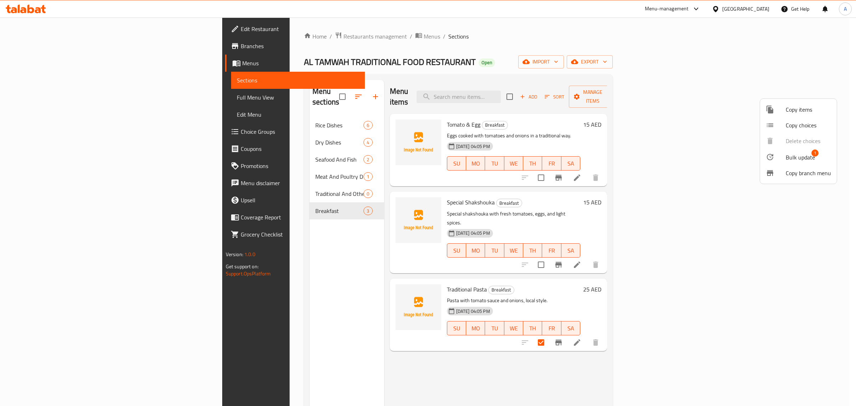
click at [778, 156] on div at bounding box center [776, 157] width 20 height 9
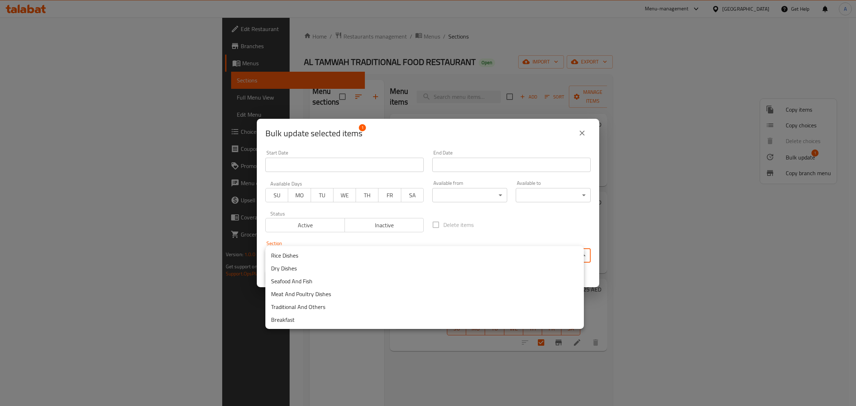
click at [343, 253] on body "​ Menu-management [GEOGRAPHIC_DATA] Get Help A Edit Restaurant Branches Menus S…" at bounding box center [428, 211] width 856 height 389
click at [299, 307] on li "Traditional And Others" at bounding box center [424, 306] width 319 height 13
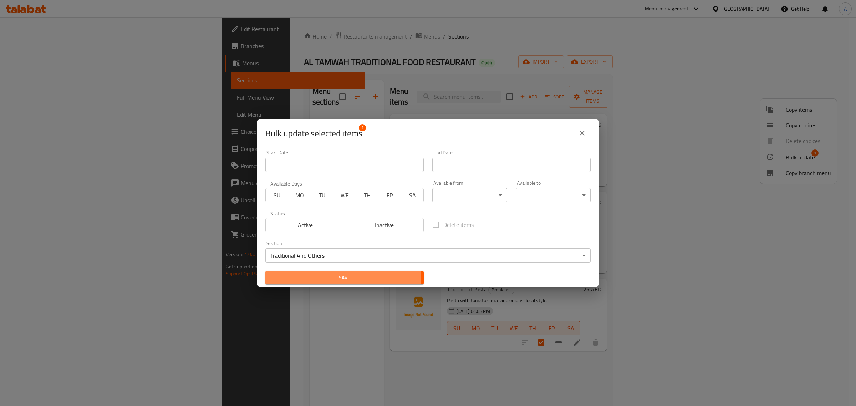
click at [299, 278] on span "Save" at bounding box center [344, 277] width 147 height 9
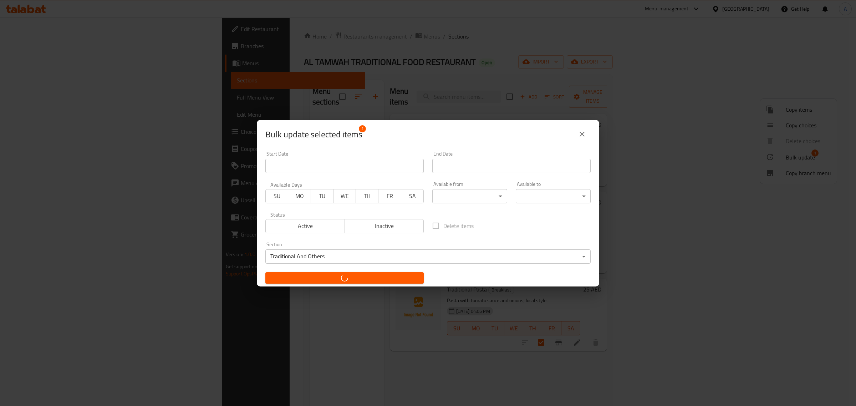
checkbox input "false"
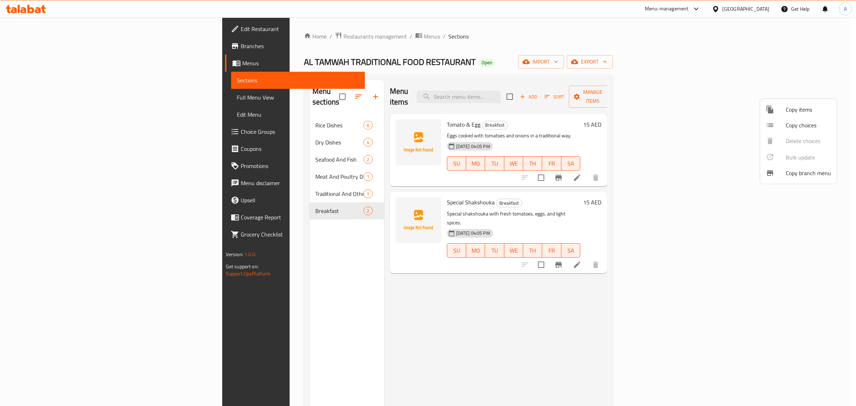
click at [475, 314] on div at bounding box center [428, 203] width 856 height 406
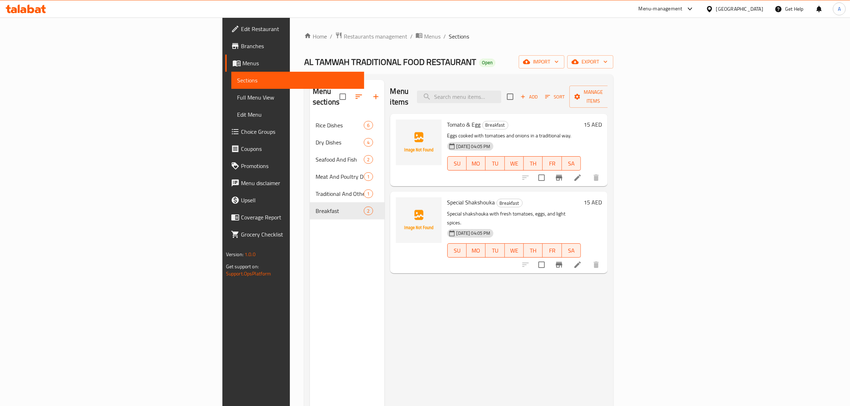
click at [540, 97] on button "Add" at bounding box center [528, 96] width 23 height 11
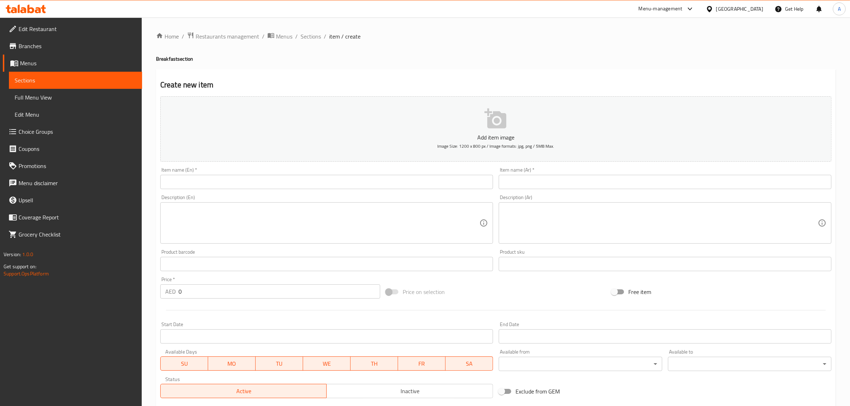
drag, startPoint x: 295, startPoint y: 190, endPoint x: 296, endPoint y: 181, distance: 9.3
click at [295, 190] on div "Item name (En)   * Item name (En) *" at bounding box center [326, 177] width 338 height 27
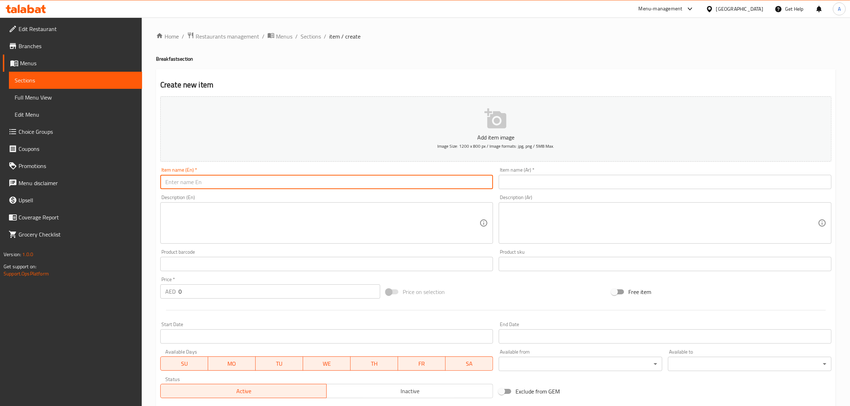
click at [296, 181] on input "text" at bounding box center [326, 182] width 333 height 14
paste input "Green Omelette"
type input "Green Omelette"
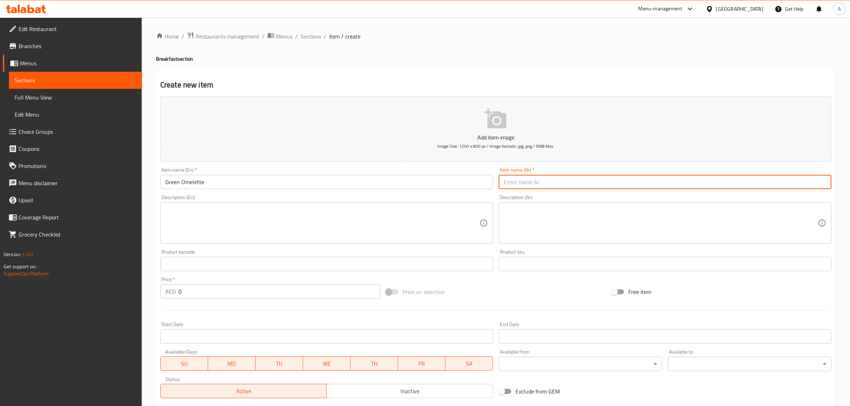
click at [531, 182] on input "text" at bounding box center [664, 182] width 333 height 14
type input "أومليت أخضر"
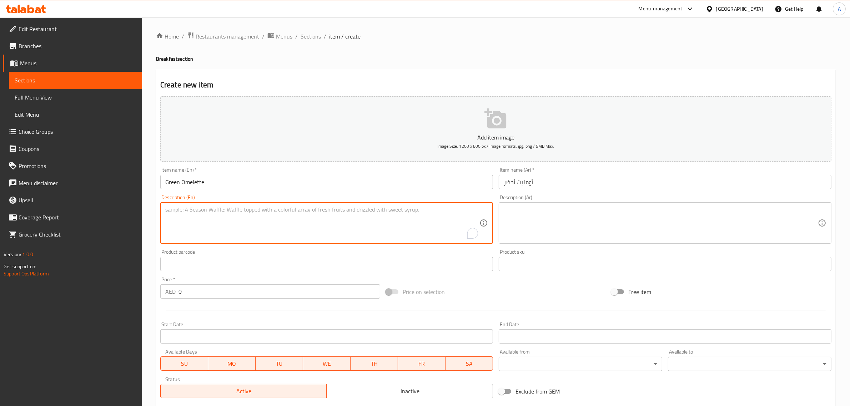
click at [291, 212] on textarea "To enrich screen reader interactions, please activate Accessibility in Grammarl…" at bounding box center [322, 223] width 314 height 34
paste textarea "Whisked eggs with parsley and chopped vegetables"
type textarea "Whisked eggs with parsley and chopped vegetables"
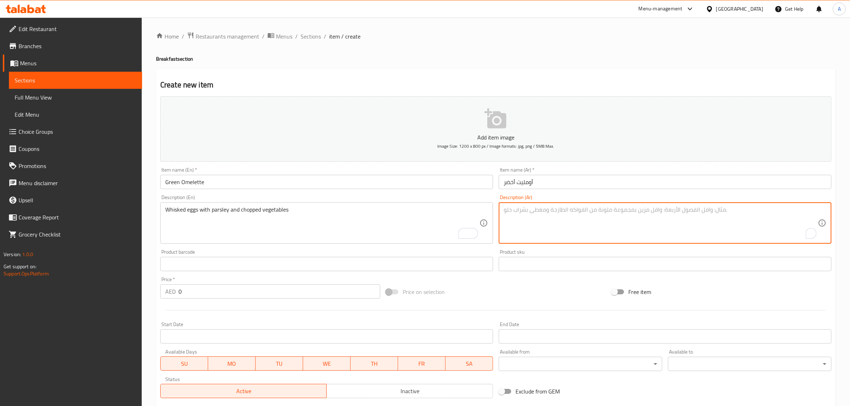
click at [596, 227] on textarea "To enrich screen reader interactions, please activate Accessibility in Grammarl…" at bounding box center [660, 223] width 314 height 34
paste textarea "بيض مخفوق مع بقدونس وخضراوات مقطعة"
type textarea "بيض مخفوق مع بقدونس وخضراوات مقطعة"
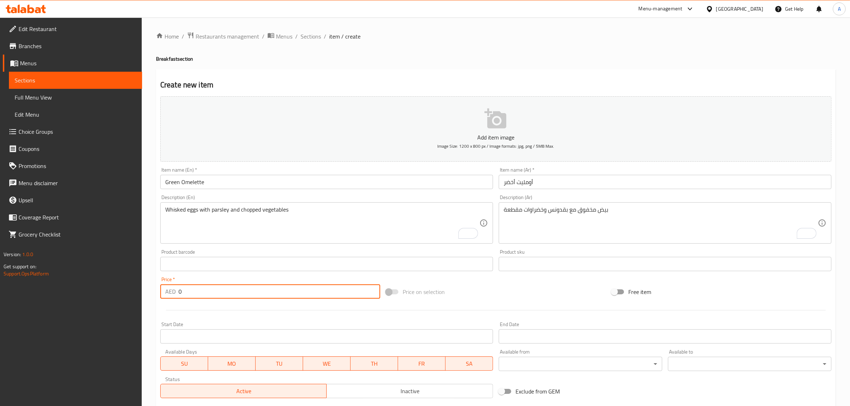
drag, startPoint x: 188, startPoint y: 288, endPoint x: 164, endPoint y: 294, distance: 24.4
click at [164, 294] on div "AED 0 Price *" at bounding box center [270, 291] width 220 height 14
type input "15"
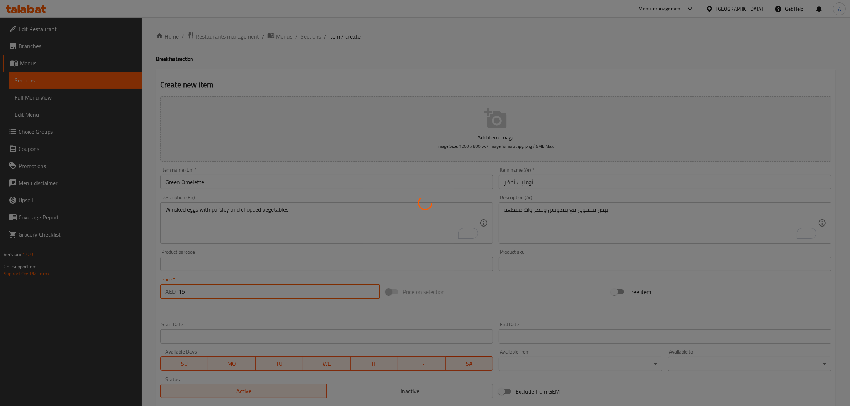
type input "0"
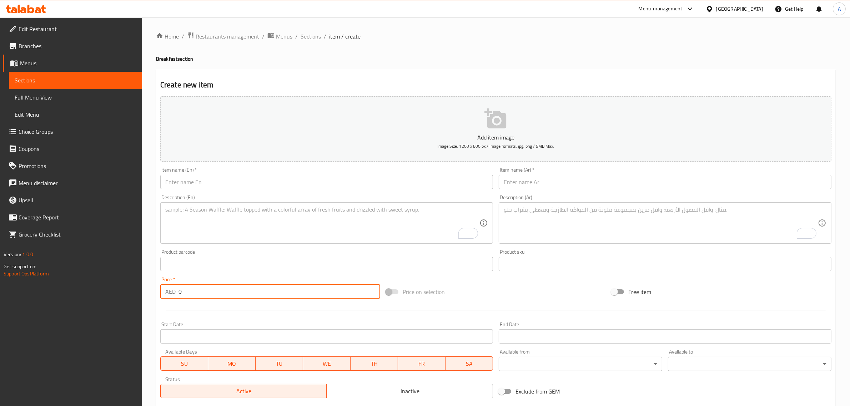
click at [312, 40] on span "Sections" at bounding box center [310, 36] width 20 height 9
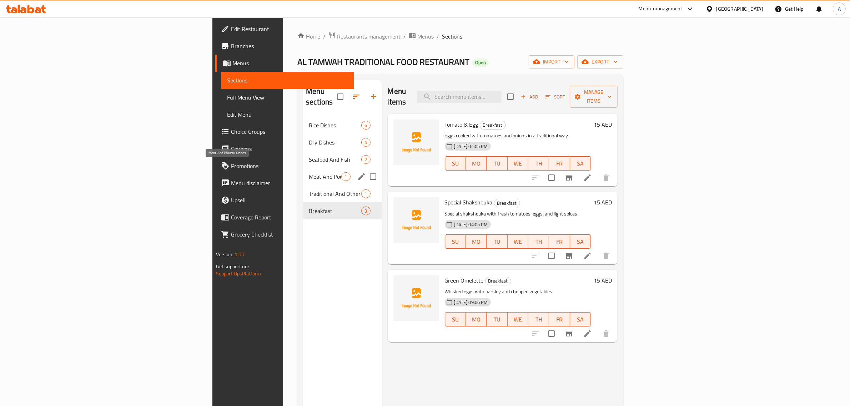
click at [309, 172] on span "Meat And Poultry Dishes" at bounding box center [325, 176] width 32 height 9
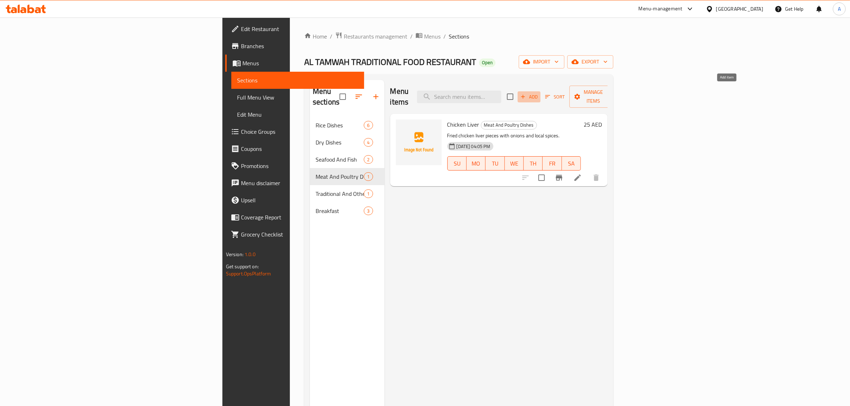
click at [540, 91] on button "Add" at bounding box center [528, 96] width 23 height 11
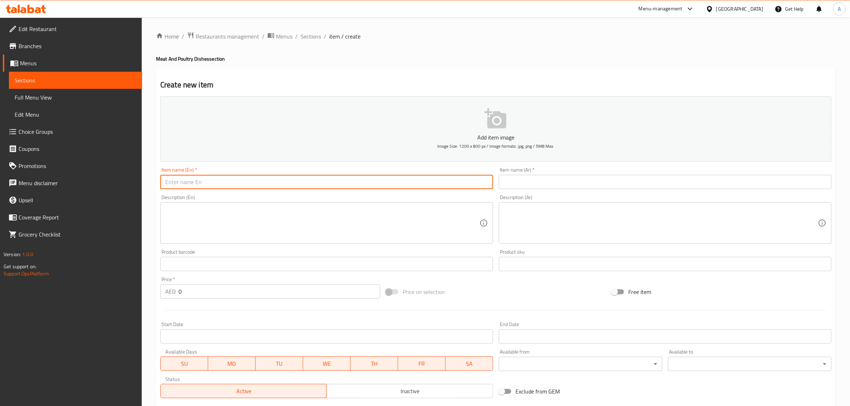
click at [320, 177] on input "text" at bounding box center [326, 182] width 333 height 14
paste input "Keema"
type input "Keema"
click at [546, 186] on input "text" at bounding box center [664, 182] width 333 height 14
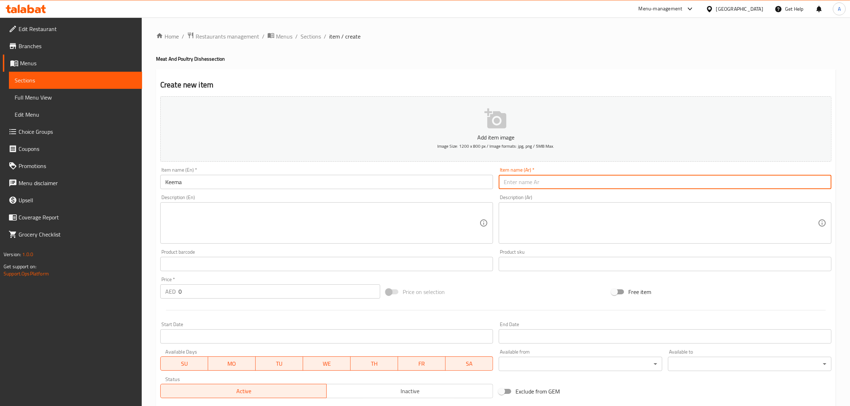
paste input "كيما"
type input "كيما"
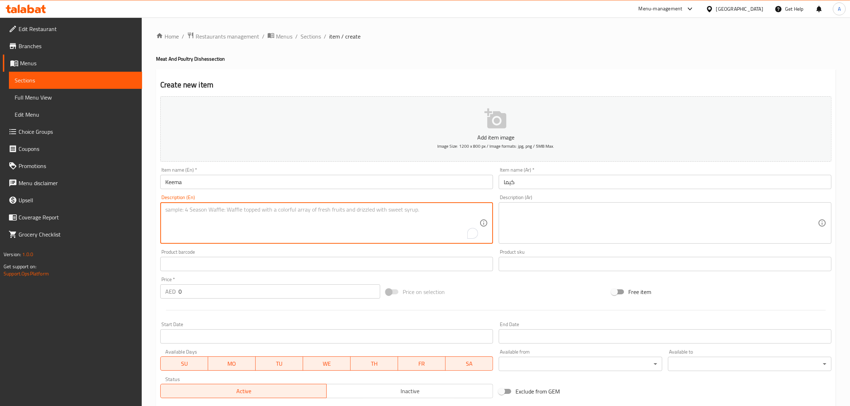
click at [318, 213] on textarea "To enrich screen reader interactions, please activate Accessibility in Grammarl…" at bounding box center [322, 223] width 314 height 34
paste textarea "Minced meat cooked with potatoes and light Indian spices"
type textarea "Minced meat cooked with potatoes and light Indian spices"
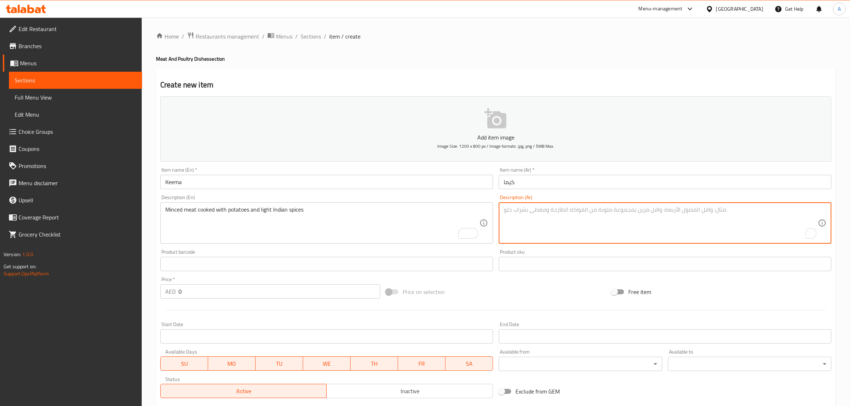
click at [518, 220] on textarea "To enrich screen reader interactions, please activate Accessibility in Grammarl…" at bounding box center [660, 223] width 314 height 34
paste textarea "لحم مفروم مطبوخ مع البطاطس والتوابل الهندية الخفيفة"
type textarea "لحم مفروم مطبوخ مع البطاطس والتوابل الهندية الخفيفة"
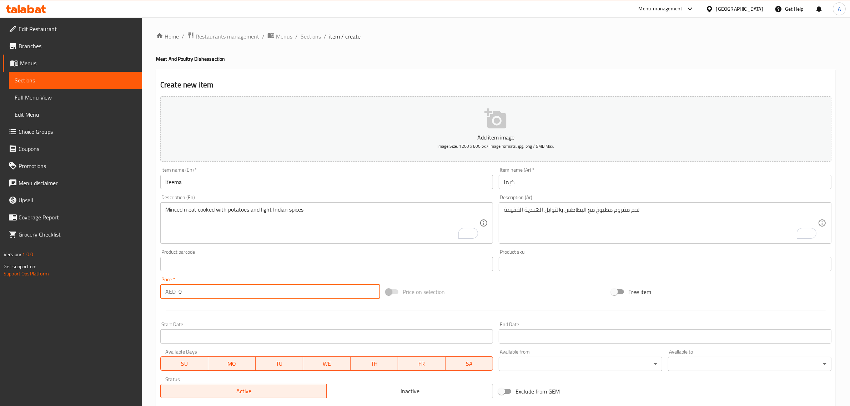
drag, startPoint x: 199, startPoint y: 293, endPoint x: 176, endPoint y: 300, distance: 24.5
click at [176, 300] on div "Price   * AED 0 Price *" at bounding box center [269, 287] width 225 height 27
type input "15"
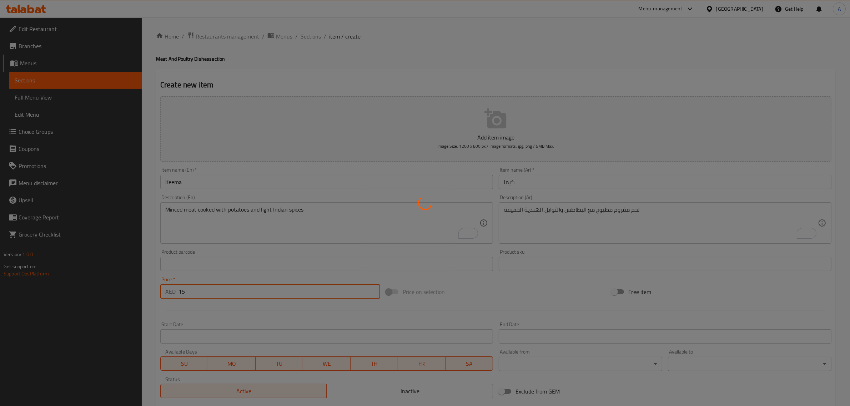
type input "0"
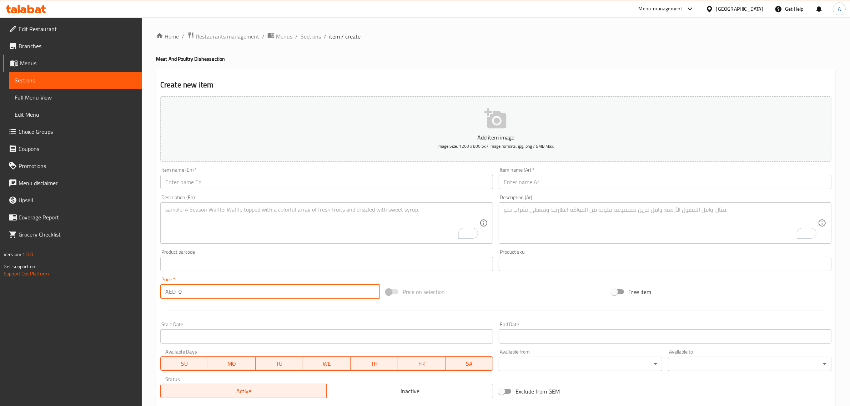
click at [311, 36] on span "Sections" at bounding box center [310, 36] width 20 height 9
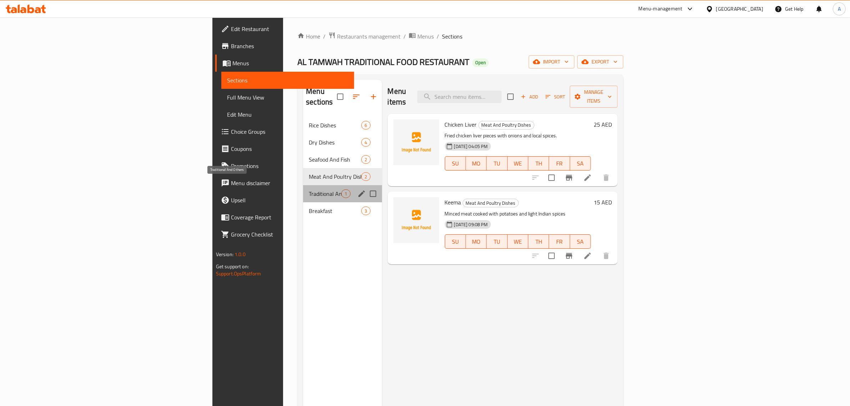
click at [309, 189] on span "Traditional And Others" at bounding box center [325, 193] width 32 height 9
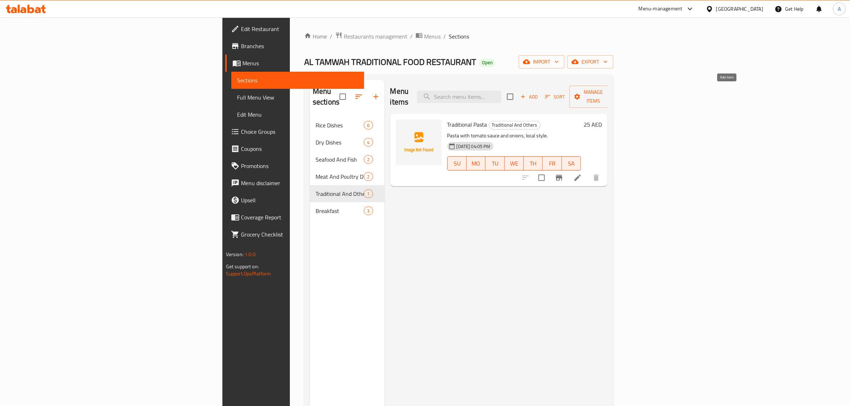
click at [526, 93] on icon "button" at bounding box center [523, 96] width 6 height 6
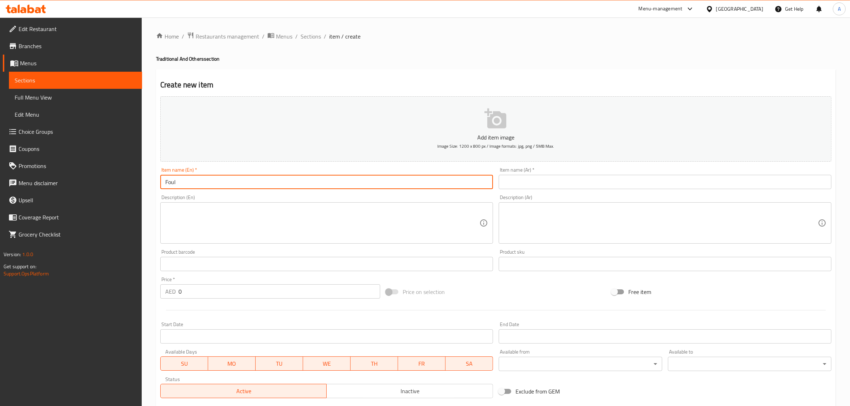
type input "Foul"
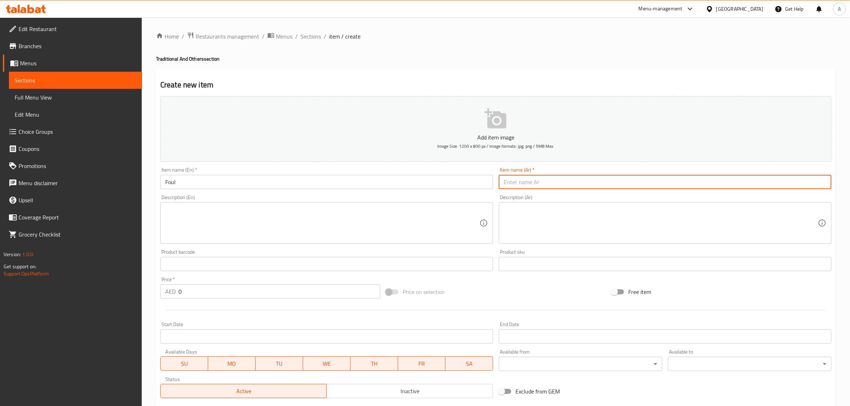
click at [502, 184] on input "text" at bounding box center [664, 182] width 333 height 14
paste input "فول"
type input "فول"
click at [272, 218] on textarea at bounding box center [322, 223] width 314 height 34
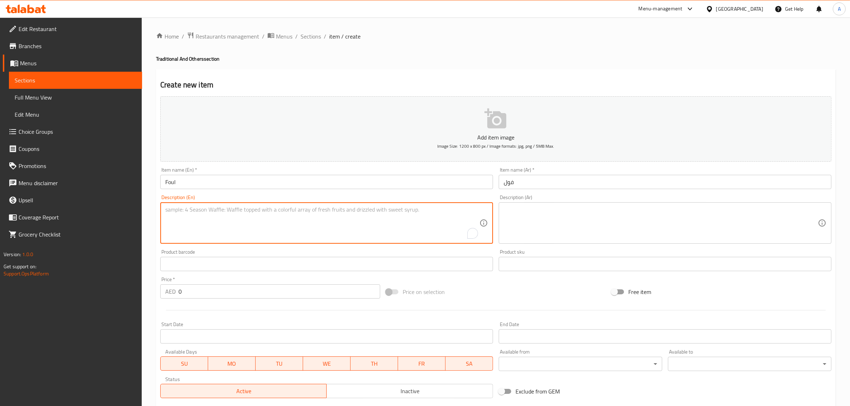
paste textarea "Slow-cooked fava beans with olive oil and lemon"
type textarea "Slow-cooked fava beans with olive oil and lemon"
click at [635, 209] on textarea at bounding box center [660, 223] width 314 height 34
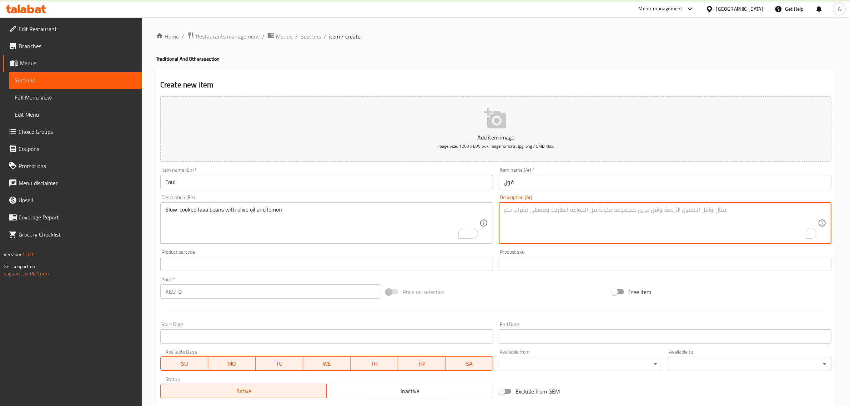
paste textarea "فول مطهو على نار هادئة مع زيت زيتون وليمون"
type textarea "فول مطهو على نار هادئة مع زيت زيتون وليمون"
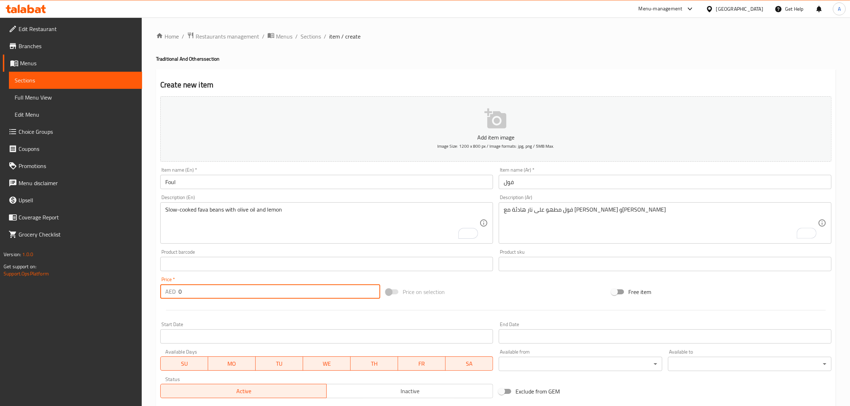
drag, startPoint x: 191, startPoint y: 295, endPoint x: 168, endPoint y: 294, distance: 22.5
click at [168, 294] on div "AED 0 Price *" at bounding box center [270, 291] width 220 height 14
type input "15"
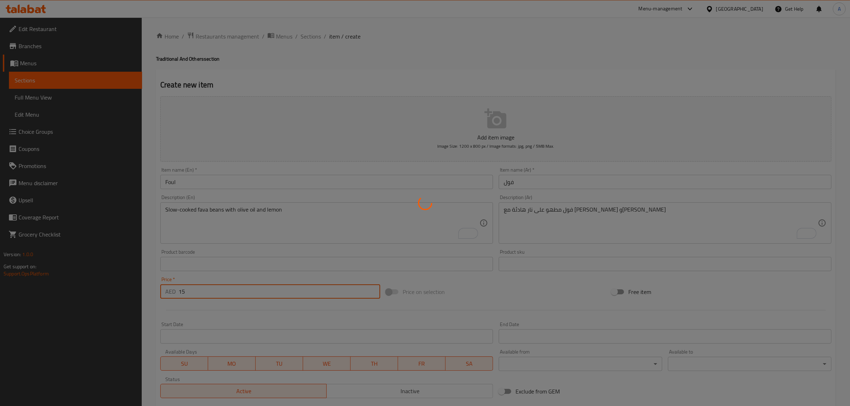
type input "0"
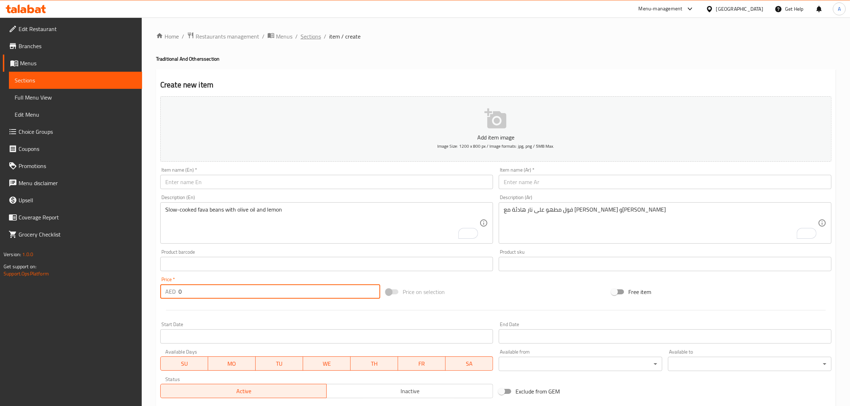
click at [309, 32] on span "Sections" at bounding box center [310, 36] width 20 height 9
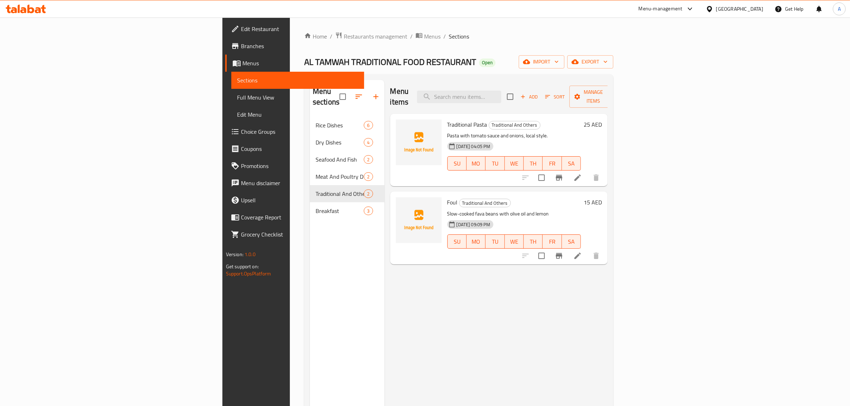
click at [237, 97] on span "Full Menu View" at bounding box center [298, 97] width 122 height 9
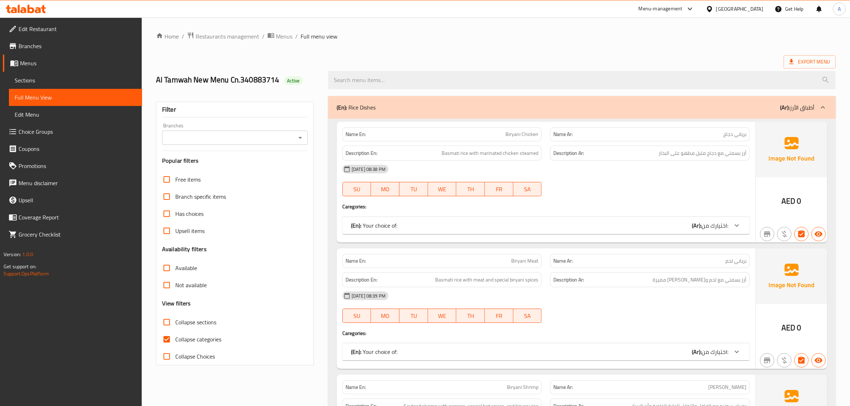
click at [205, 139] on input "Branches" at bounding box center [229, 138] width 130 height 10
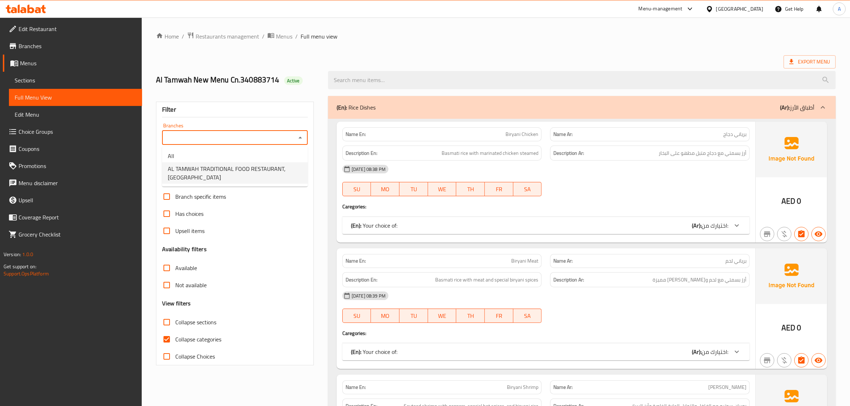
click at [211, 174] on span "AL TAMWAH TRADITIONAL FOOD RESTAURANT, RAK City" at bounding box center [235, 172] width 134 height 17
type input "AL TAMWAH TRADITIONAL FOOD RESTAURANT, RAK City"
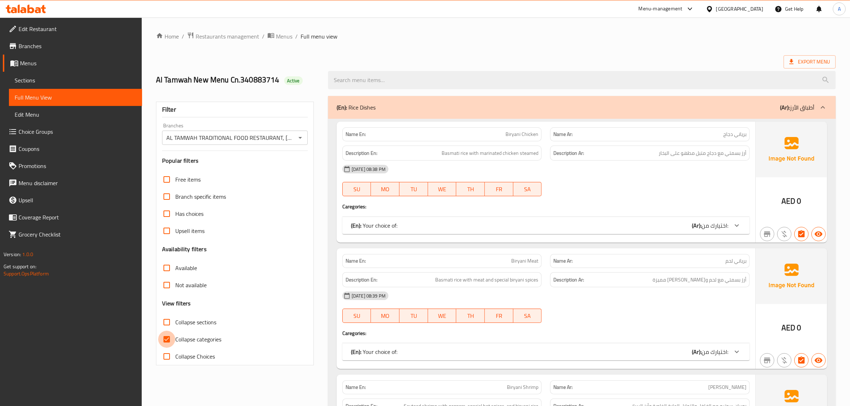
click at [169, 339] on input "Collapse categories" at bounding box center [166, 339] width 17 height 17
checkbox input "false"
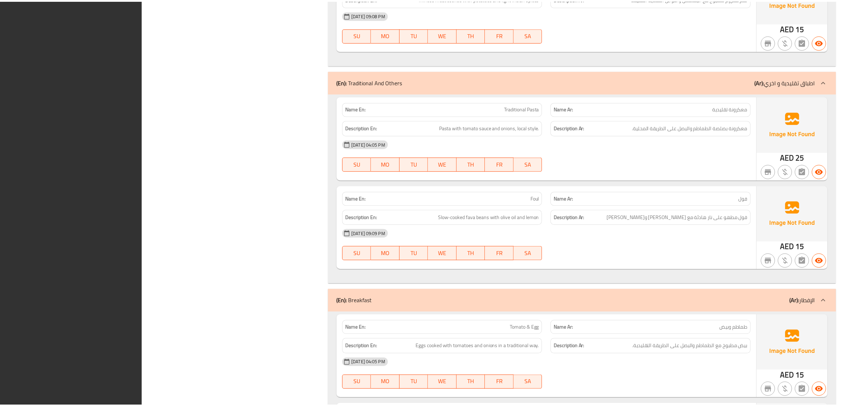
scroll to position [1872, 0]
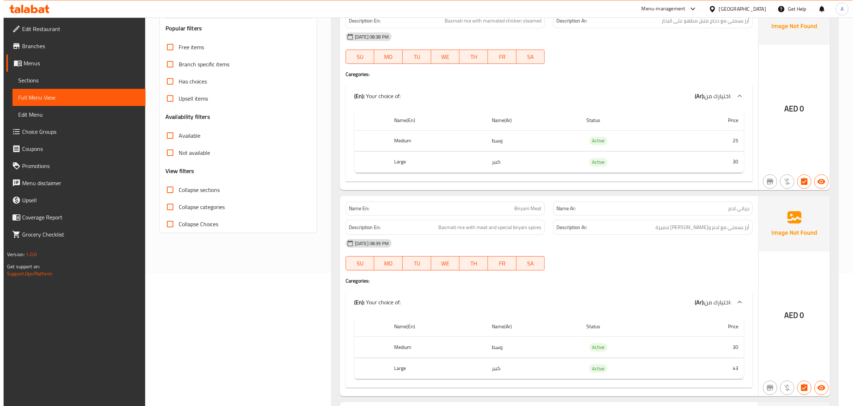
scroll to position [0, 0]
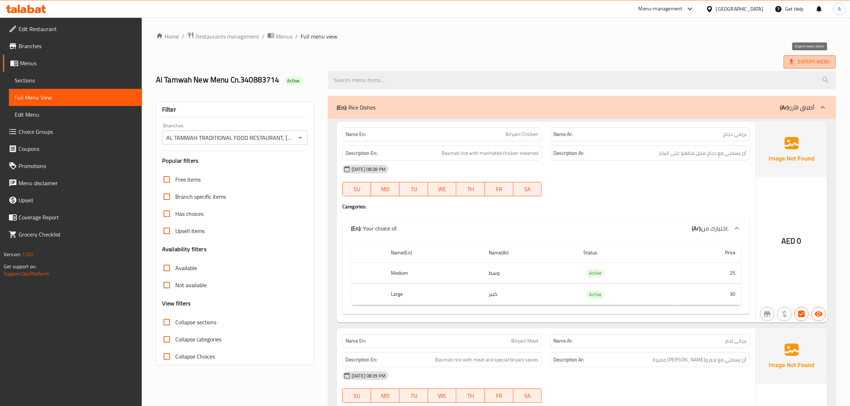
click at [786, 65] on span "Export Menu" at bounding box center [809, 61] width 52 height 13
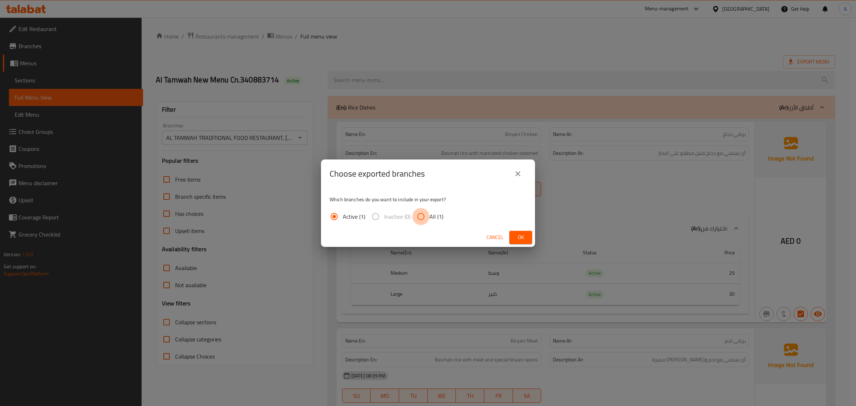
click at [428, 217] on input "All (1)" at bounding box center [420, 216] width 17 height 17
radio input "true"
click at [516, 241] on span "Ok" at bounding box center [520, 237] width 11 height 9
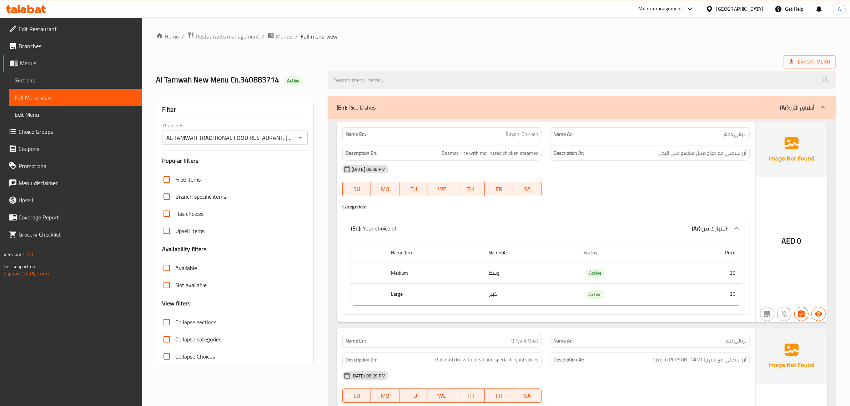
click at [734, 8] on div "[GEOGRAPHIC_DATA]" at bounding box center [739, 9] width 47 height 8
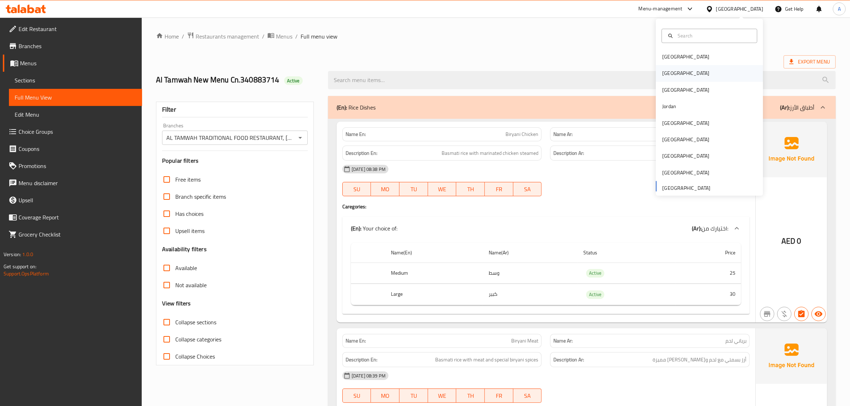
click at [663, 70] on div "Egypt" at bounding box center [685, 74] width 47 height 8
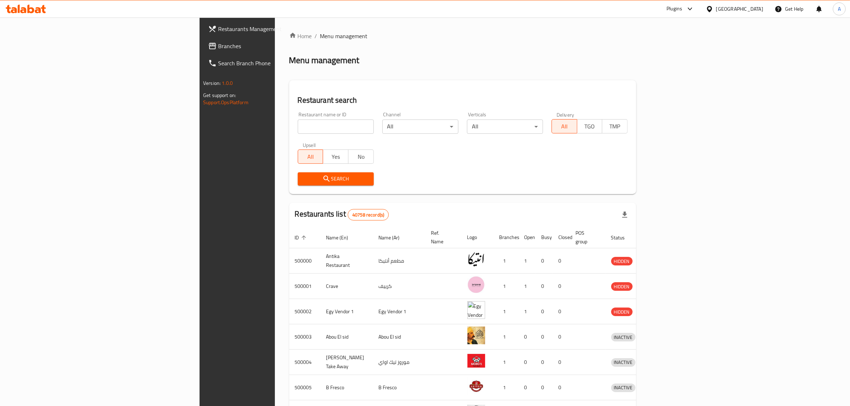
click at [298, 126] on input "search" at bounding box center [336, 127] width 76 height 14
paste input "745836"
type input "745836"
click button "Search" at bounding box center [336, 178] width 76 height 13
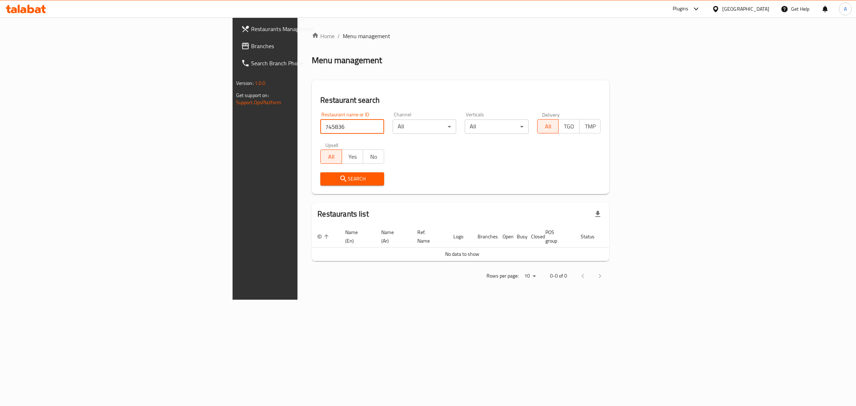
click at [235, 40] on link "Branches" at bounding box center [305, 45] width 140 height 17
